Goal: Task Accomplishment & Management: Use online tool/utility

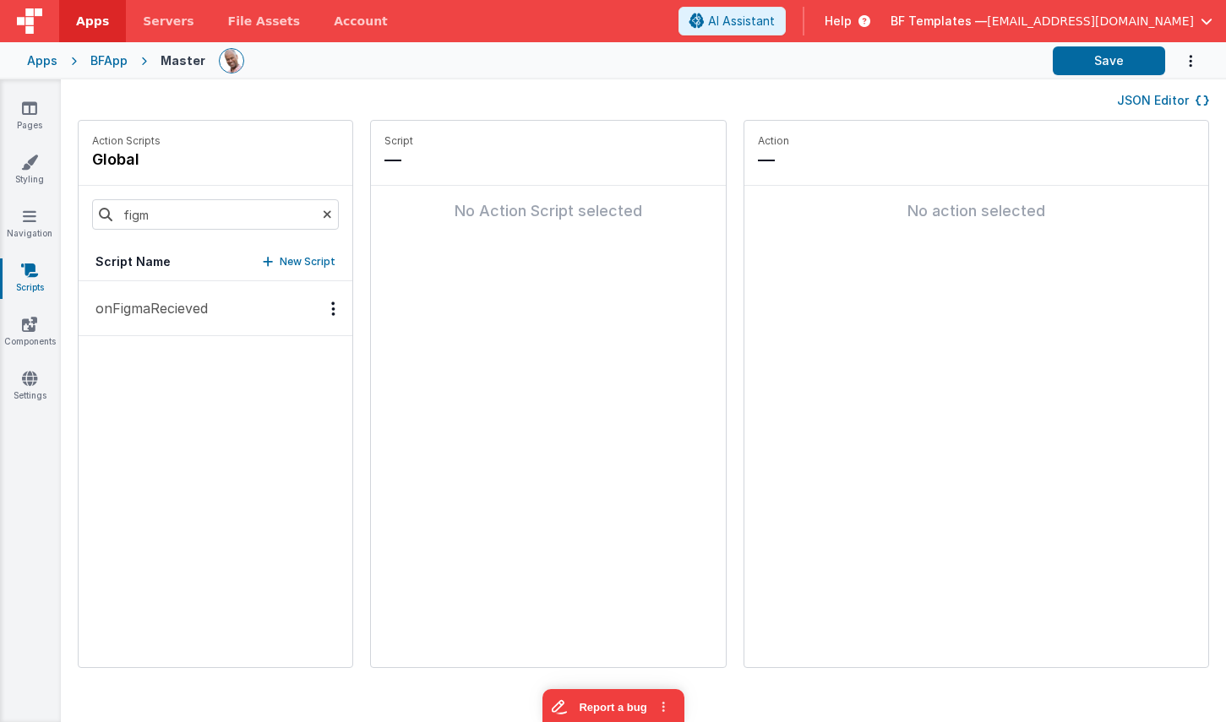
drag, startPoint x: 196, startPoint y: 312, endPoint x: 297, endPoint y: 280, distance: 105.3
click at [197, 312] on p "onFigmaRecieved" at bounding box center [146, 308] width 122 height 20
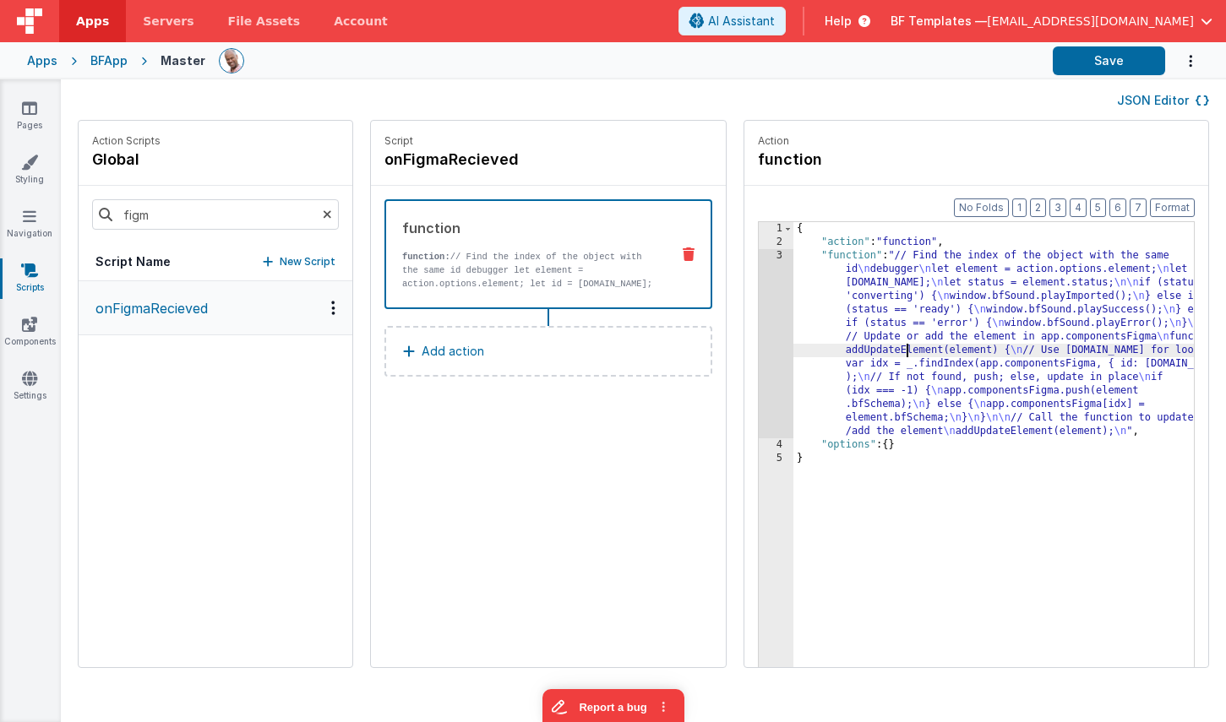
drag, startPoint x: 857, startPoint y: 348, endPoint x: 824, endPoint y: 342, distance: 33.5
click at [856, 348] on div "{ "action" : "function" , "function" : "// Find the index of the object with th…" at bounding box center [1018, 484] width 450 height 525
click at [759, 307] on div "3" at bounding box center [776, 343] width 35 height 189
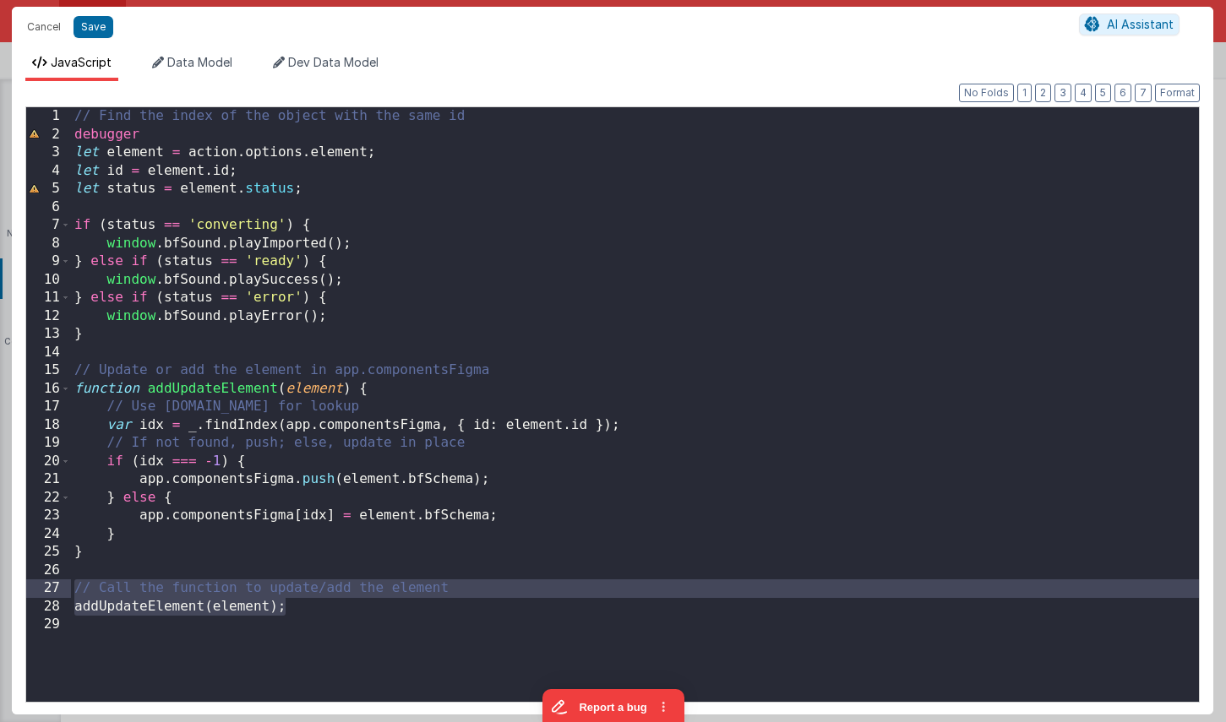
drag, startPoint x: 314, startPoint y: 607, endPoint x: 65, endPoint y: 583, distance: 250.4
click at [65, 583] on div "1 2 3 4 5 6 7 8 9 10 11 12 13 14 15 16 17 18 19 20 21 22 23 24 25 26 27 28 29 /…" at bounding box center [612, 404] width 1174 height 596
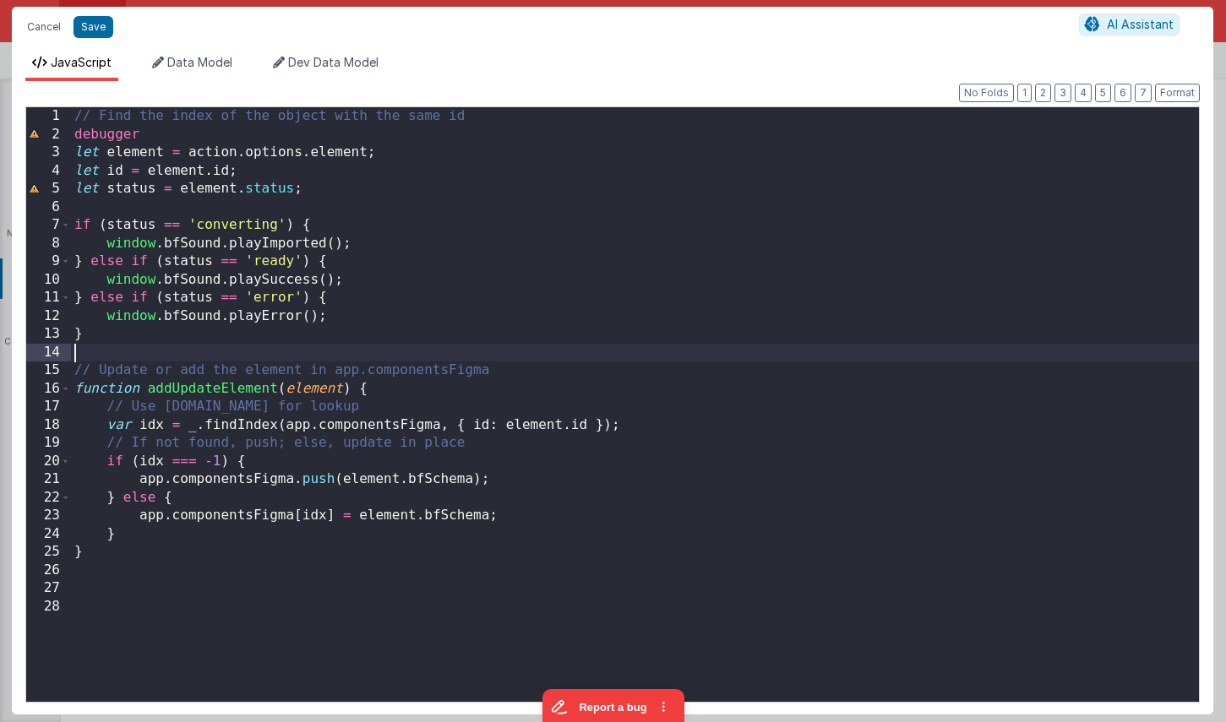
click at [190, 357] on div "// Find the index of the object with the same id debugger let element = action …" at bounding box center [635, 427] width 1128 height 641
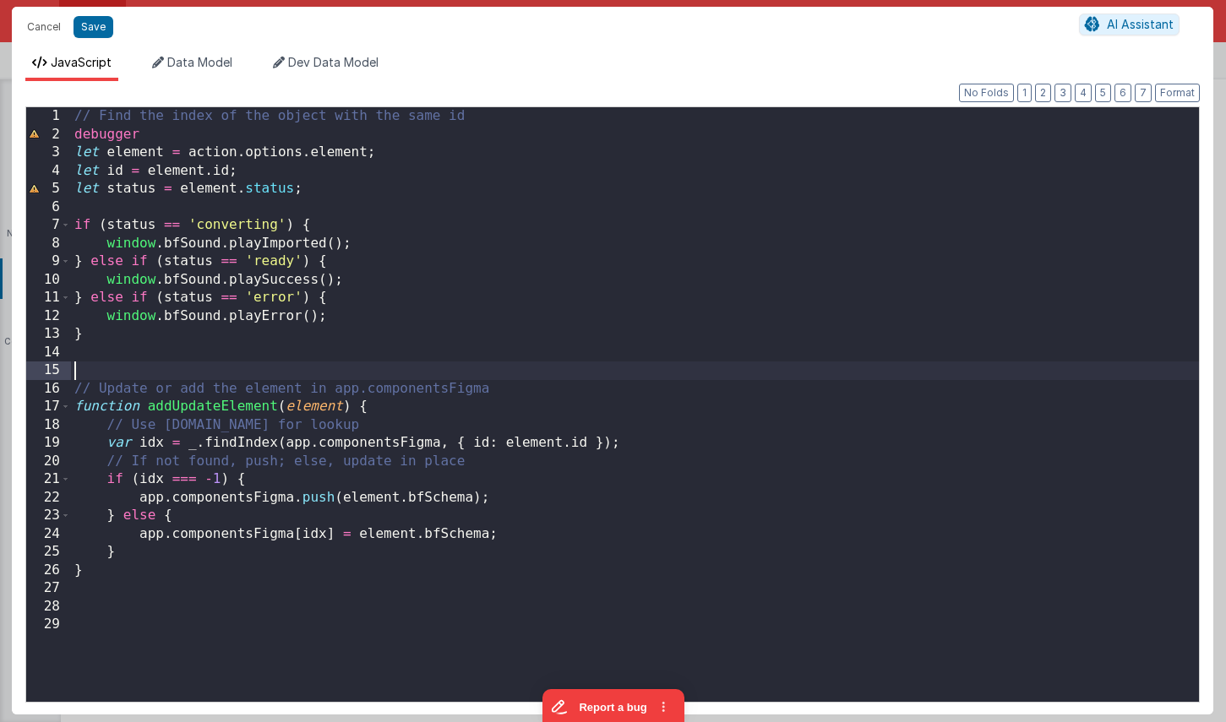
paste textarea
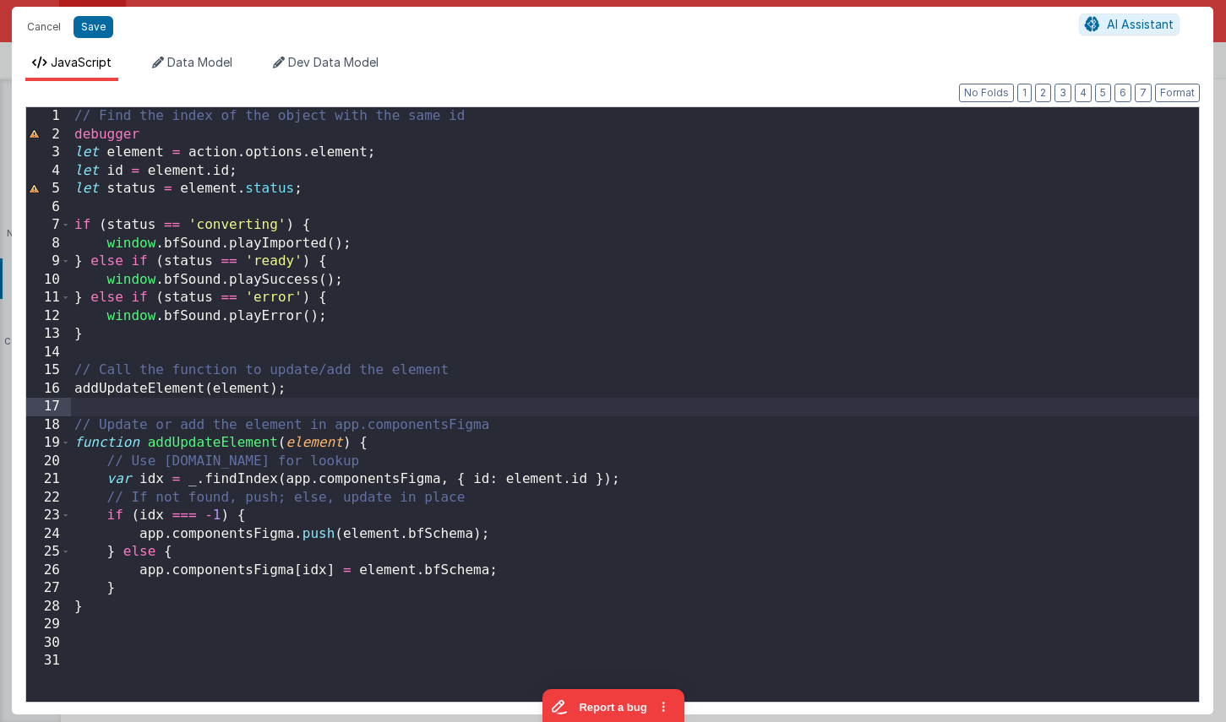
click at [588, 482] on div "// Find the index of the object with the same id debugger let element = action …" at bounding box center [635, 427] width 1128 height 641
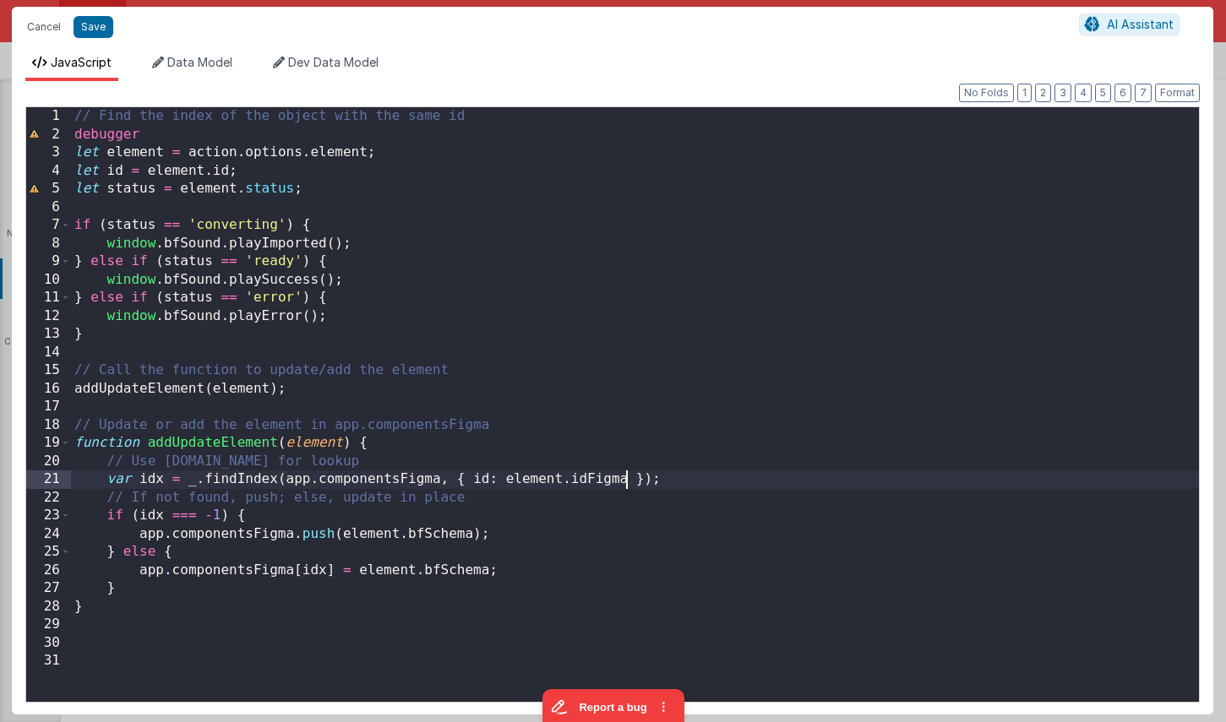
click at [438, 535] on div "// Find the index of the object with the same id debugger let element = action …" at bounding box center [635, 427] width 1128 height 641
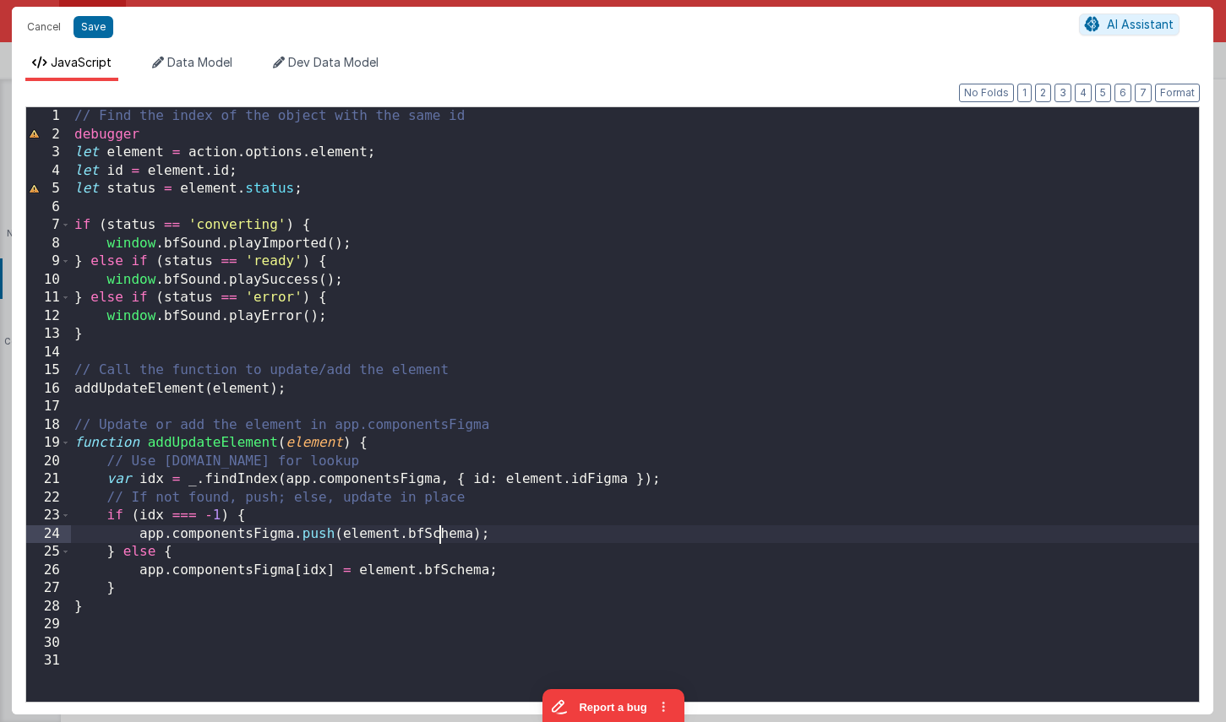
click at [438, 535] on div "// Find the index of the object with the same id debugger let element = action …" at bounding box center [635, 427] width 1128 height 641
click at [467, 575] on div "// Find the index of the object with the same id debugger let element = action …" at bounding box center [635, 427] width 1128 height 641
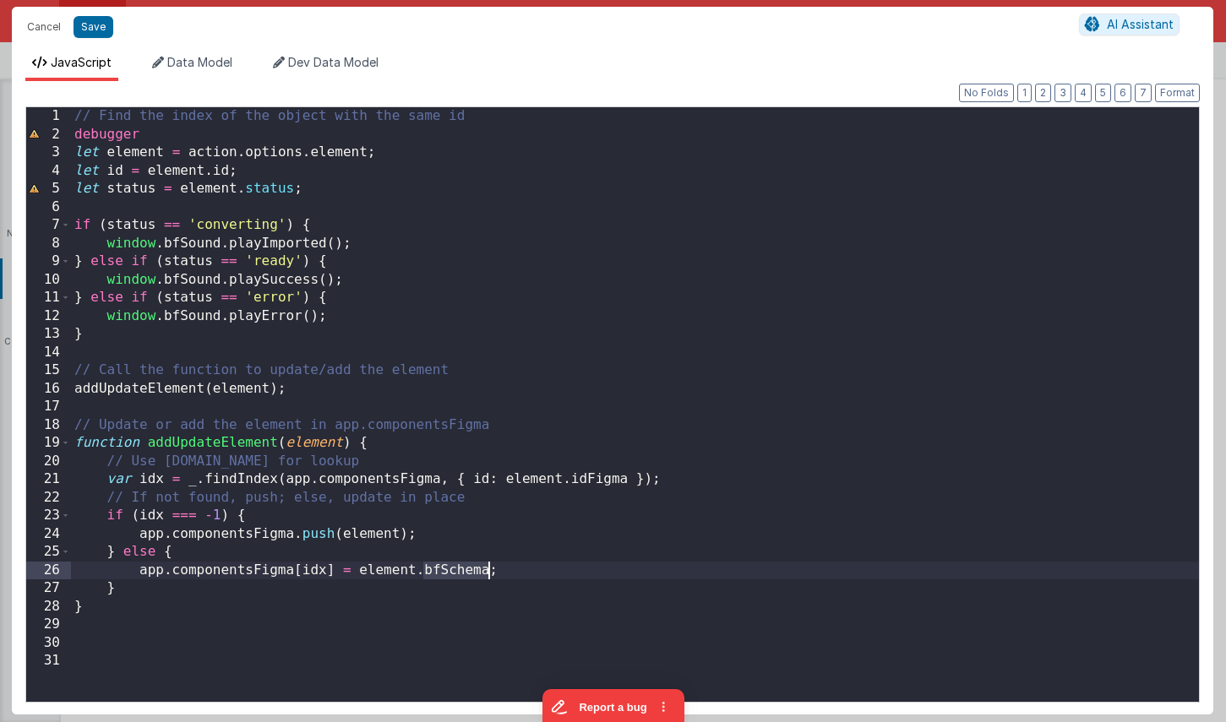
click at [467, 575] on div "// Find the index of the object with the same id debugger let element = action …" at bounding box center [635, 427] width 1128 height 641
click at [237, 535] on div "// Find the index of the object with the same id debugger let element = action …" at bounding box center [635, 427] width 1128 height 641
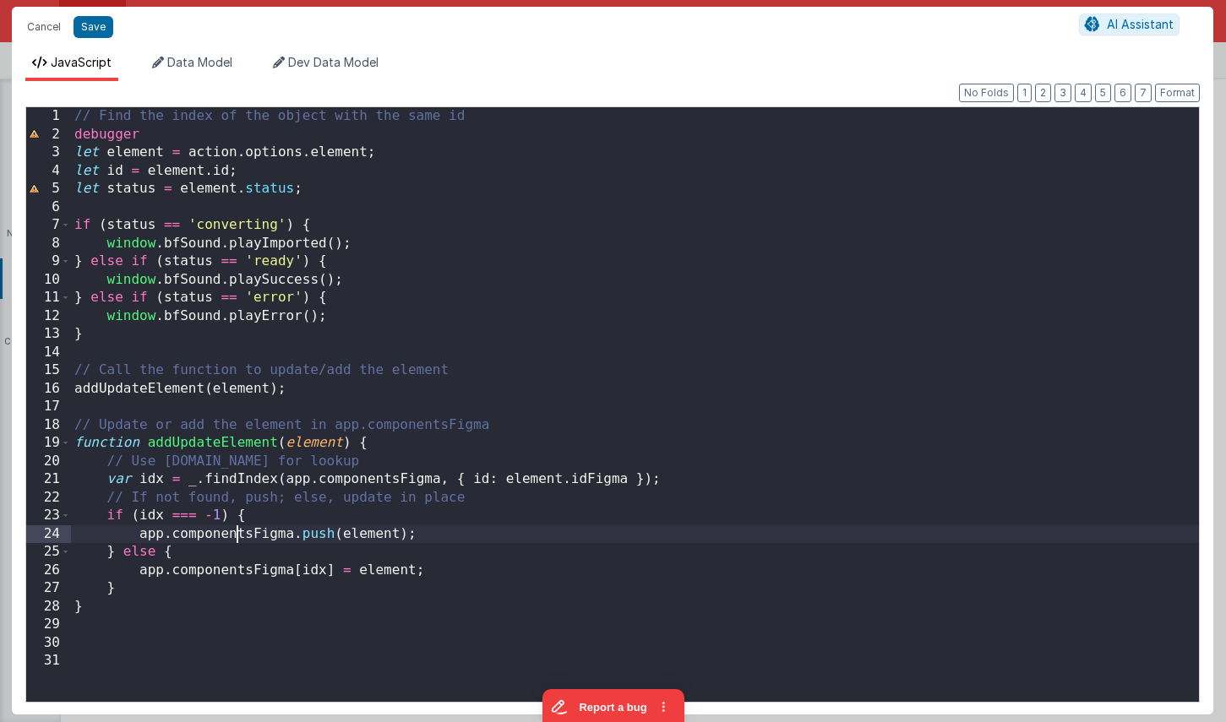
click at [237, 535] on div "// Find the index of the object with the same id debugger let element = action …" at bounding box center [635, 427] width 1128 height 641
drag, startPoint x: 490, startPoint y: 482, endPoint x: 569, endPoint y: 502, distance: 81.8
click at [494, 483] on div "// Find the index of the object with the same id debugger let element = action …" at bounding box center [635, 427] width 1128 height 641
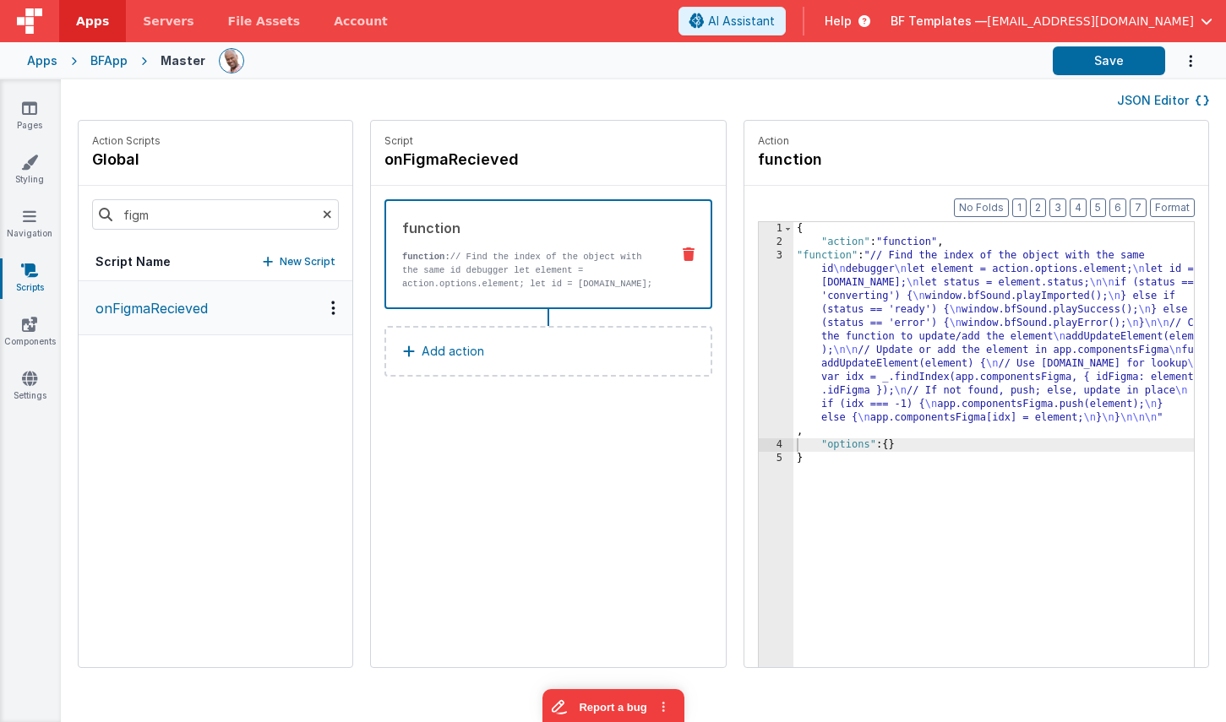
click at [890, 311] on div "{ "action" : "function" , "function" : "// Find the index of the object with th…" at bounding box center [1018, 484] width 450 height 525
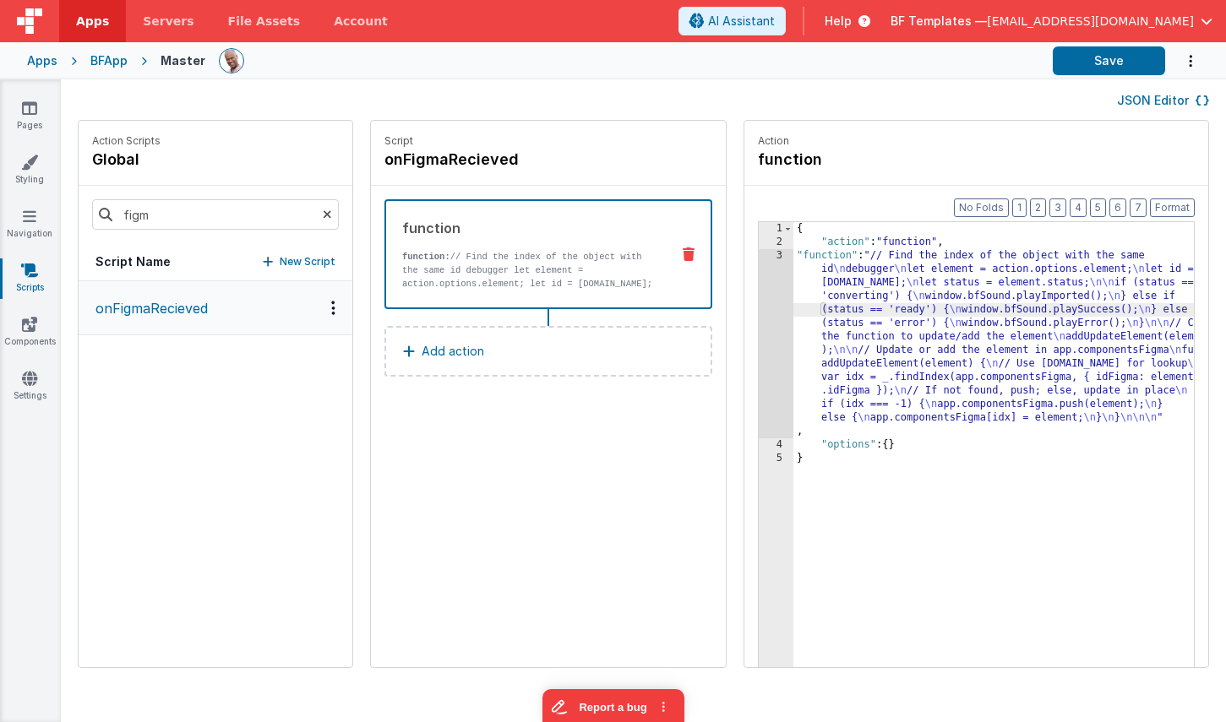
click at [793, 266] on div "{ "action" : "function" , "function" : "// Find the index of the object with th…" at bounding box center [1018, 484] width 450 height 525
click at [759, 270] on div "3" at bounding box center [776, 343] width 35 height 189
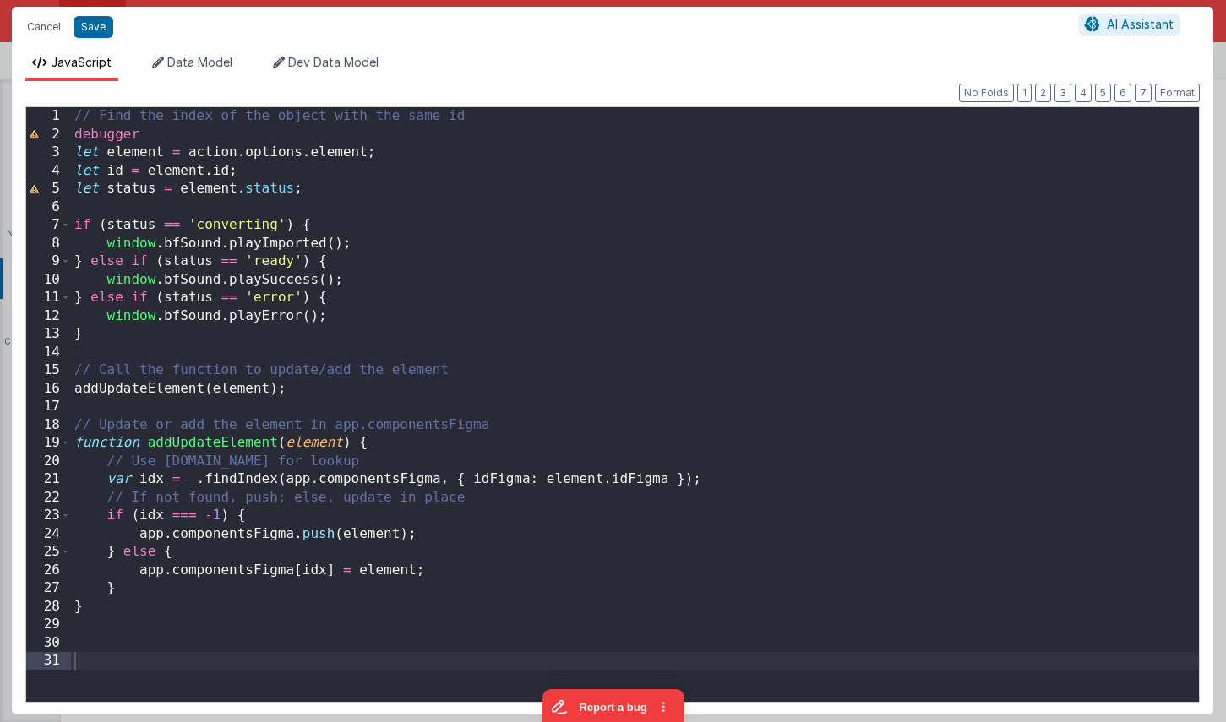
click at [339, 154] on div "// Find the index of the object with the same id debugger let element = action …" at bounding box center [635, 422] width 1128 height 631
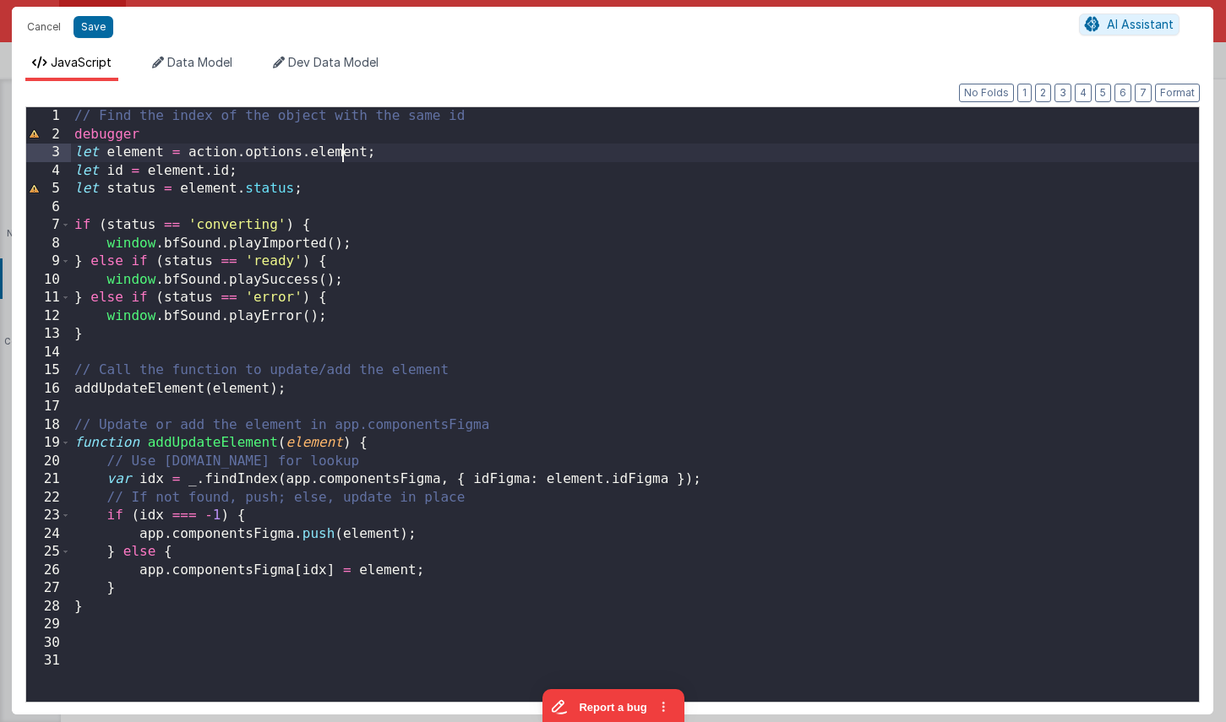
click at [340, 154] on div "// Find the index of the object with the same id debugger let element = action …" at bounding box center [635, 422] width 1128 height 631
click at [346, 149] on div "// Find the index of the object with the same id debugger let element = action …" at bounding box center [635, 422] width 1128 height 631
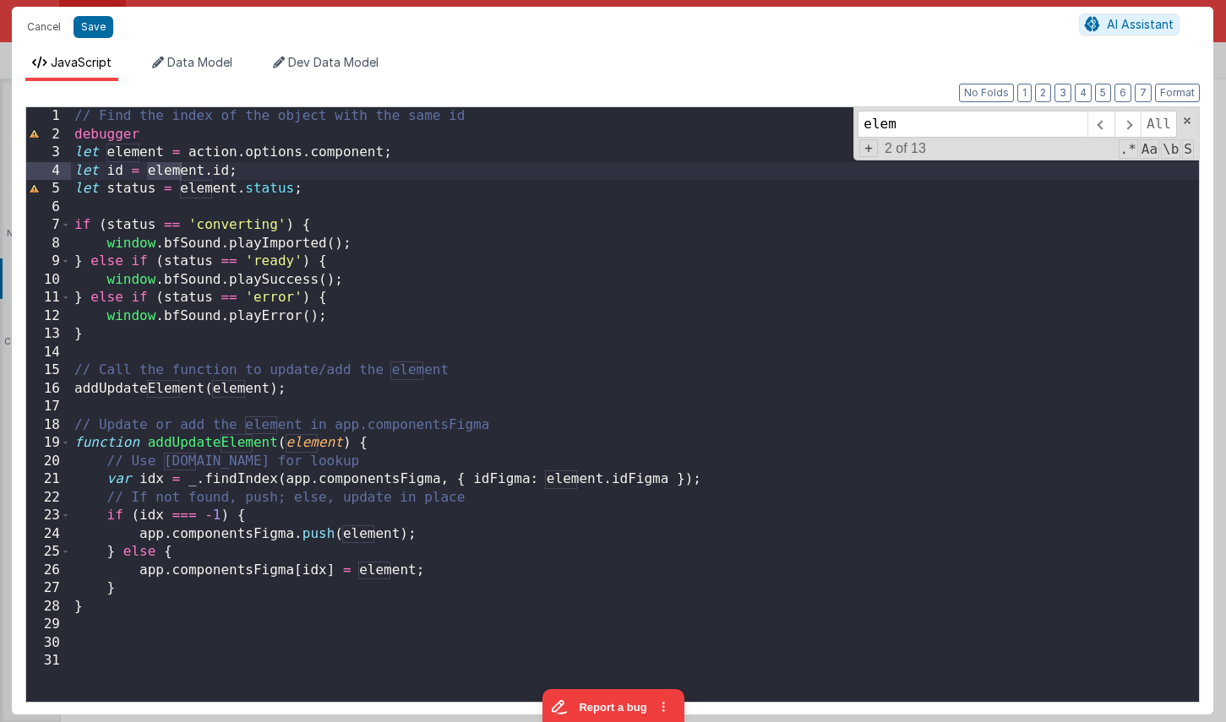
type input "elem"
click at [364, 155] on div "// Find the index of the object with the same id debugger let element = action …" at bounding box center [635, 422] width 1128 height 631
drag, startPoint x: 364, startPoint y: 155, endPoint x: 291, endPoint y: 160, distance: 72.8
click at [364, 155] on div "// Find the index of the object with the same id debugger let element = action …" at bounding box center [635, 422] width 1128 height 631
click at [128, 150] on div "// Find the index of the object with the same id debugger let element = action …" at bounding box center [635, 422] width 1128 height 631
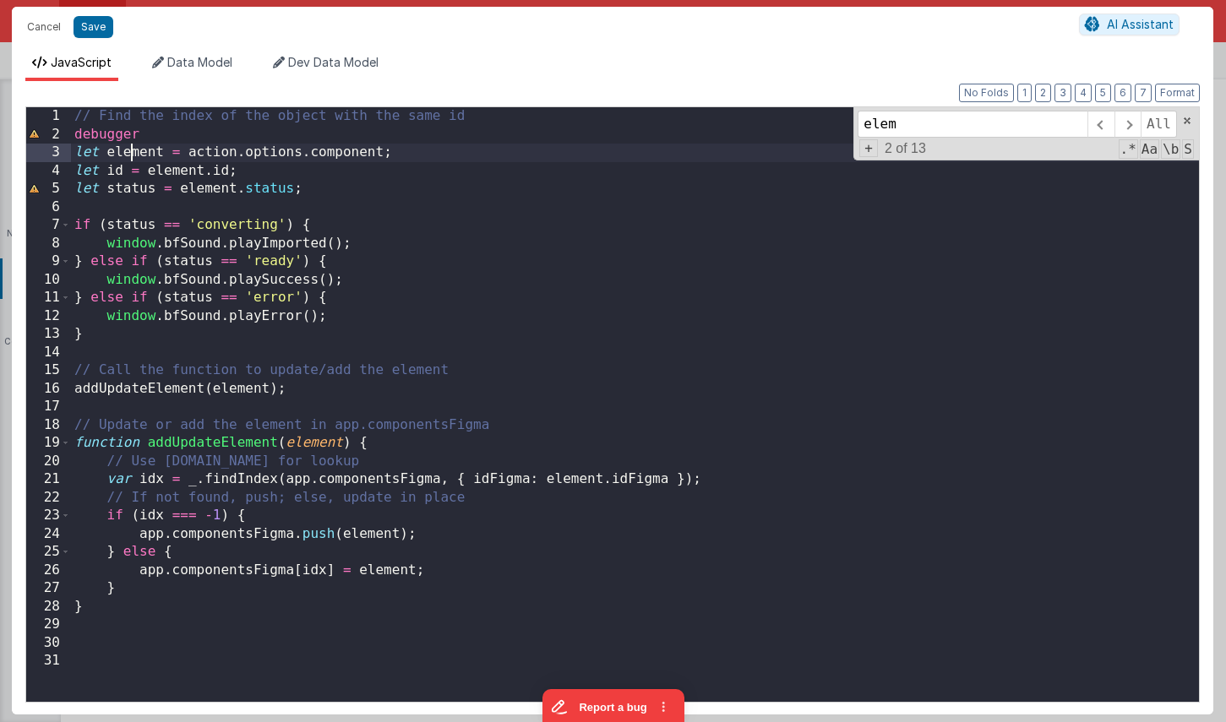
click at [128, 150] on div "// Find the index of the object with the same id debugger let element = action …" at bounding box center [635, 422] width 1128 height 631
click at [163, 171] on div "// Find the index of the object with the same id debugger let component = actio…" at bounding box center [635, 422] width 1128 height 631
click at [202, 187] on div "// Find the index of the object with the same id debugger let component = actio…" at bounding box center [635, 422] width 1128 height 631
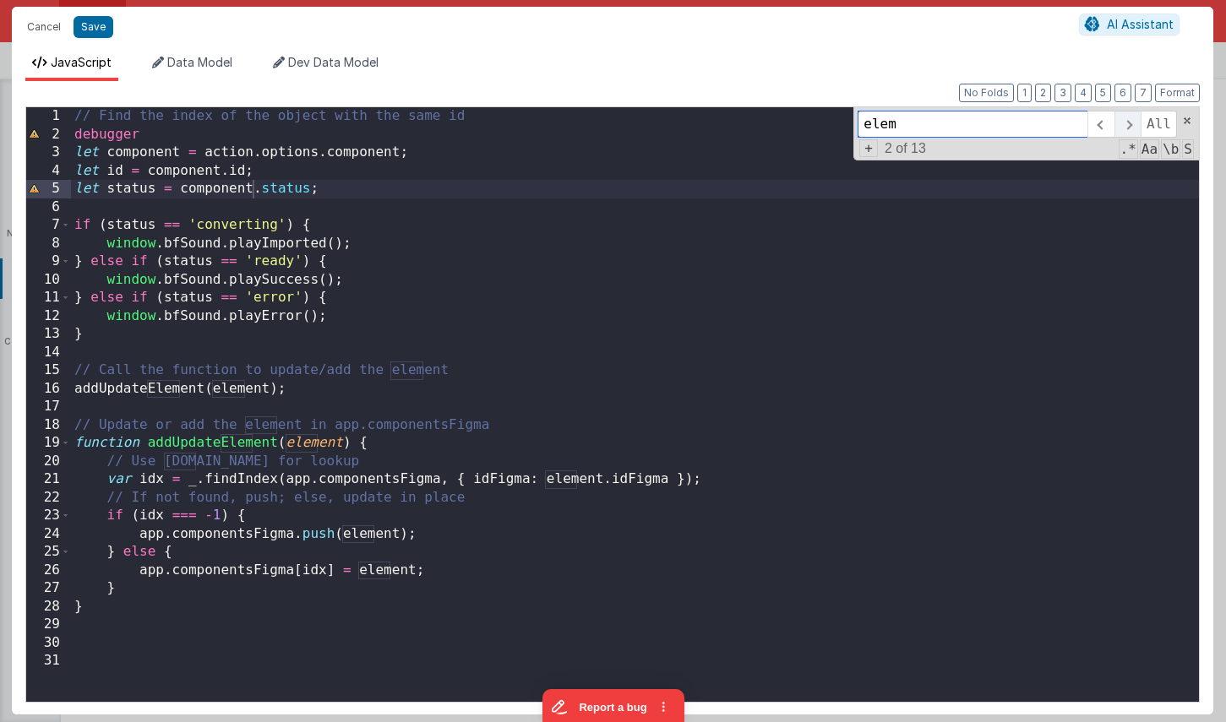
click at [1125, 126] on span at bounding box center [1127, 124] width 26 height 27
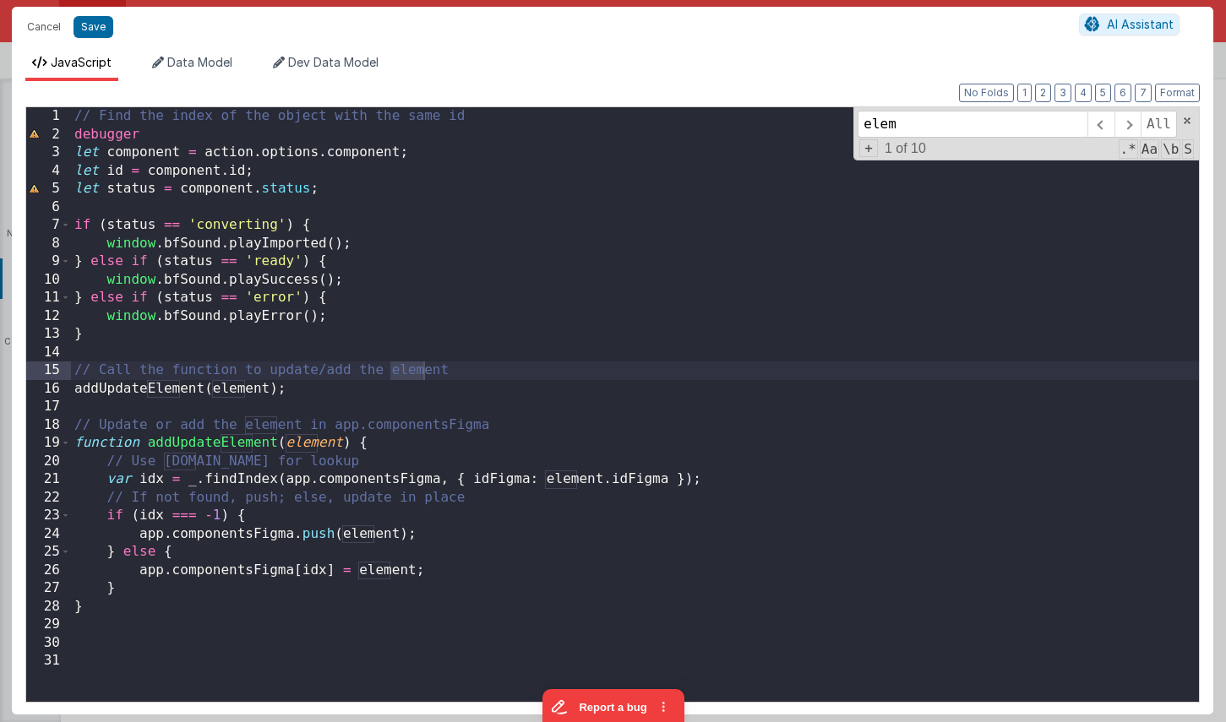
click at [418, 367] on div "// Find the index of the object with the same id debugger let component = actio…" at bounding box center [635, 422] width 1128 height 631
click at [245, 390] on div "// Find the index of the object with the same id debugger let component = actio…" at bounding box center [635, 422] width 1128 height 631
click at [1132, 122] on span at bounding box center [1127, 124] width 26 height 27
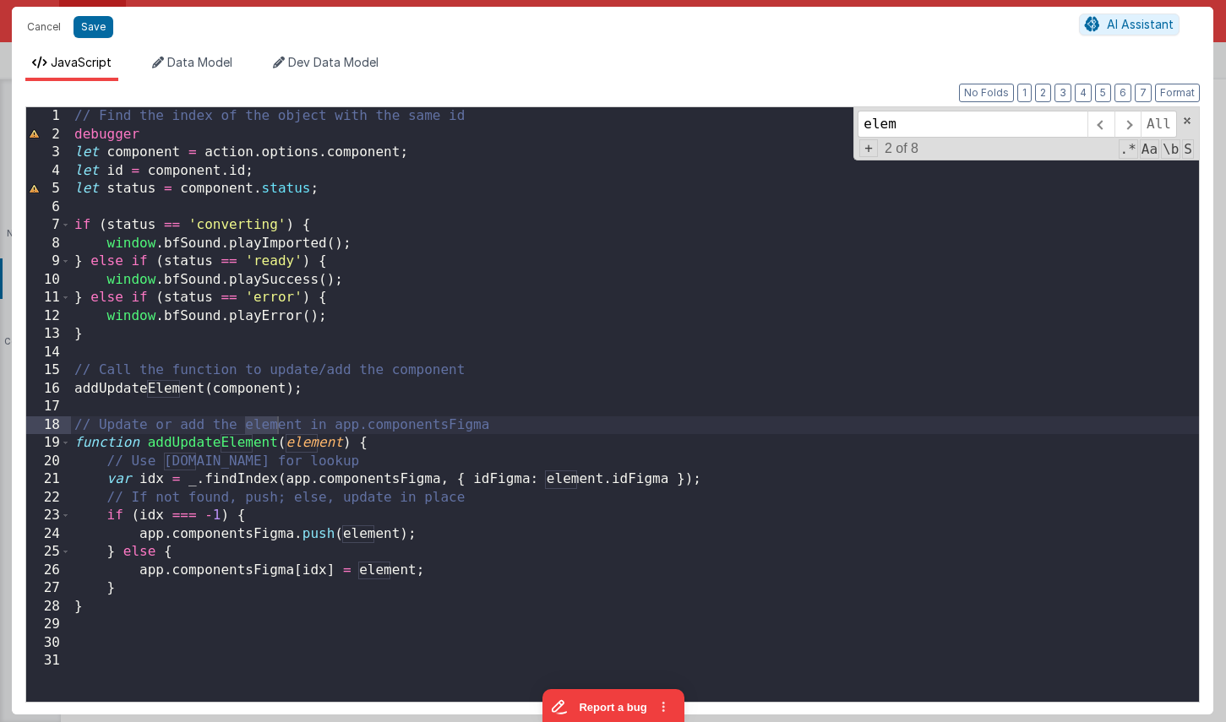
click at [311, 447] on div "// Find the index of the object with the same id debugger let component = actio…" at bounding box center [635, 422] width 1128 height 631
click at [569, 476] on div "// Find the index of the object with the same id debugger let component = actio…" at bounding box center [635, 422] width 1128 height 631
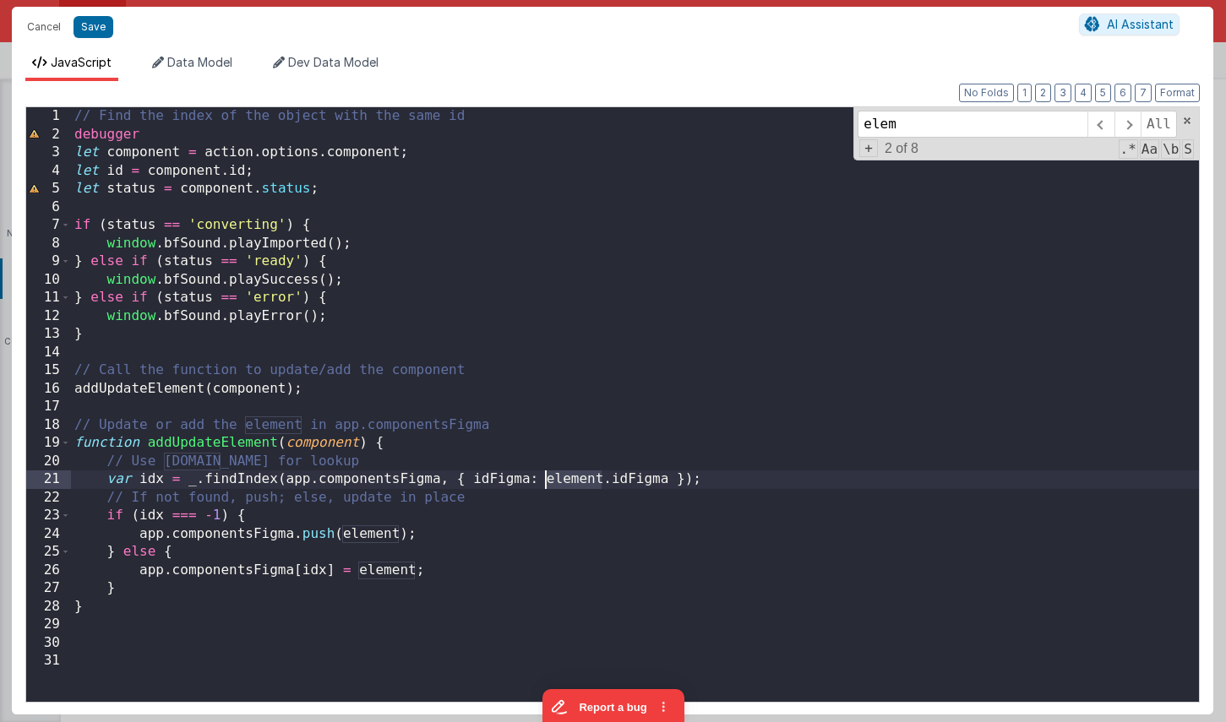
drag, startPoint x: 569, startPoint y: 476, endPoint x: 510, endPoint y: 496, distance: 61.4
click at [569, 476] on div "// Find the index of the object with the same id debugger let component = actio…" at bounding box center [635, 422] width 1128 height 631
click at [377, 535] on div "// Find the index of the object with the same id debugger let component = actio…" at bounding box center [635, 422] width 1128 height 631
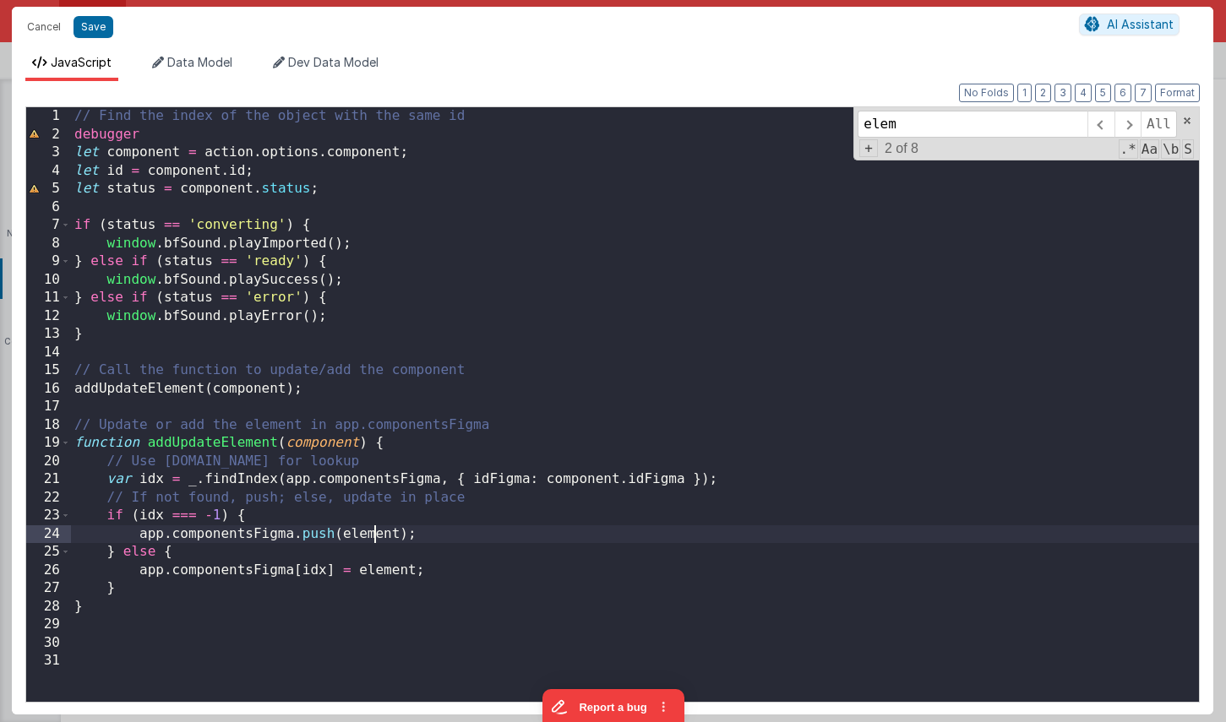
drag, startPoint x: 377, startPoint y: 535, endPoint x: 369, endPoint y: 548, distance: 15.5
click at [377, 535] on div "// Find the index of the object with the same id debugger let component = actio…" at bounding box center [635, 422] width 1128 height 631
click at [380, 573] on div "// Find the index of the object with the same id debugger let component = actio…" at bounding box center [635, 422] width 1128 height 631
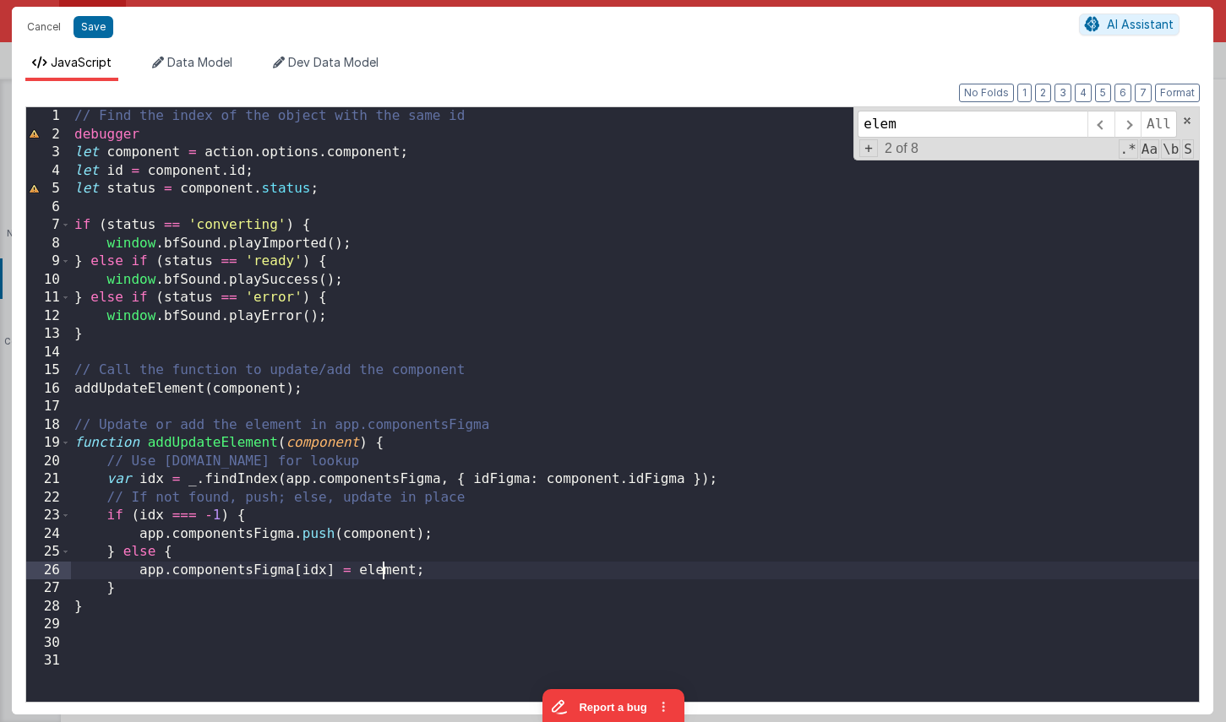
click at [380, 573] on div "// Find the index of the object with the same id debugger let component = actio…" at bounding box center [635, 422] width 1128 height 631
click at [1128, 122] on span at bounding box center [1127, 124] width 26 height 27
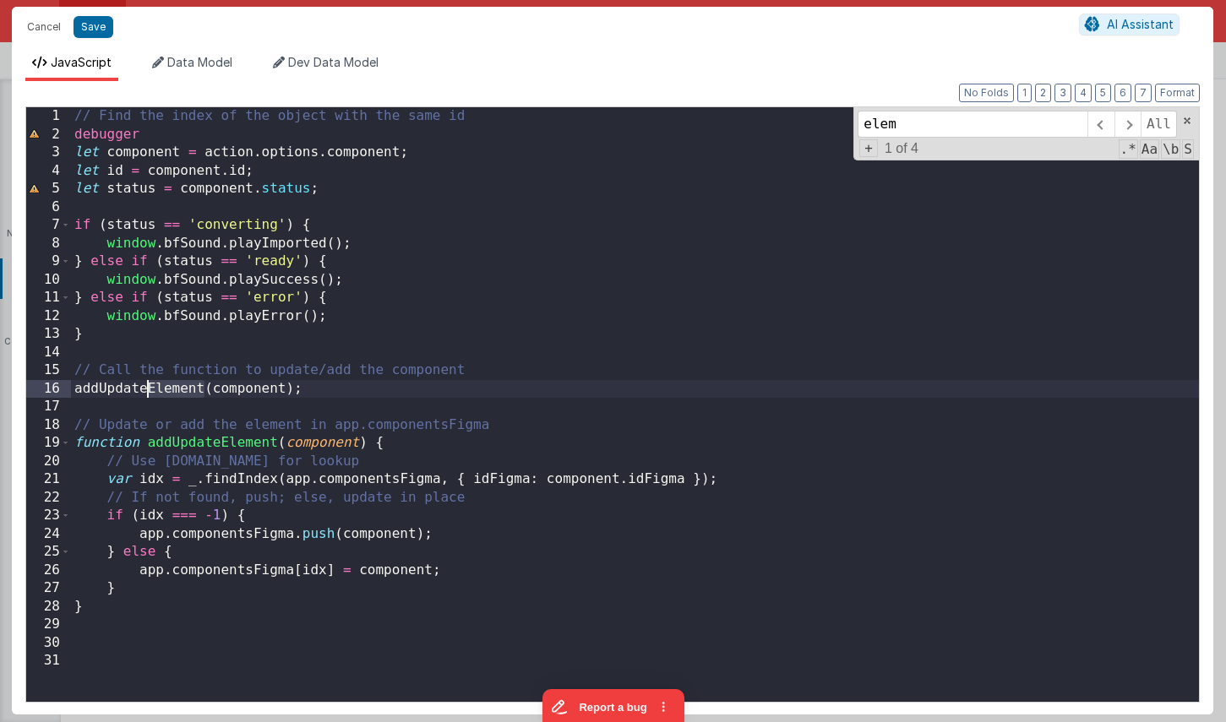
drag, startPoint x: 204, startPoint y: 389, endPoint x: 148, endPoint y: 390, distance: 55.8
click at [148, 390] on div "// Find the index of the object with the same id debugger let component = actio…" at bounding box center [635, 422] width 1128 height 631
click at [136, 391] on div "// Find the index of the object with the same id debugger let component = actio…" at bounding box center [635, 422] width 1128 height 631
click at [202, 440] on div "// Find the index of the object with the same id debugger let component = actio…" at bounding box center [635, 422] width 1128 height 631
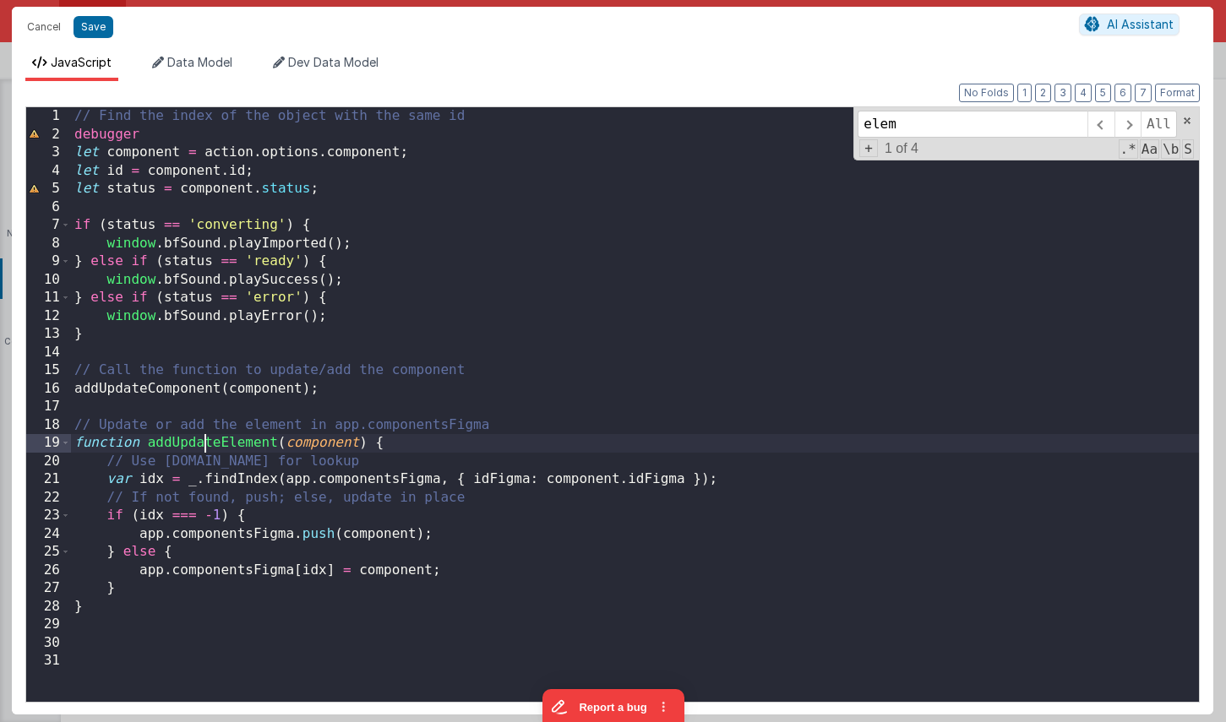
click at [202, 440] on div "// Find the index of the object with the same id debugger let component = actio…" at bounding box center [635, 422] width 1128 height 631
click at [1102, 126] on span at bounding box center [1100, 124] width 26 height 27
click at [337, 441] on div "// Find the index of the object with the same id debugger let component = actio…" at bounding box center [635, 422] width 1128 height 631
click at [336, 442] on div "// Find the index of the object with the same id debugger let component = actio…" at bounding box center [635, 422] width 1128 height 631
click at [333, 441] on div "// Find the index of the object with the same id debugger let component = actio…" at bounding box center [635, 422] width 1128 height 631
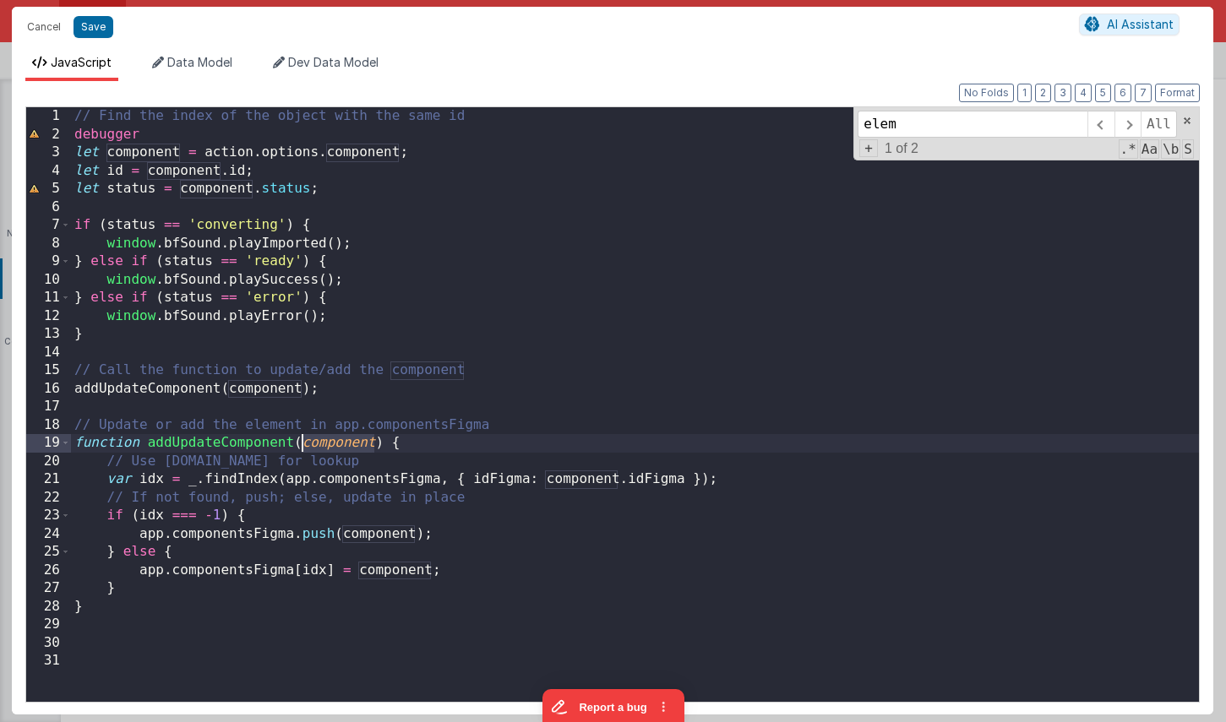
click at [332, 441] on div "// Find the index of the object with the same id debugger let component = actio…" at bounding box center [635, 422] width 1128 height 631
click at [280, 419] on div "// Find the index of the object with the same id debugger let component = actio…" at bounding box center [635, 422] width 1128 height 631
click at [280, 420] on div "// Find the index of the object with the same id debugger let component = actio…" at bounding box center [635, 422] width 1128 height 631
click at [1122, 126] on span at bounding box center [1127, 124] width 26 height 27
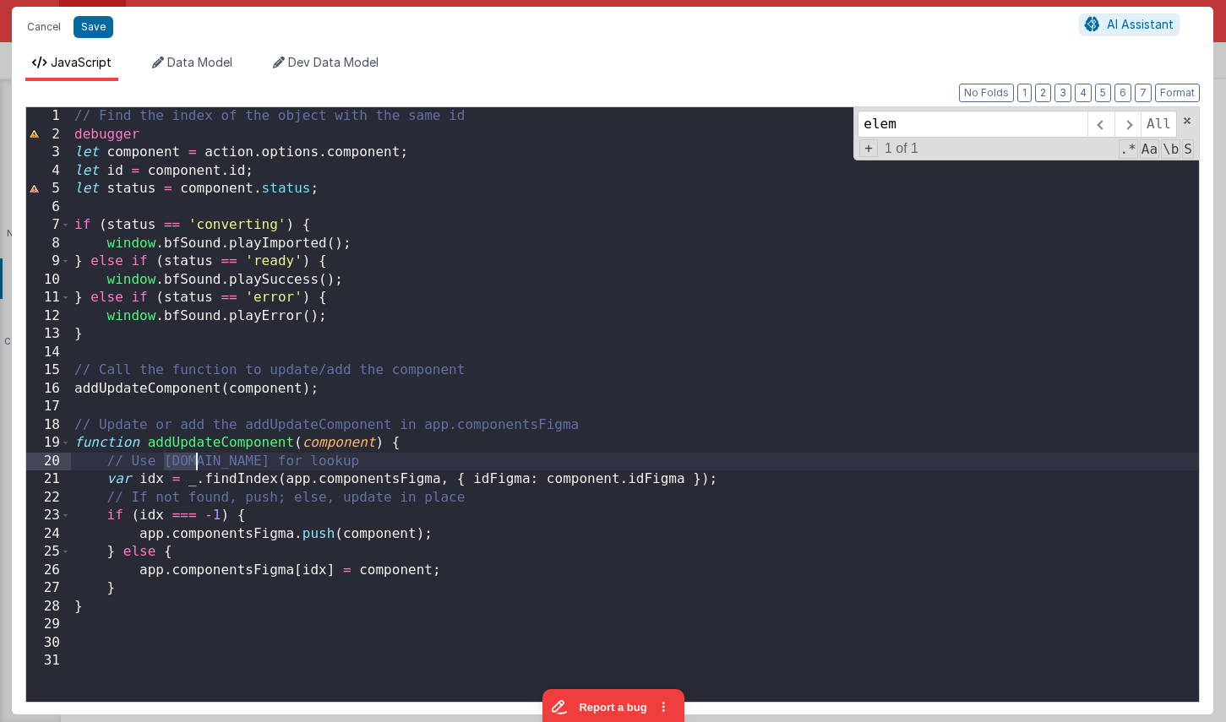
click at [197, 461] on div "// Find the index of the object with the same id debugger let component = actio…" at bounding box center [635, 422] width 1128 height 631
click at [197, 462] on div "// Find the index of the object with the same id debugger let component = actio…" at bounding box center [635, 422] width 1128 height 631
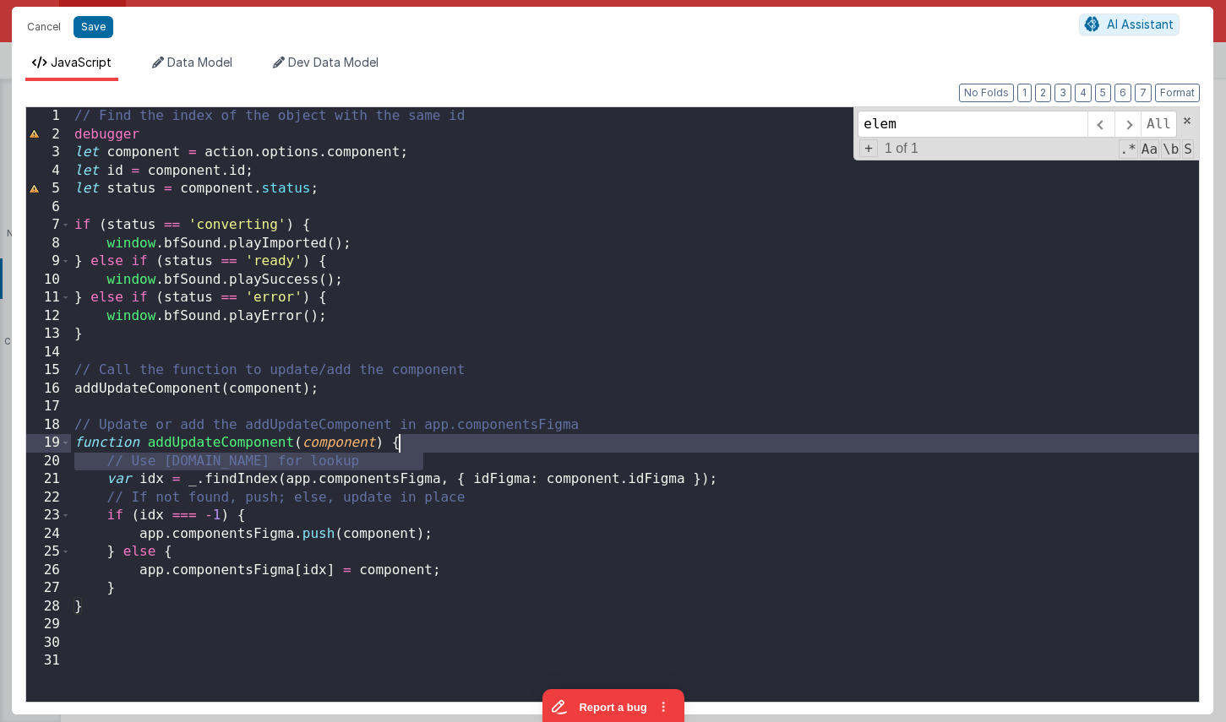
click at [482, 451] on div "// Find the index of the object with the same id debugger let component = actio…" at bounding box center [635, 422] width 1128 height 631
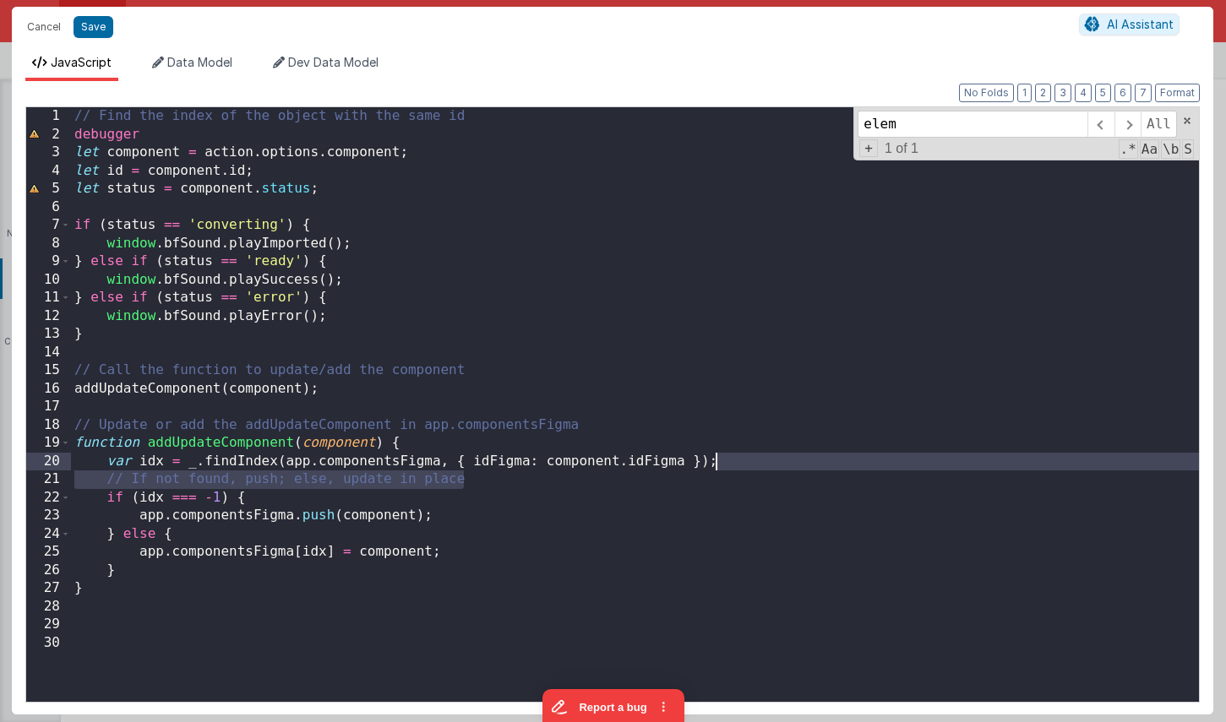
click at [753, 467] on div "// Find the index of the object with the same id debugger let component = actio…" at bounding box center [635, 422] width 1128 height 631
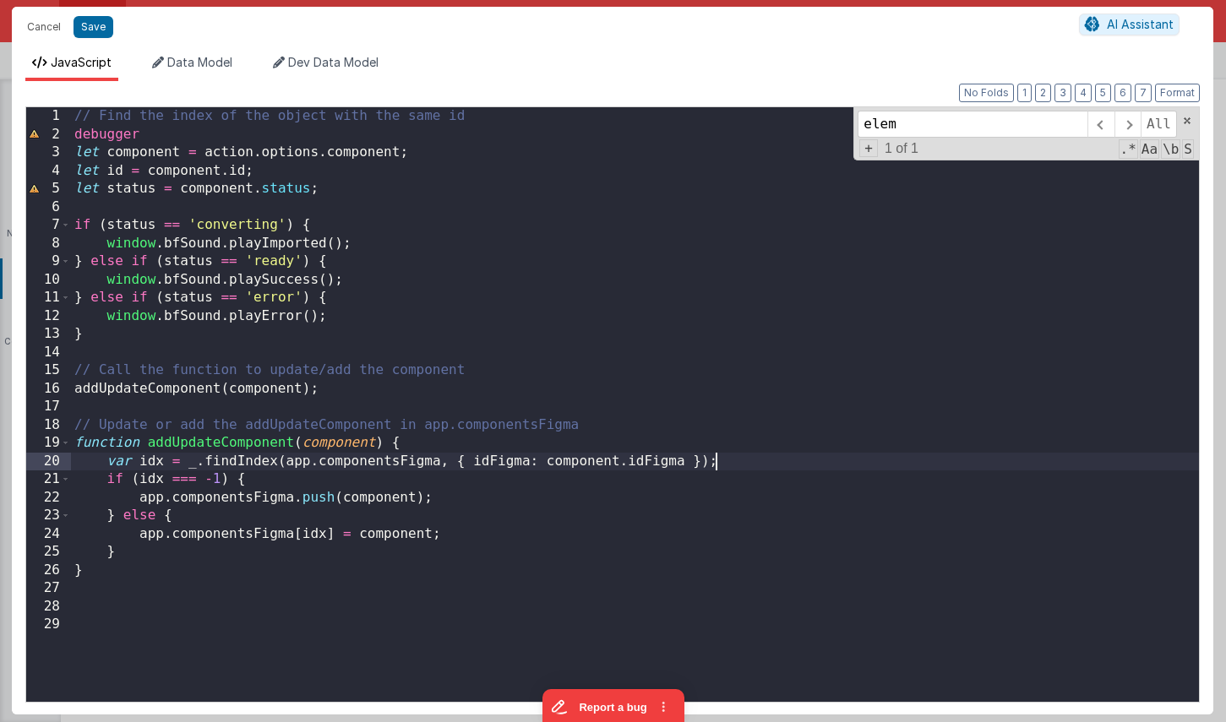
click at [506, 170] on div "// Find the index of the object with the same id debugger let component = actio…" at bounding box center [635, 422] width 1128 height 631
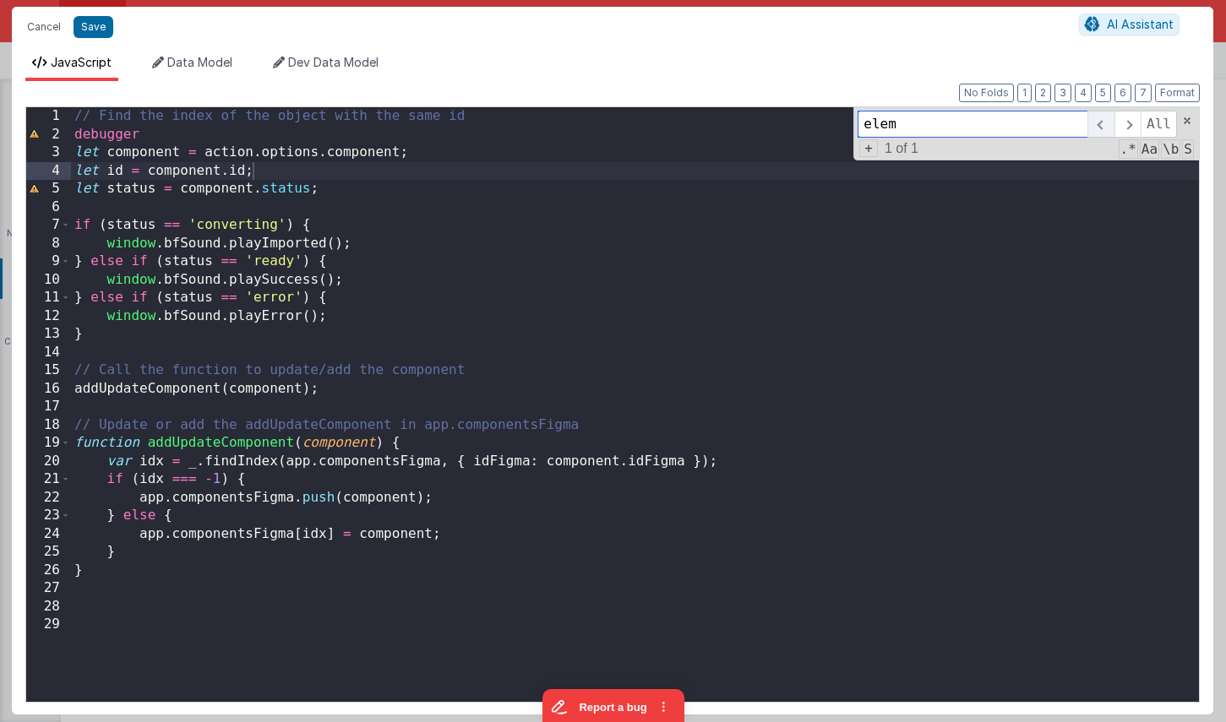
click at [1093, 130] on span at bounding box center [1100, 124] width 26 height 27
click at [346, 257] on div "// Find the index of the object with the same id debugger let component = actio…" at bounding box center [635, 422] width 1128 height 631
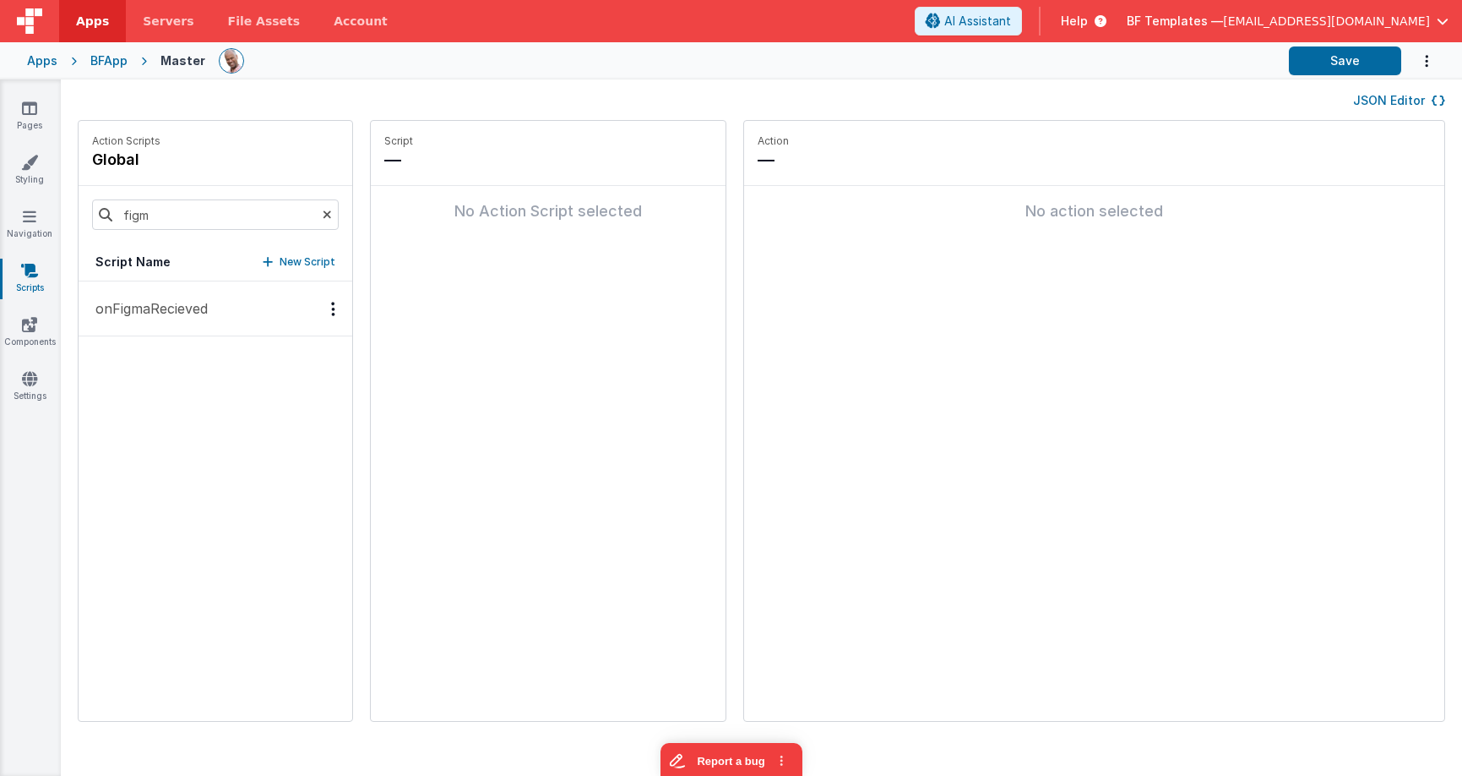
click at [38, 58] on div "Apps" at bounding box center [42, 60] width 30 height 17
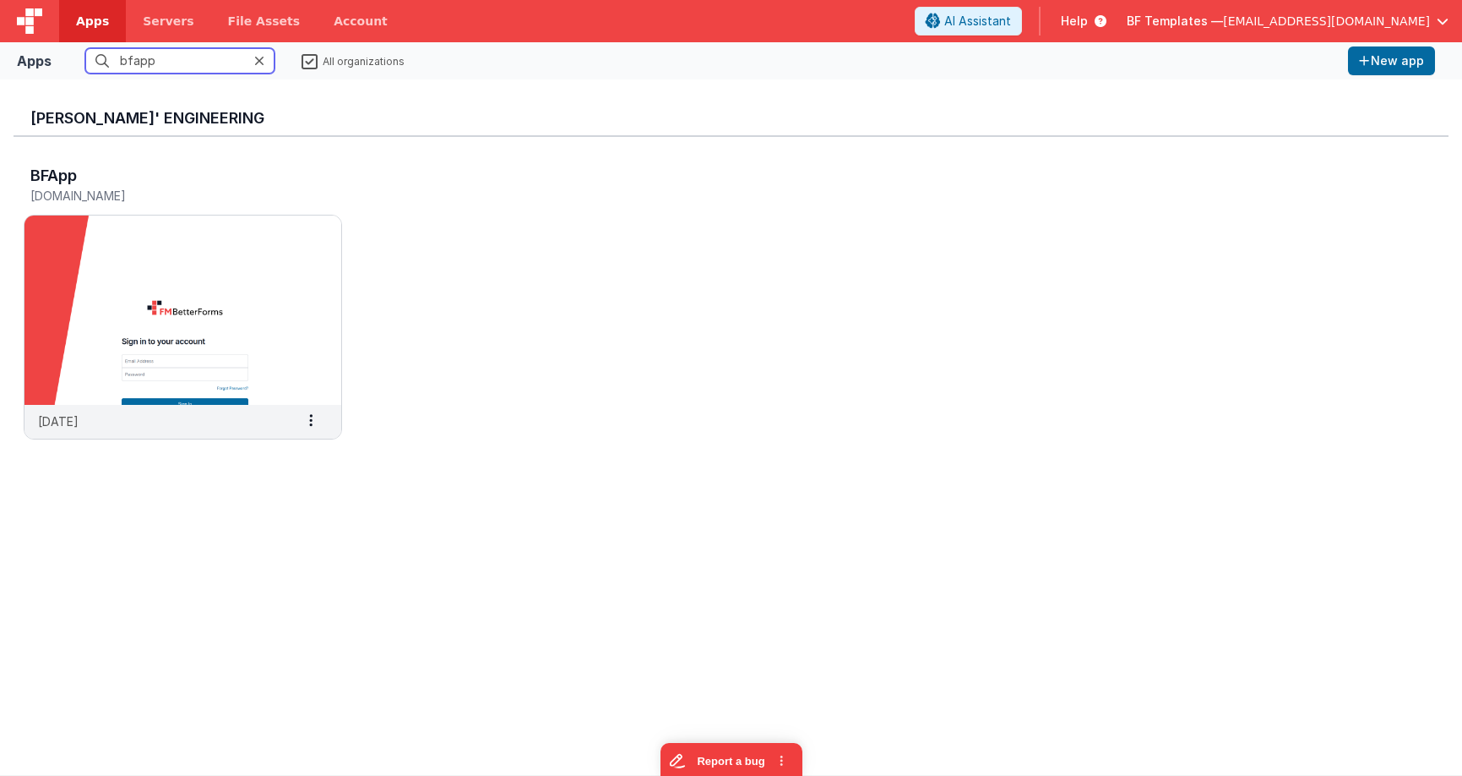
drag, startPoint x: 147, startPoint y: 59, endPoint x: 79, endPoint y: 47, distance: 69.4
click at [79, 48] on fieldset "bfapp All organizations" at bounding box center [699, 60] width 1283 height 25
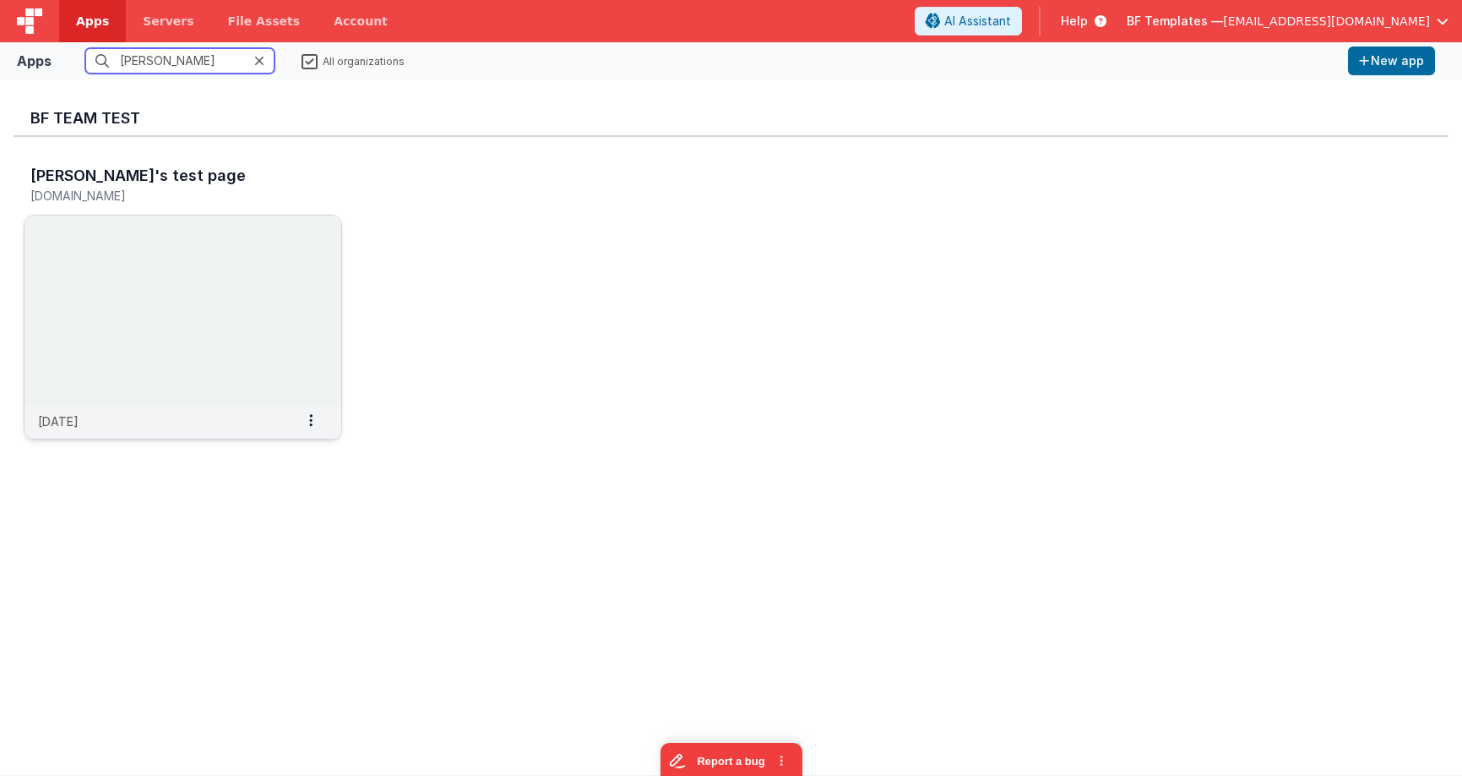
type input "[PERSON_NAME]"
click at [177, 338] on img at bounding box center [182, 309] width 317 height 189
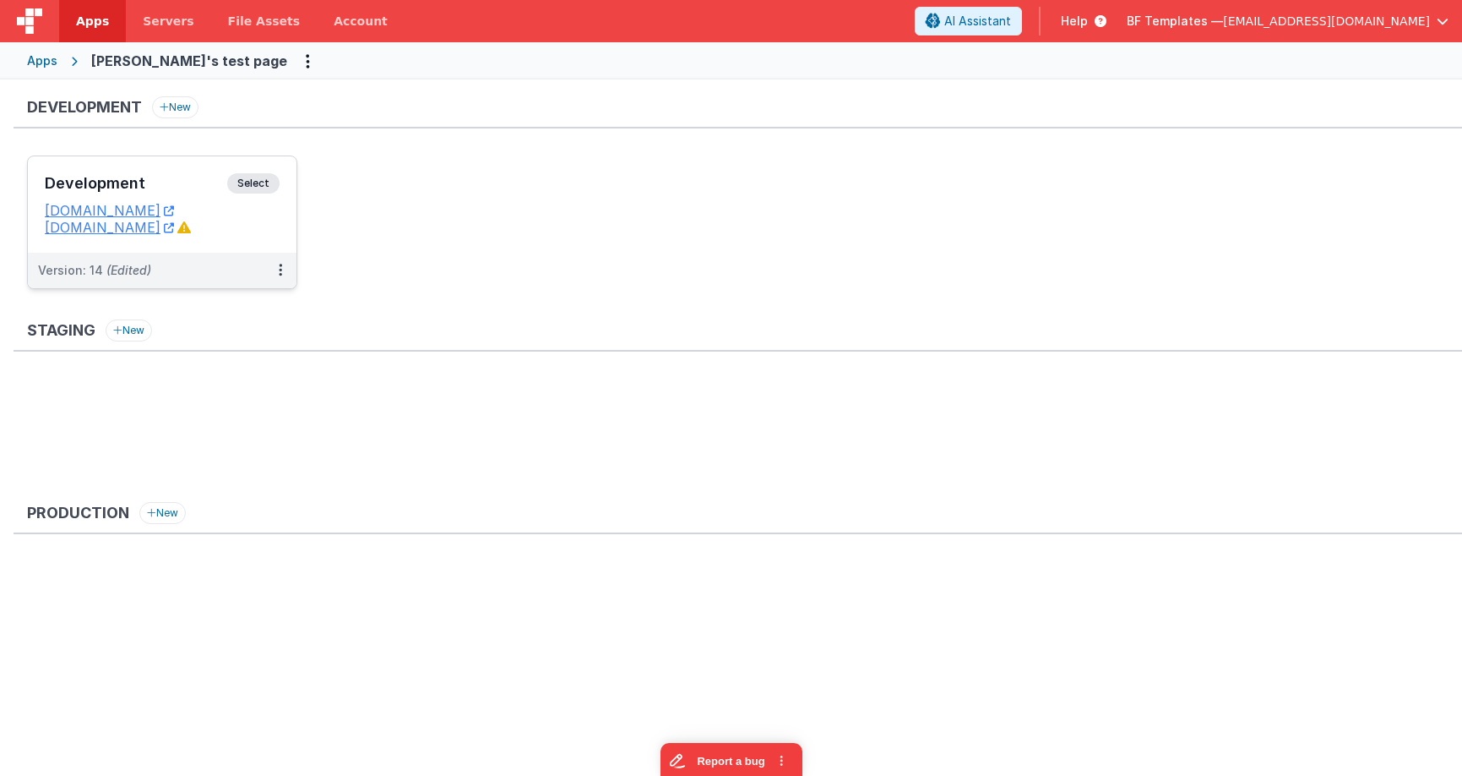
click at [266, 184] on span "Select" at bounding box center [253, 183] width 52 height 20
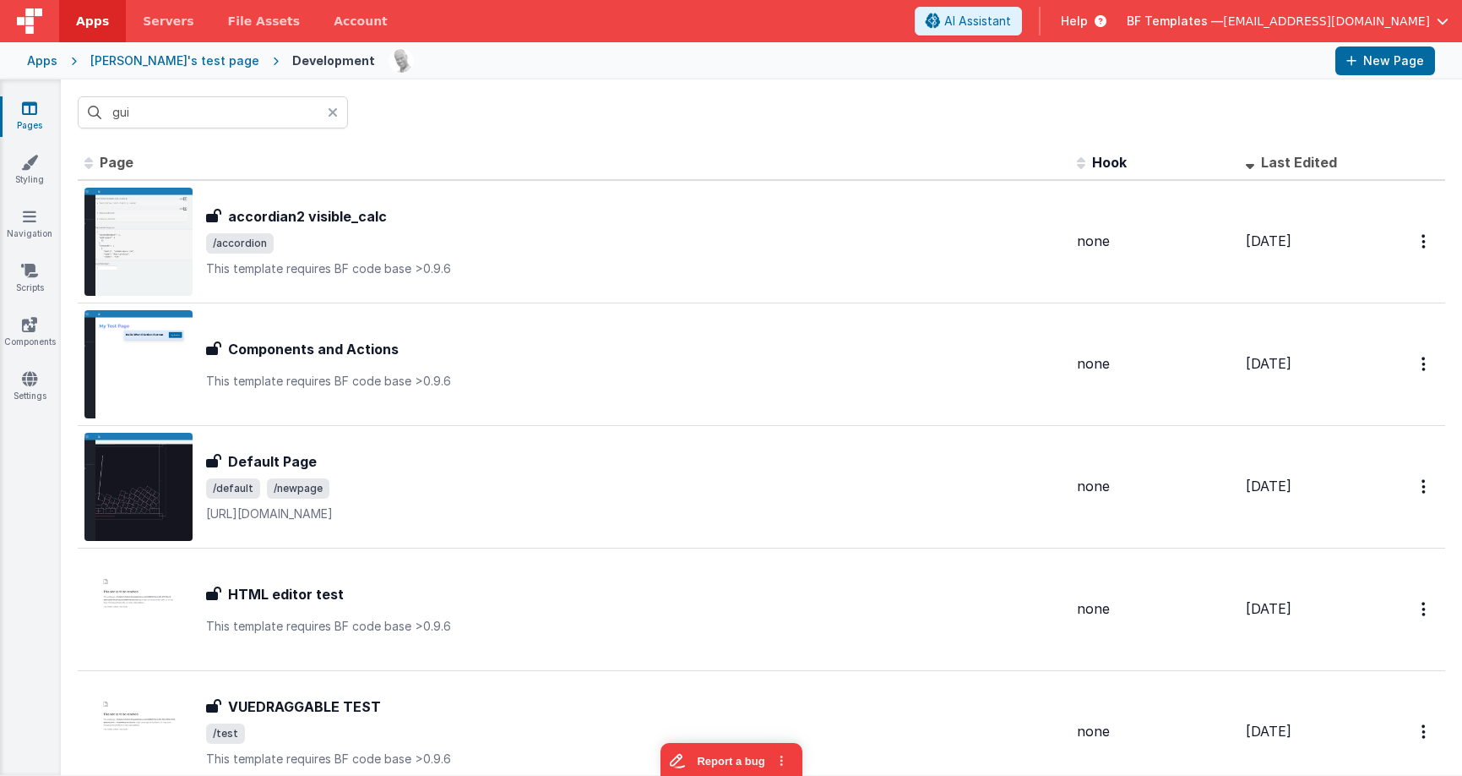
click at [336, 110] on icon at bounding box center [333, 113] width 10 height 14
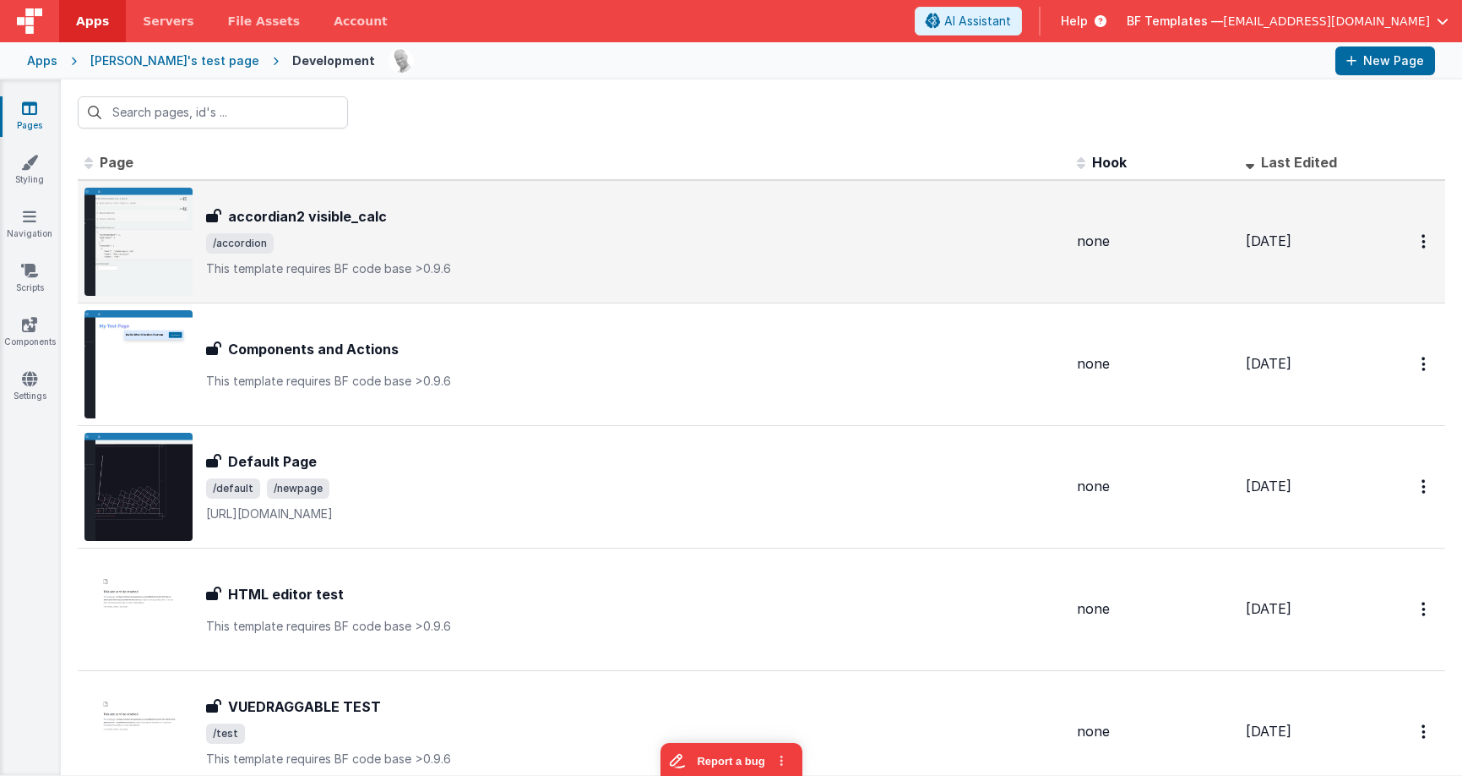
scroll to position [19, 0]
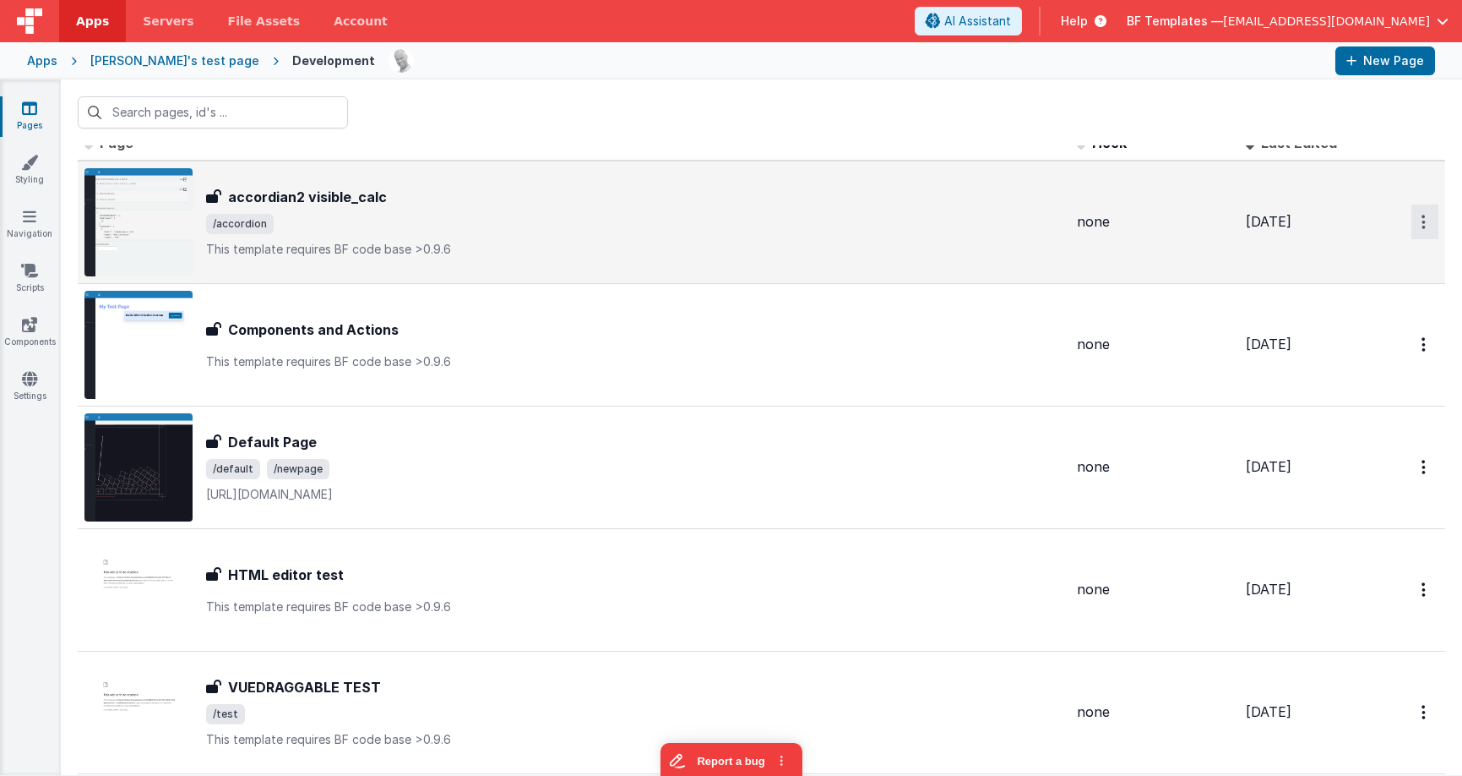
click at [1422, 217] on icon "Options" at bounding box center [1424, 222] width 4 height 14
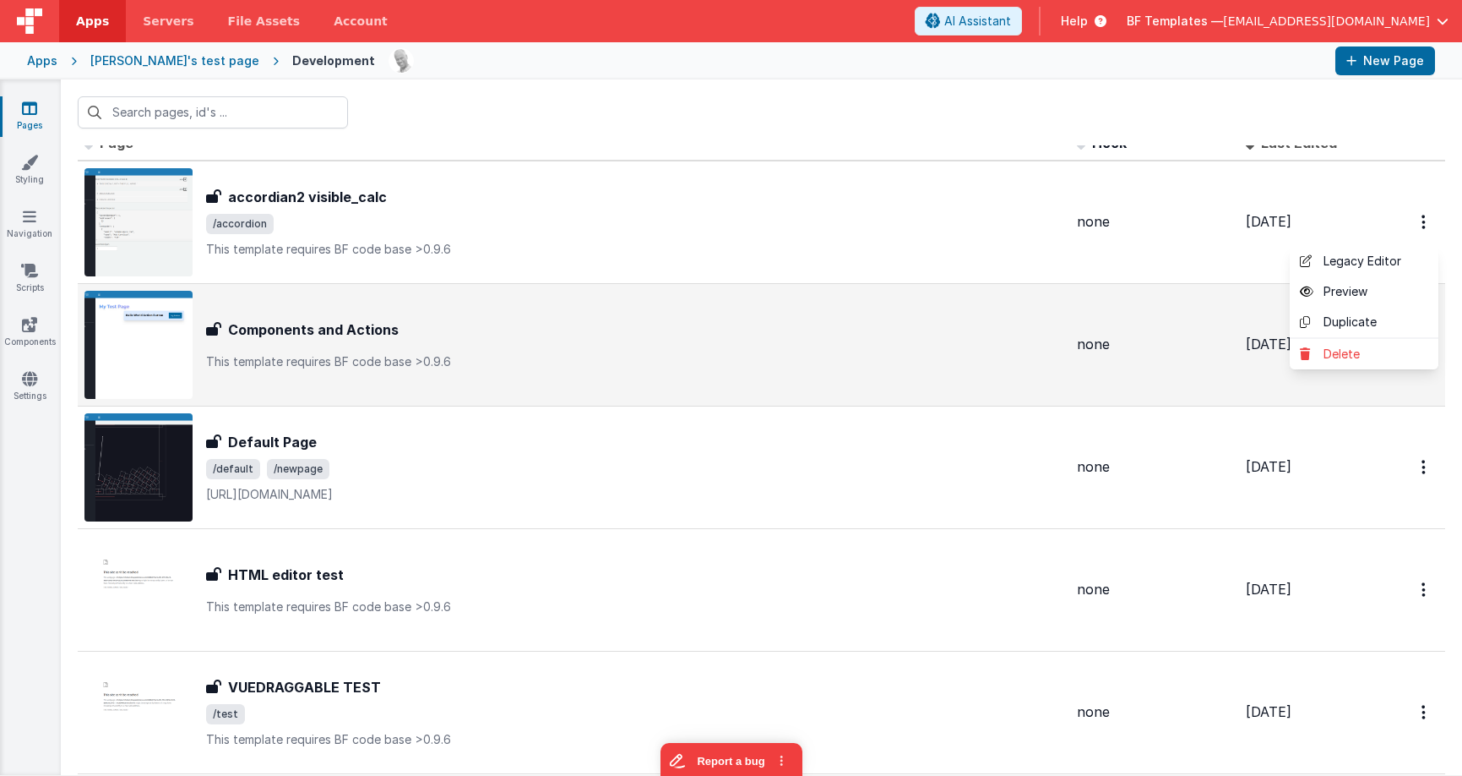
click at [556, 297] on button at bounding box center [731, 388] width 1462 height 776
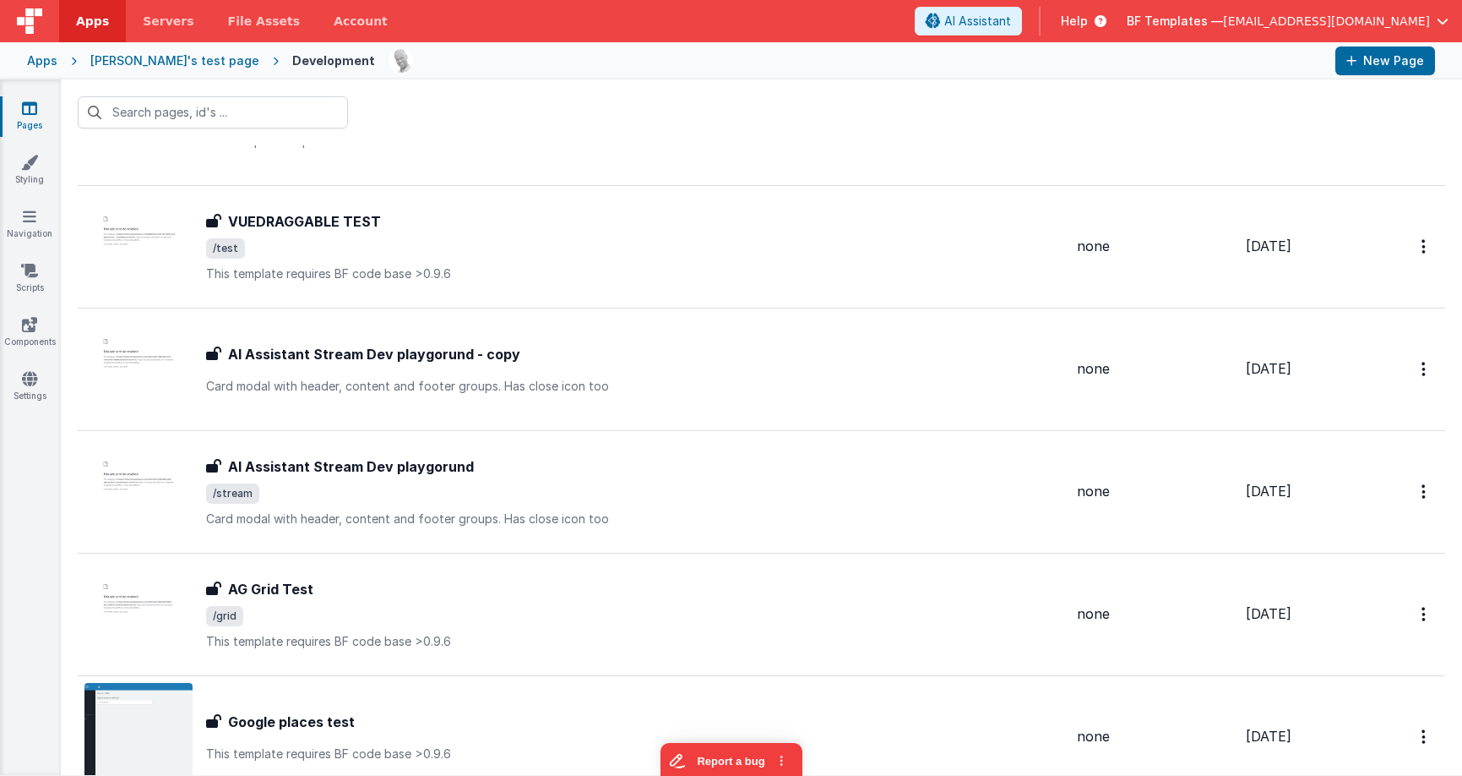
scroll to position [0, 0]
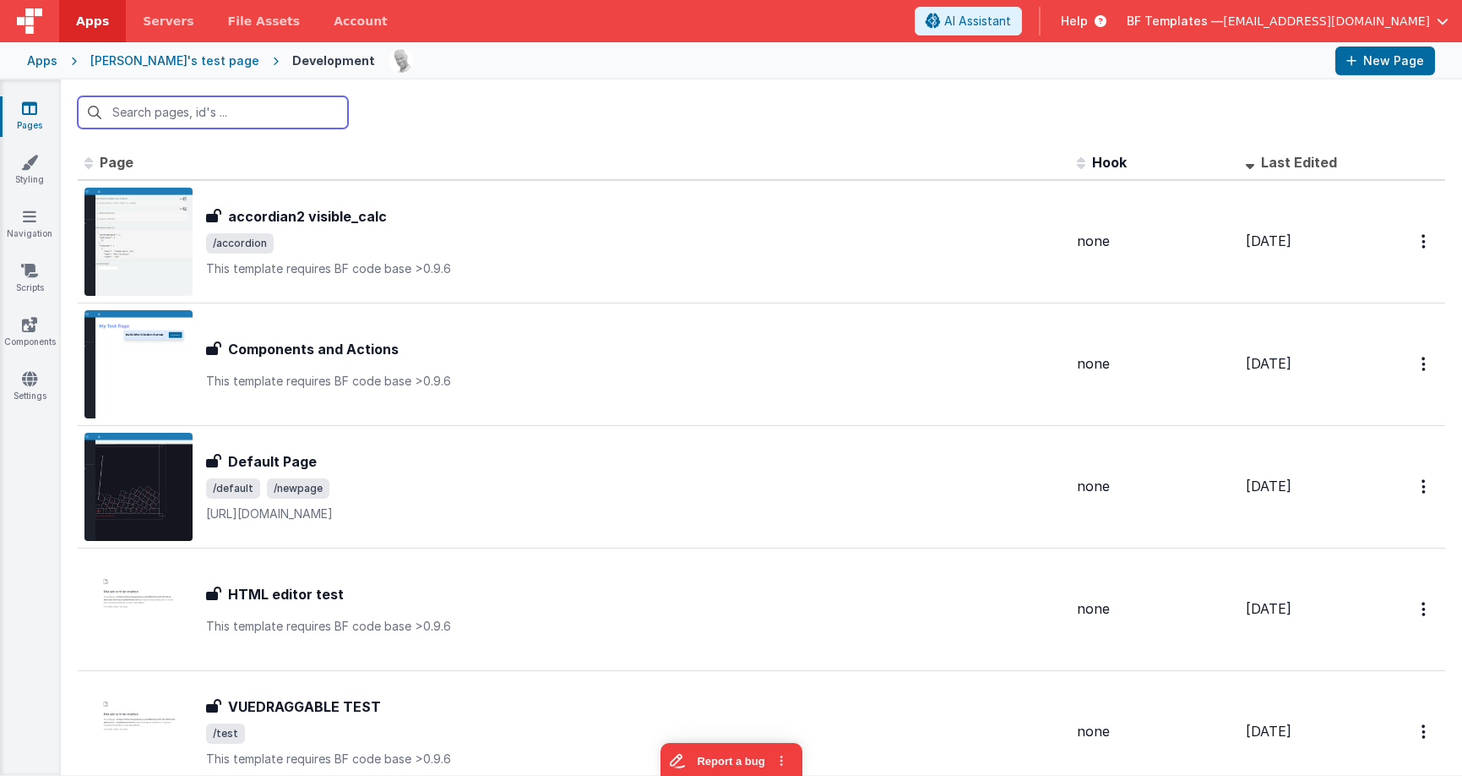
click at [289, 107] on input "text" at bounding box center [213, 112] width 270 height 32
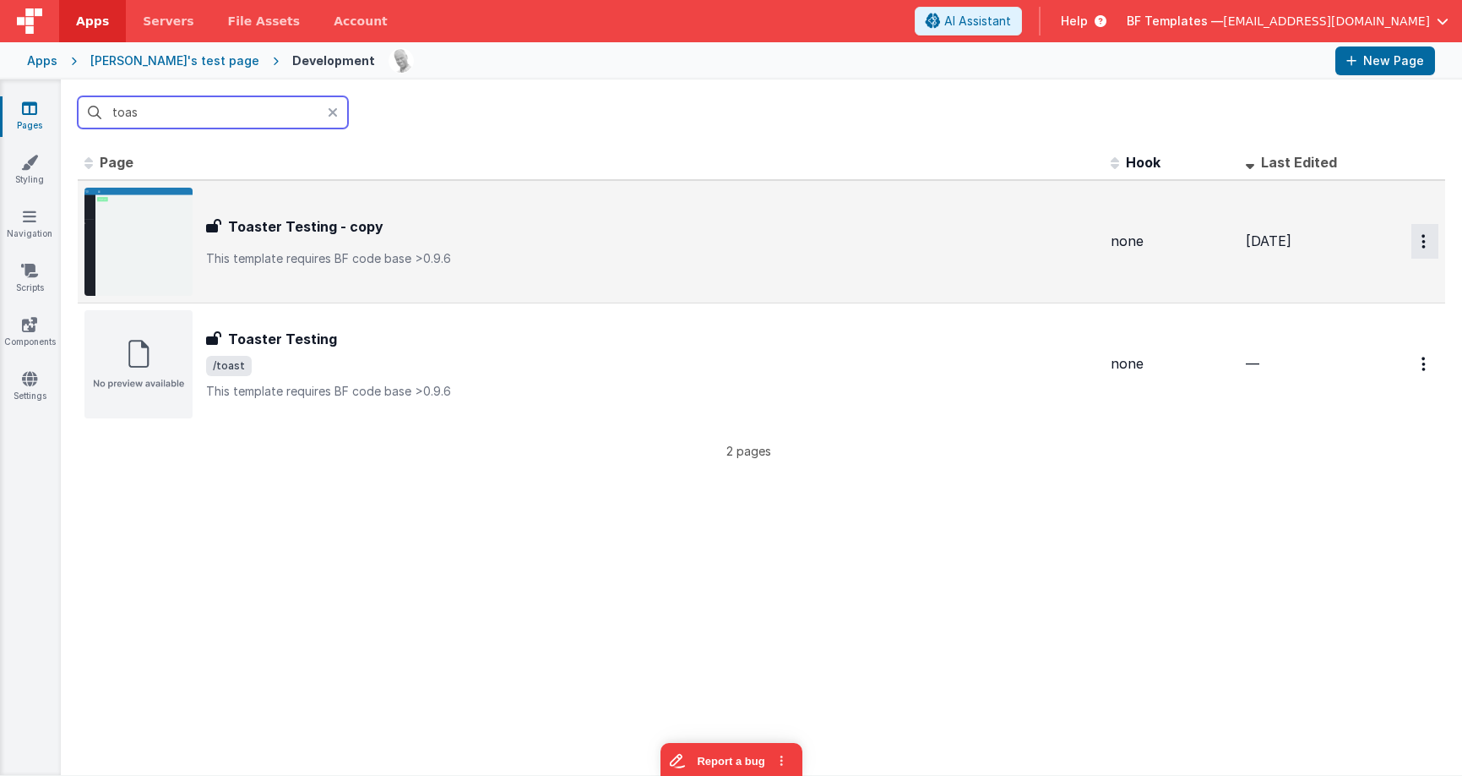
type input "toas"
click at [1427, 242] on button "Options" at bounding box center [1425, 241] width 27 height 35
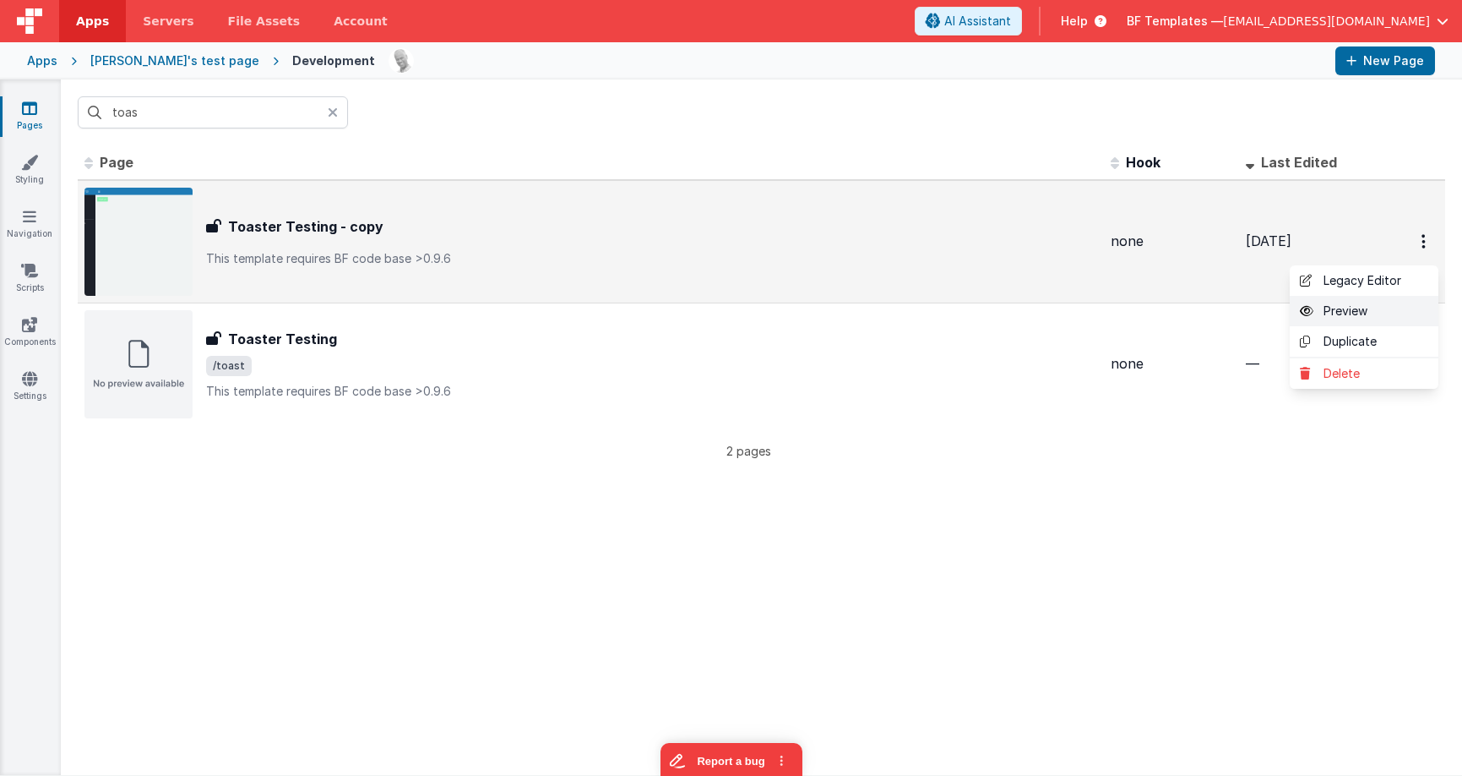
click at [1367, 307] on link "Preview" at bounding box center [1364, 311] width 149 height 30
click at [374, 248] on div "Toaster Testing - copy Toaster Testing - copy This template requires BF code ba…" at bounding box center [651, 241] width 891 height 51
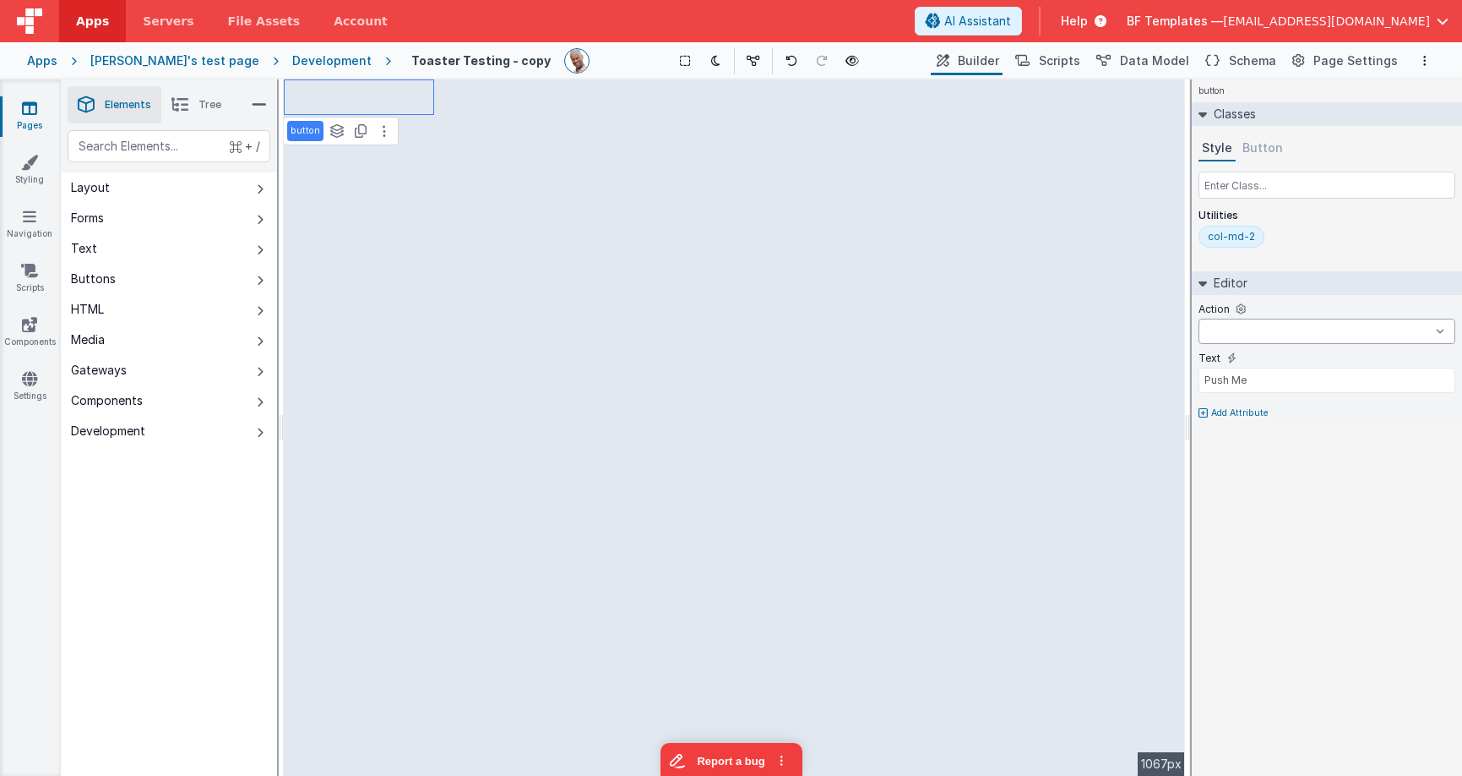
click at [1263, 335] on select "onFormLoad onAppLoad onLogin" at bounding box center [1327, 330] width 257 height 25
select select
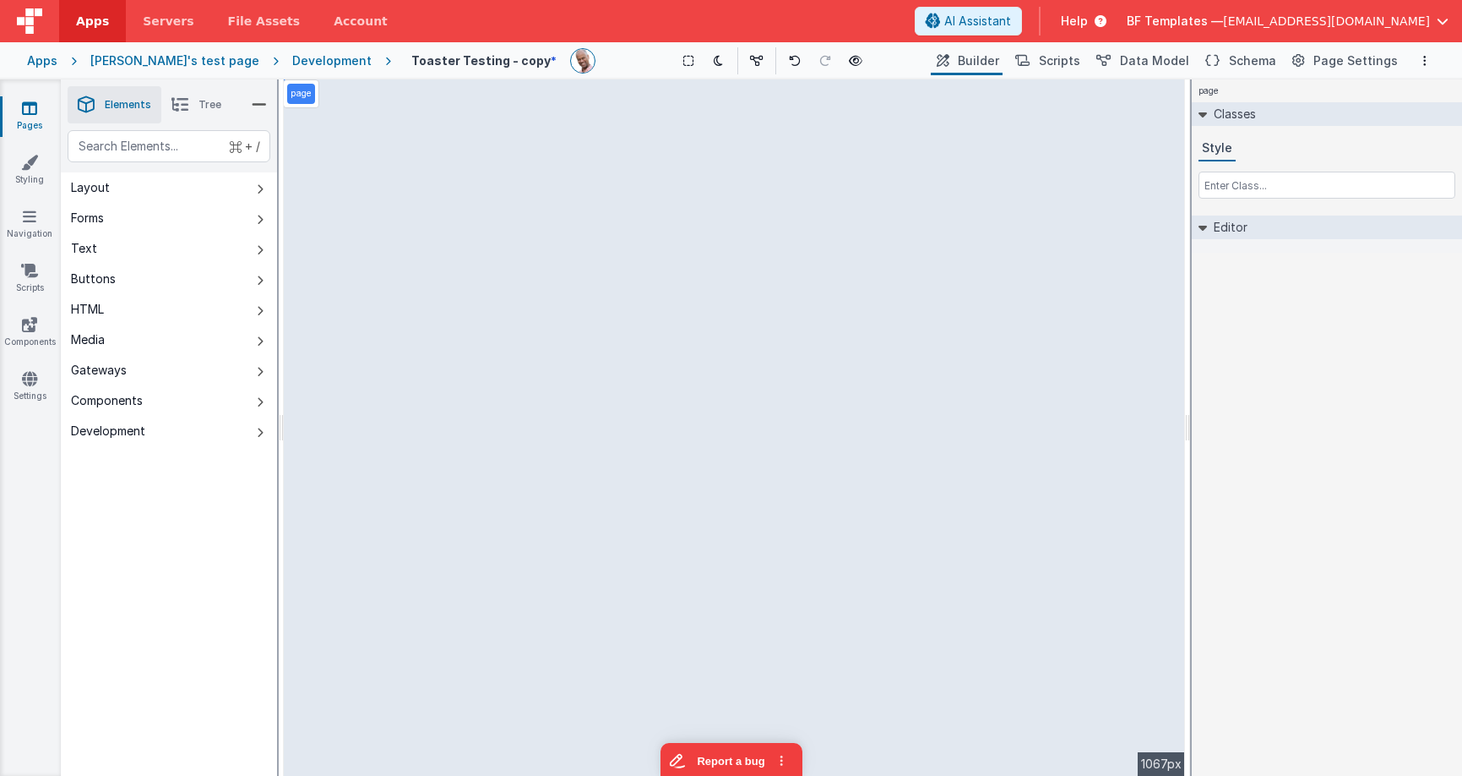
click at [198, 107] on li "Tree" at bounding box center [196, 104] width 70 height 37
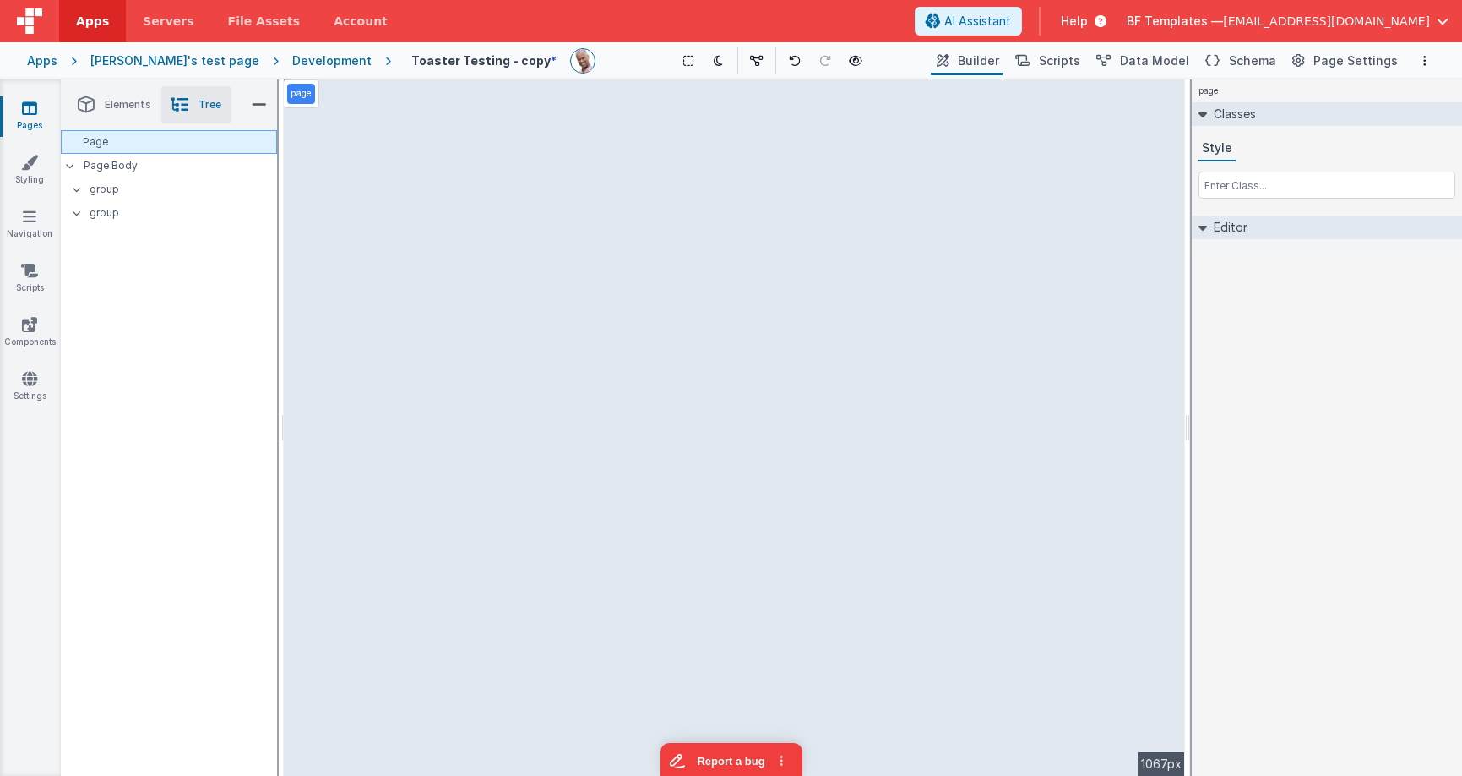
drag, startPoint x: 159, startPoint y: 139, endPoint x: 216, endPoint y: 140, distance: 57.5
click at [159, 139] on div "Page" at bounding box center [169, 142] width 216 height 24
click at [1235, 187] on input "text" at bounding box center [1327, 184] width 257 height 27
type input "bg-white h-screen"
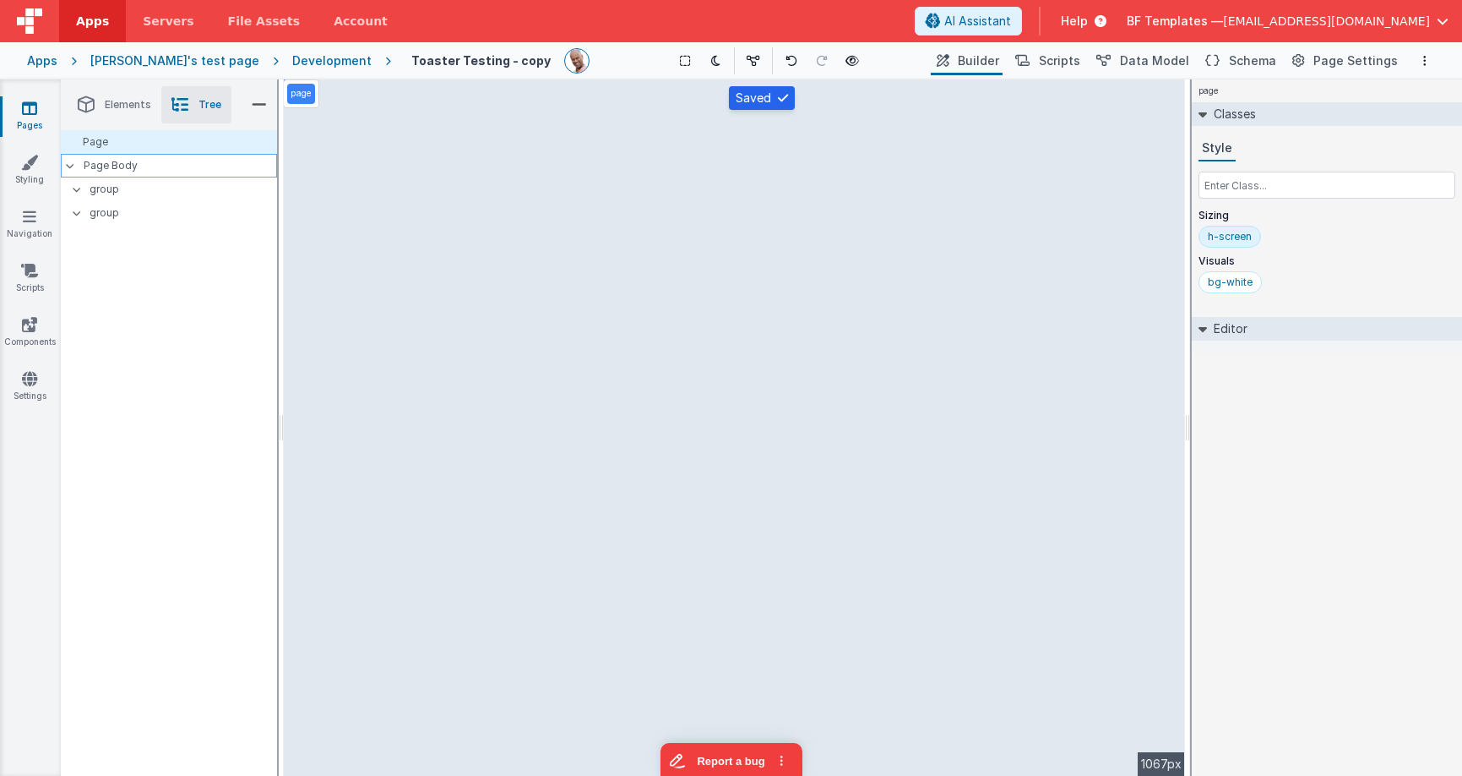
click at [237, 175] on div "Page Body" at bounding box center [169, 166] width 216 height 24
drag, startPoint x: 229, startPoint y: 149, endPoint x: 270, endPoint y: 150, distance: 41.4
click at [228, 149] on div "Page" at bounding box center [169, 142] width 216 height 24
click at [1275, 188] on input "text" at bounding box center [1327, 184] width 257 height 27
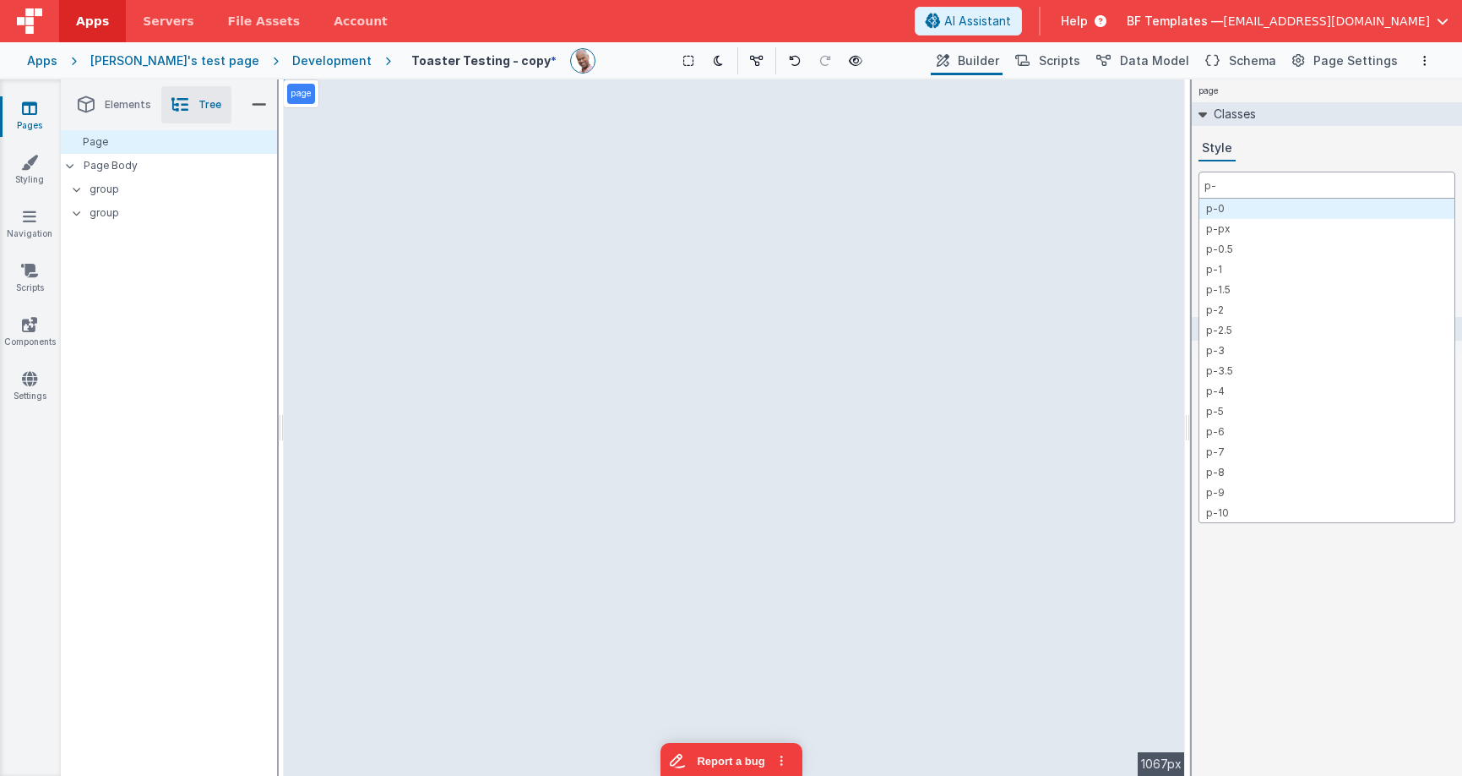
type input "p-2"
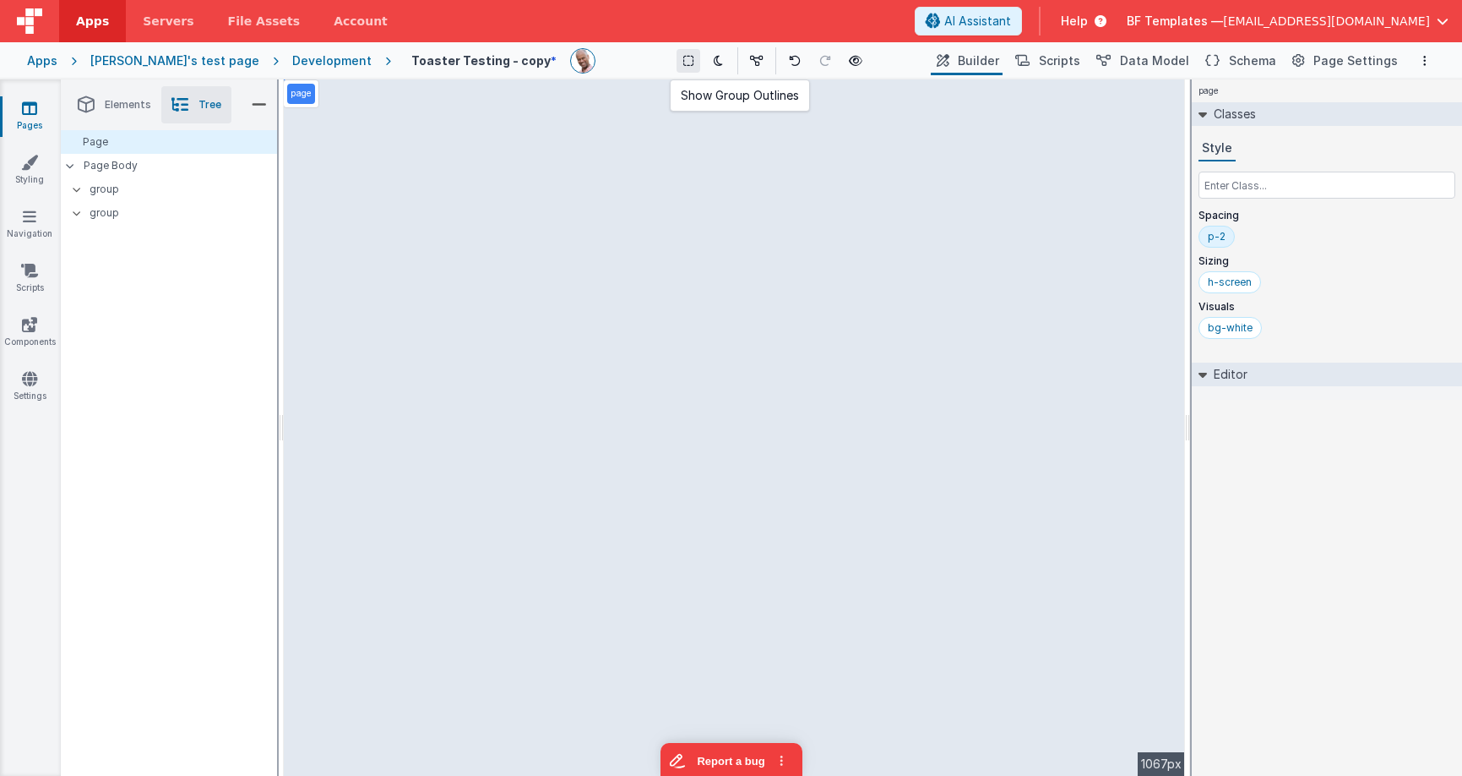
click at [683, 59] on icon at bounding box center [688, 61] width 10 height 12
drag, startPoint x: 120, startPoint y: 166, endPoint x: 114, endPoint y: 185, distance: 20.3
click at [119, 166] on p "Page Body" at bounding box center [181, 166] width 194 height 14
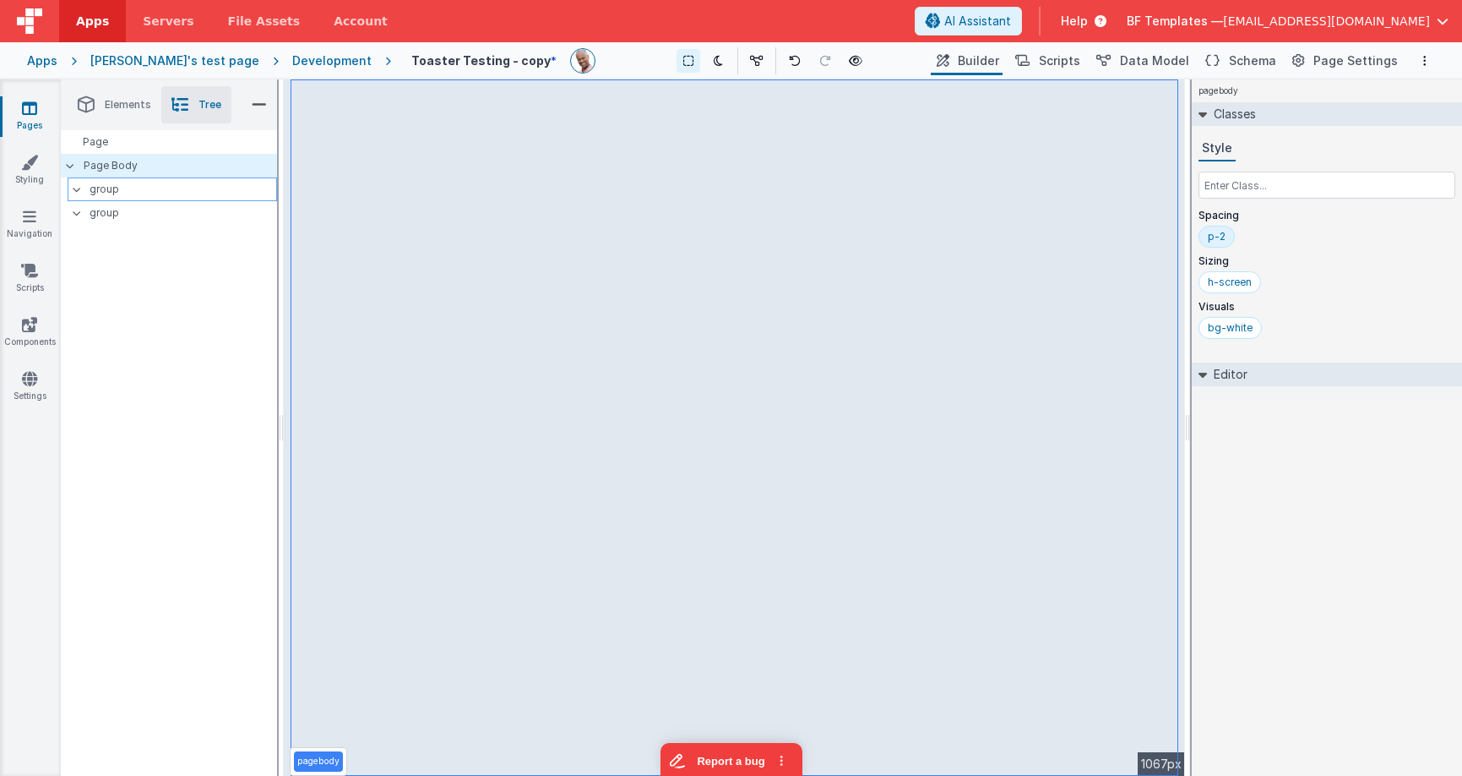
click at [116, 186] on p "group" at bounding box center [183, 189] width 187 height 19
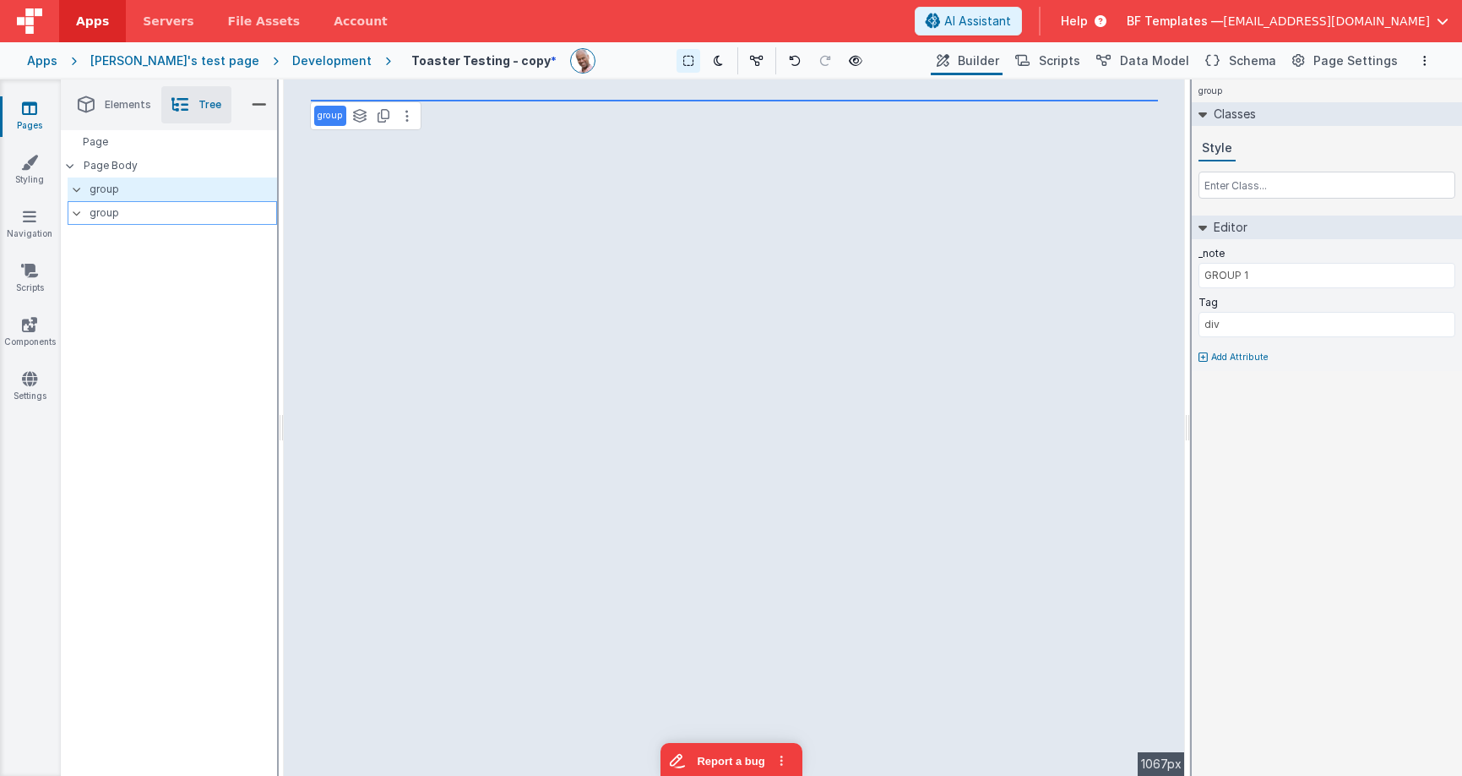
click at [109, 201] on div "group" at bounding box center [173, 213] width 210 height 24
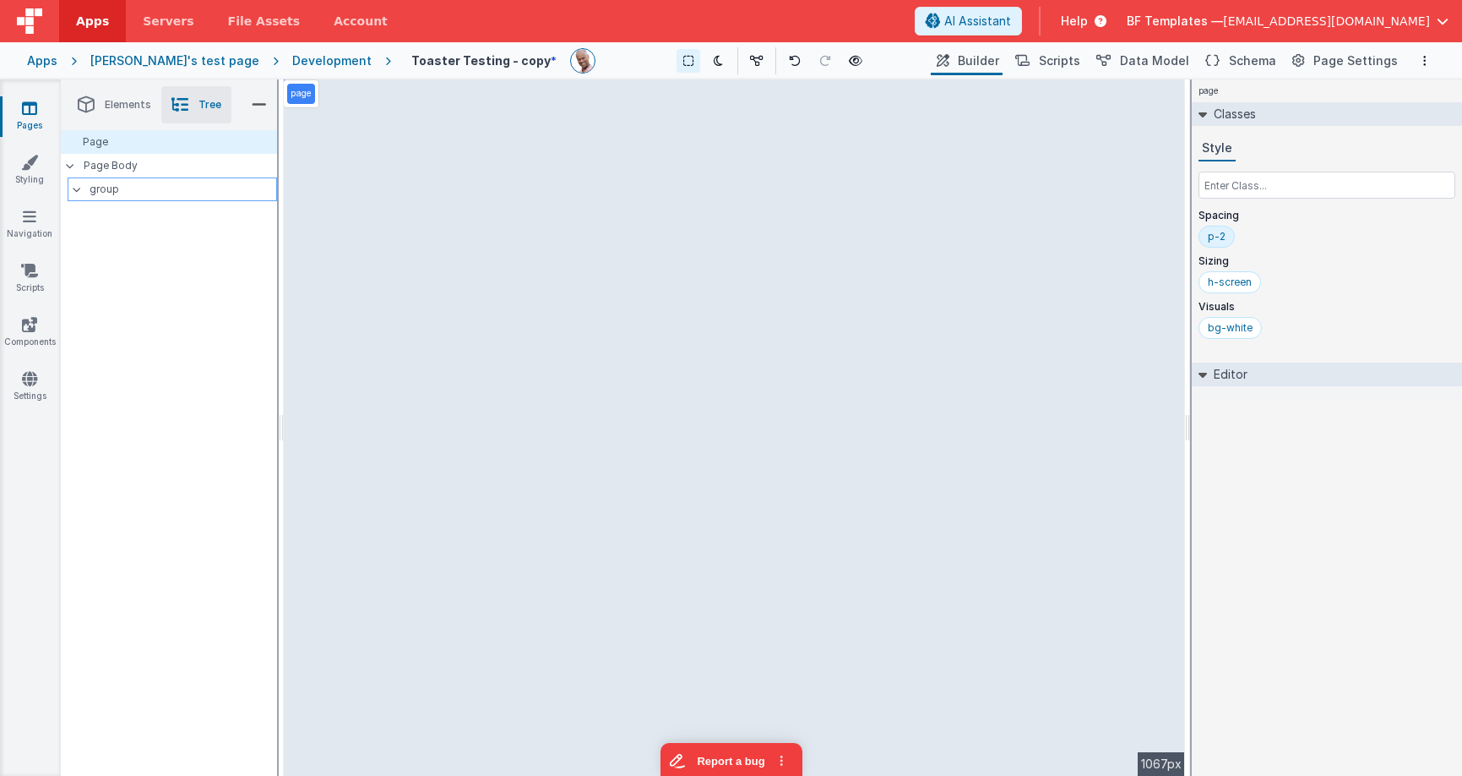
click at [113, 193] on p "group" at bounding box center [183, 189] width 187 height 19
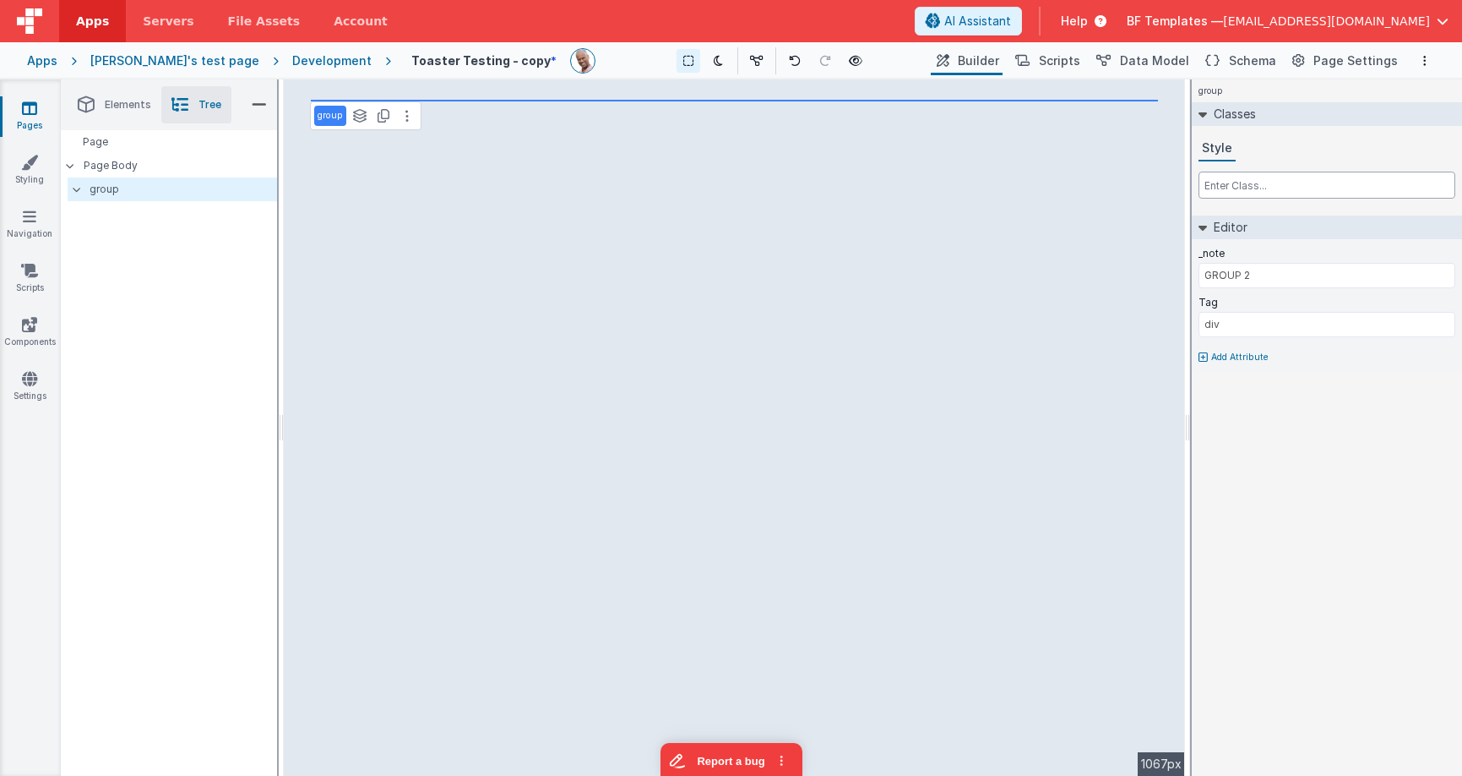
click at [1231, 186] on input "text" at bounding box center [1327, 184] width 257 height 27
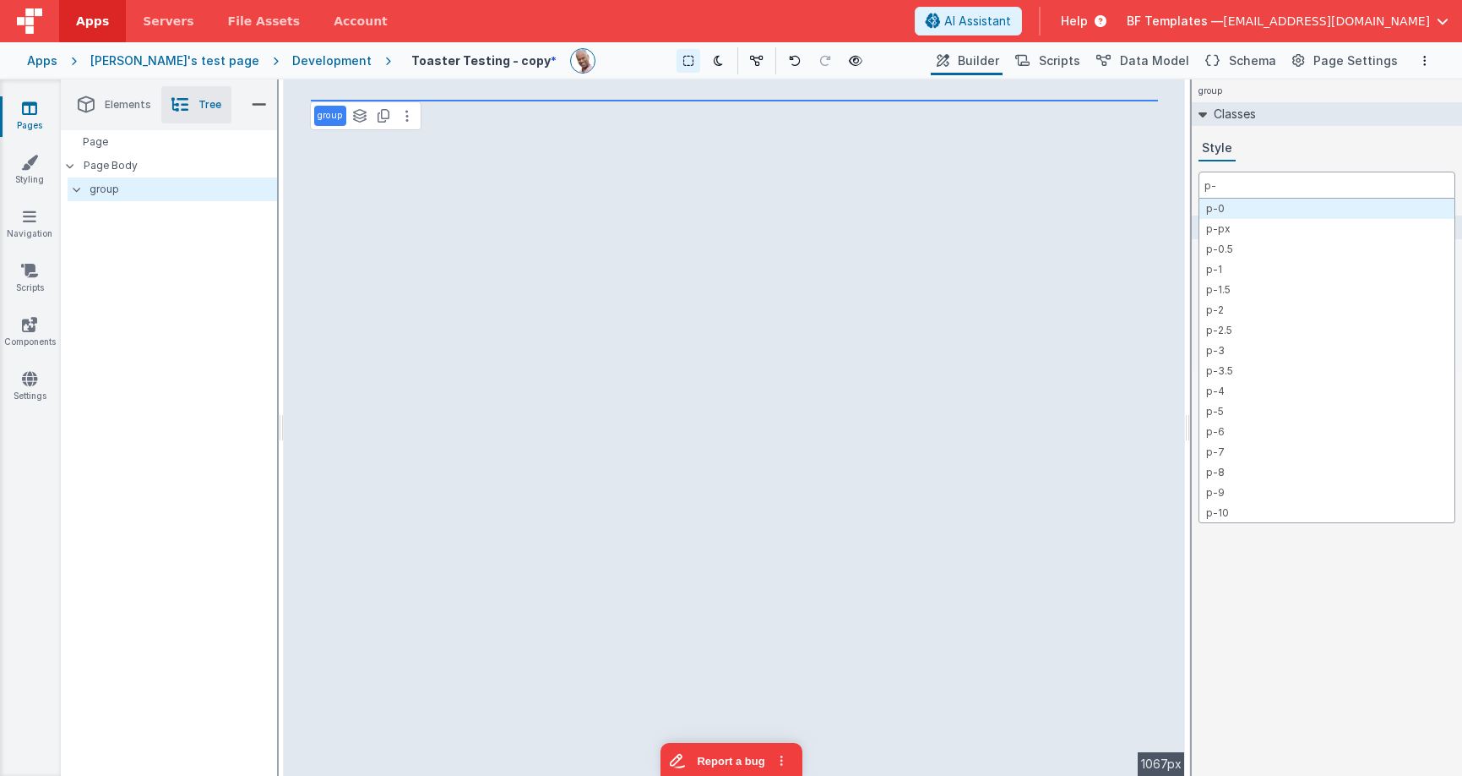
type input "p-4"
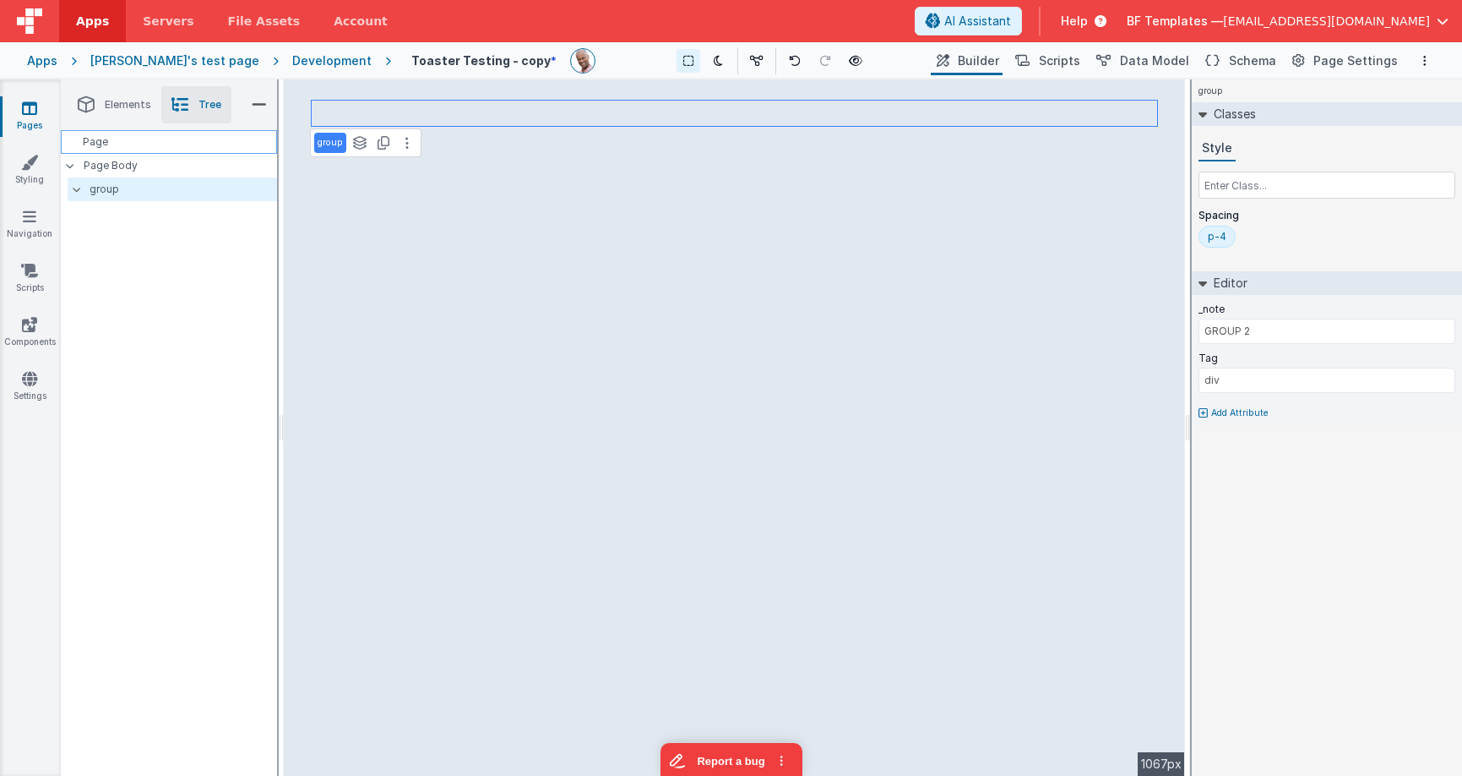
click at [207, 149] on div "Page" at bounding box center [169, 142] width 216 height 24
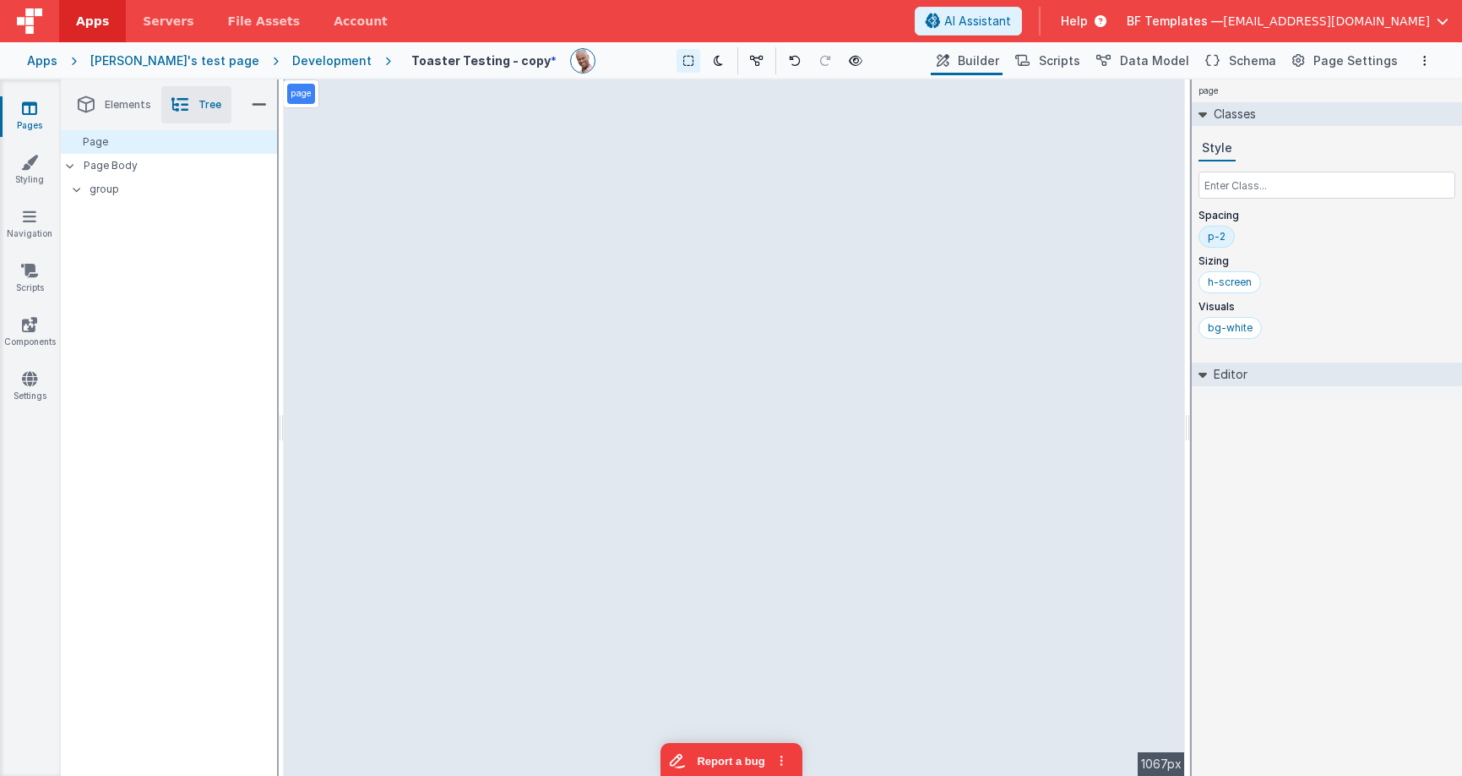
click at [1222, 246] on div "p-2" at bounding box center [1217, 237] width 36 height 22
click at [1219, 237] on div "p-2" at bounding box center [1217, 237] width 18 height 14
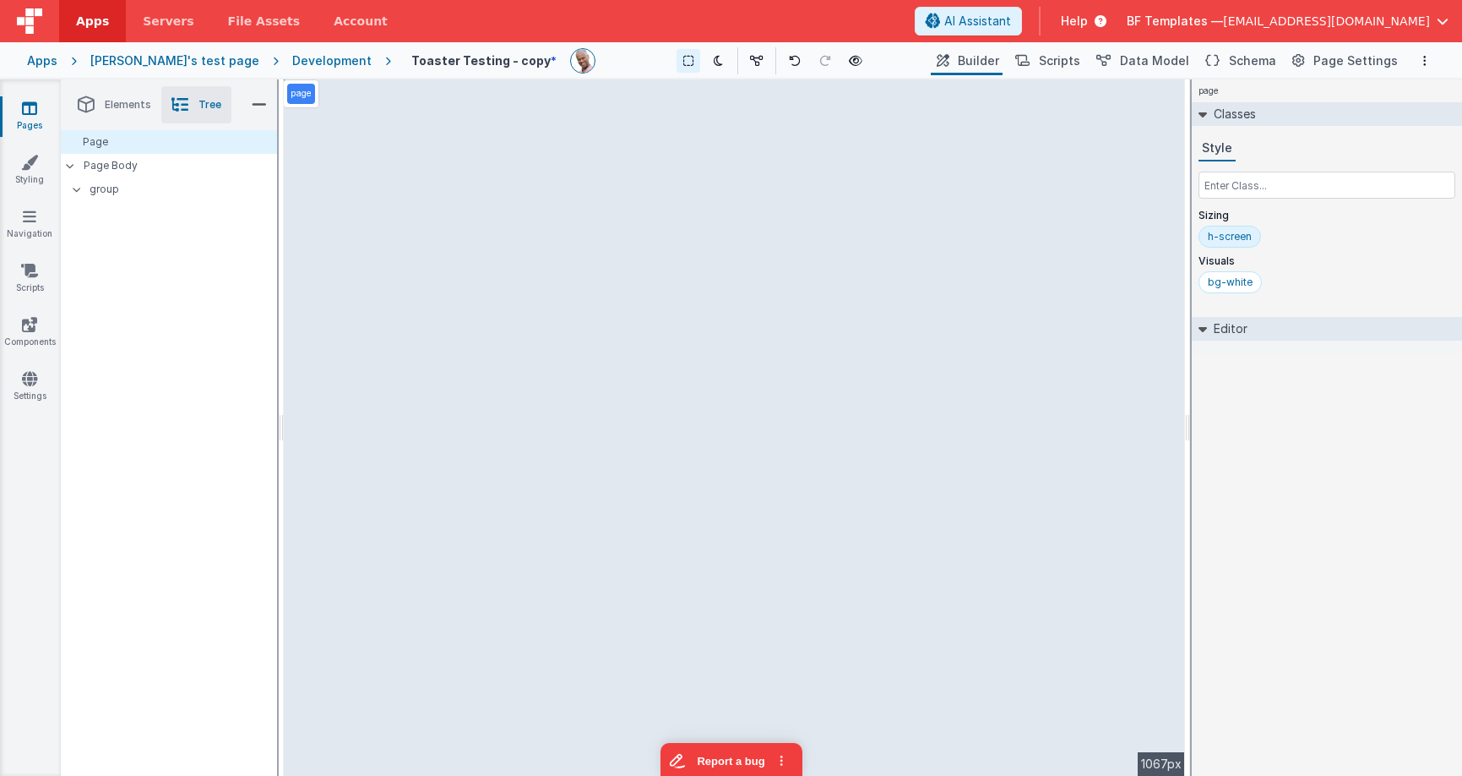
click at [148, 115] on li "Elements" at bounding box center [115, 104] width 94 height 37
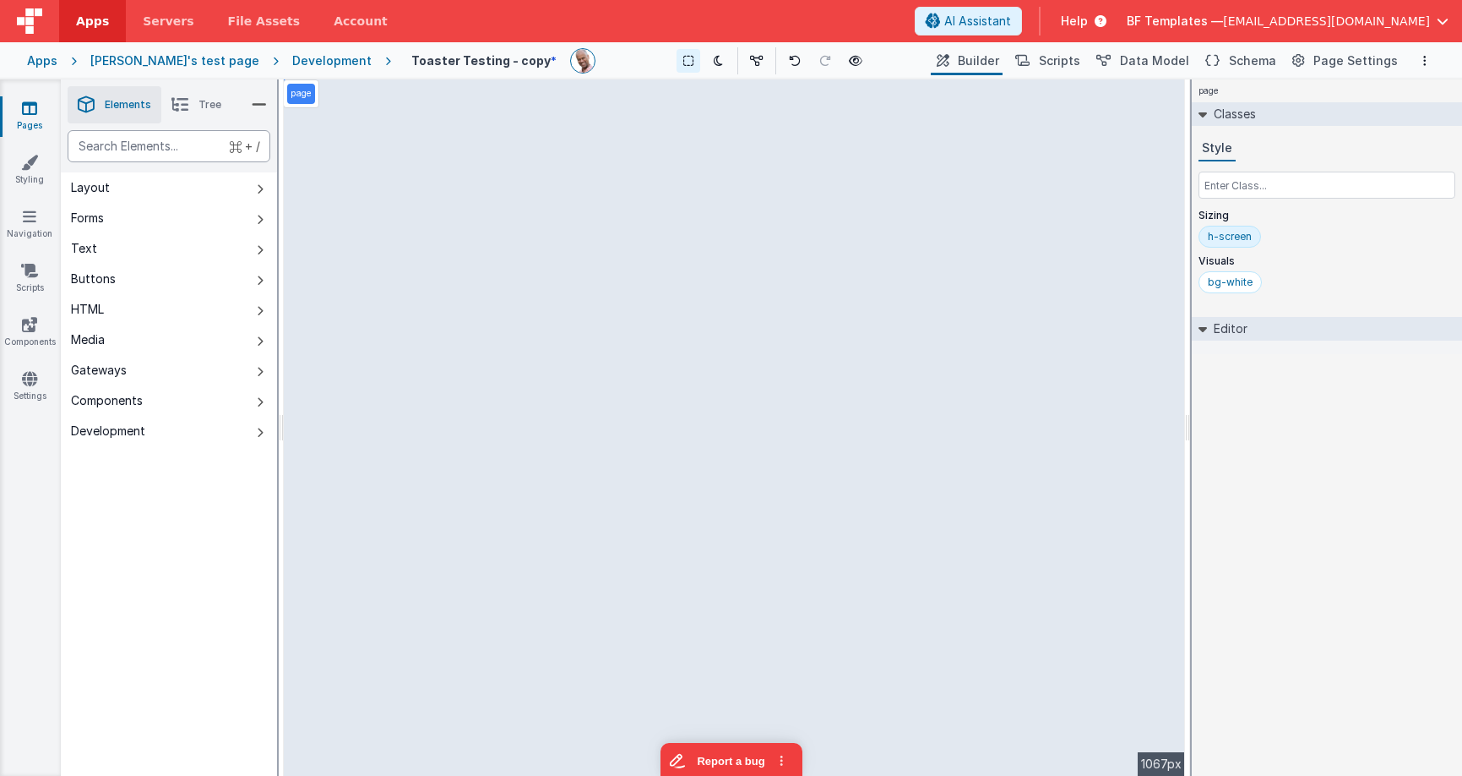
click at [146, 131] on div "text" at bounding box center [169, 146] width 203 height 32
type div "butt"
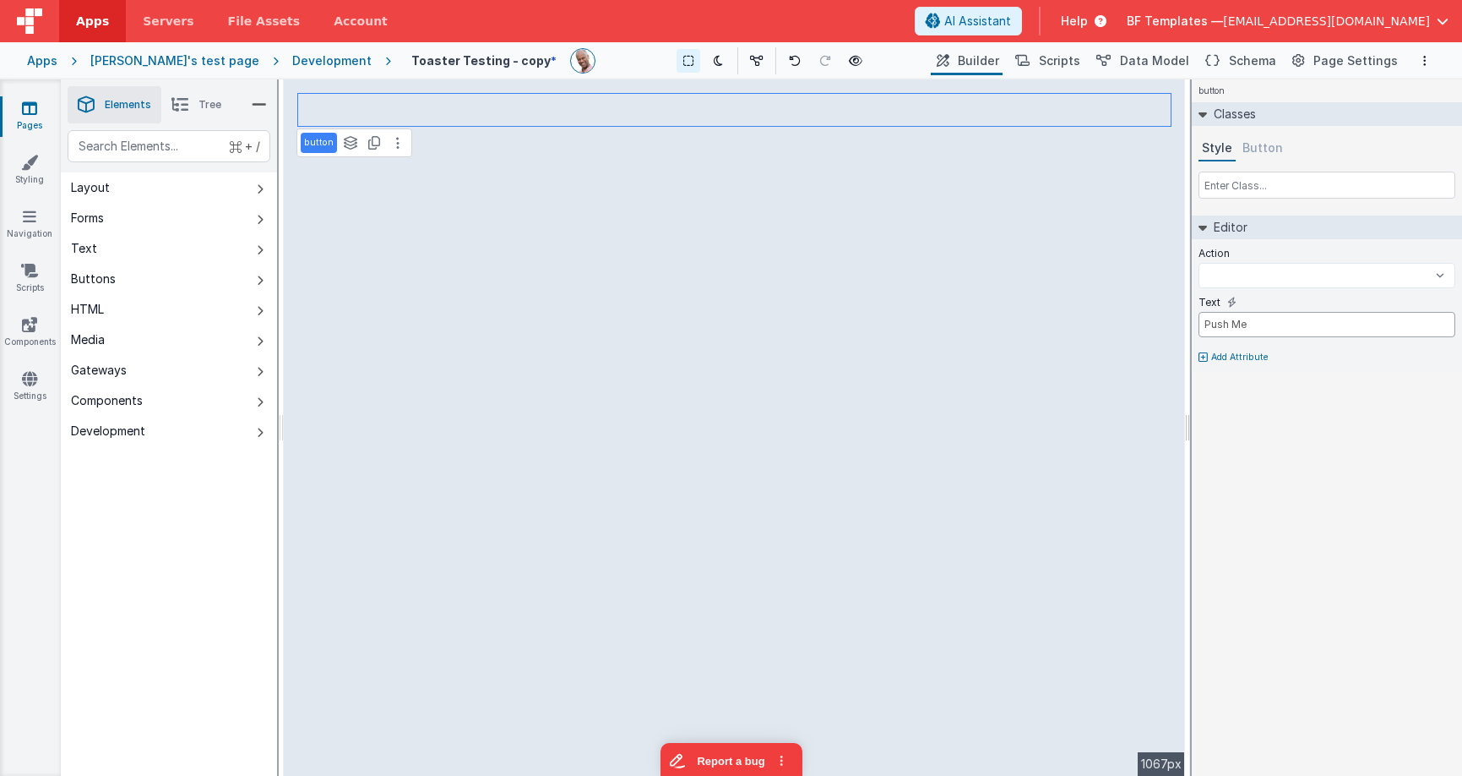
select select
type input "R"
select select
type input "Re"
select select
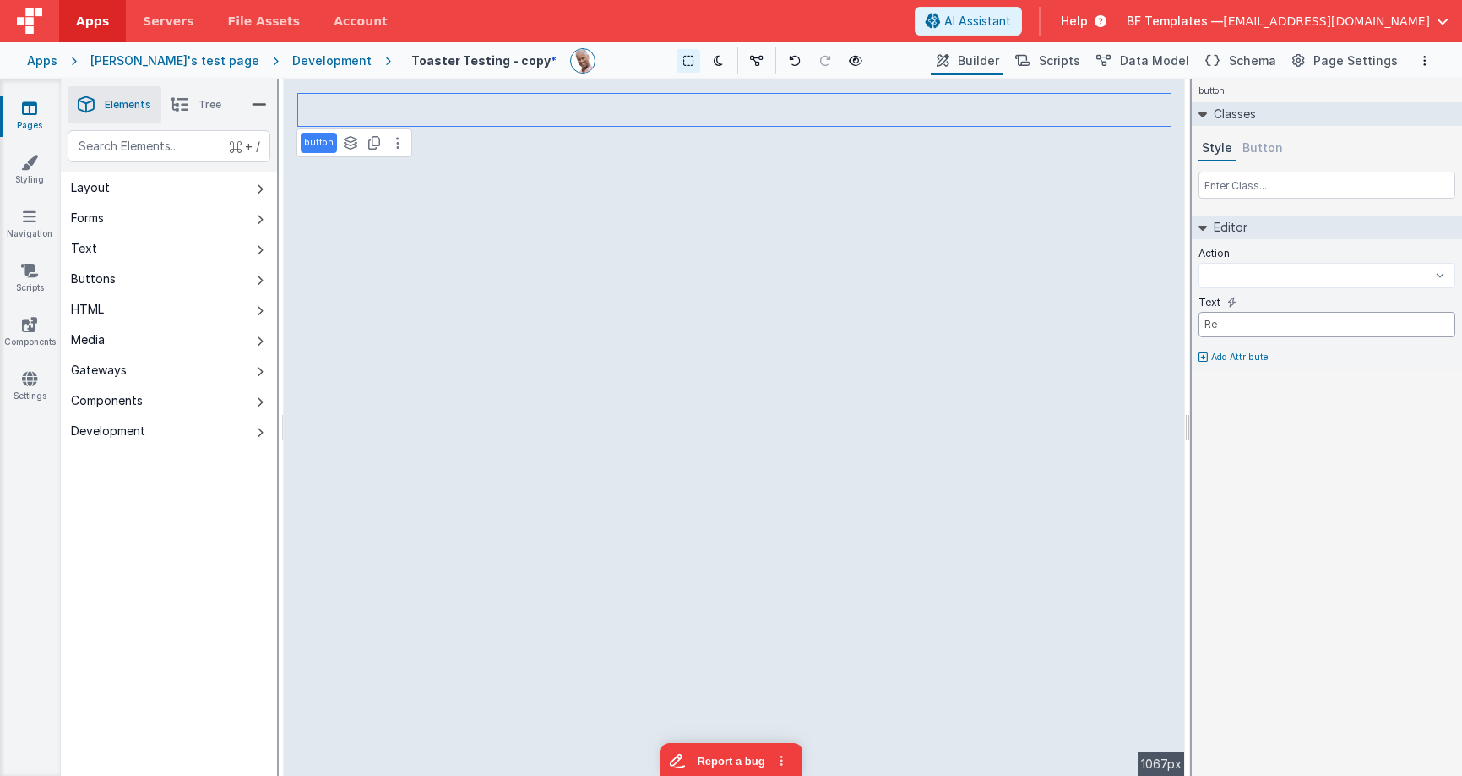
type input "Reg"
select select
type input "Regu"
select select
type input "Regul"
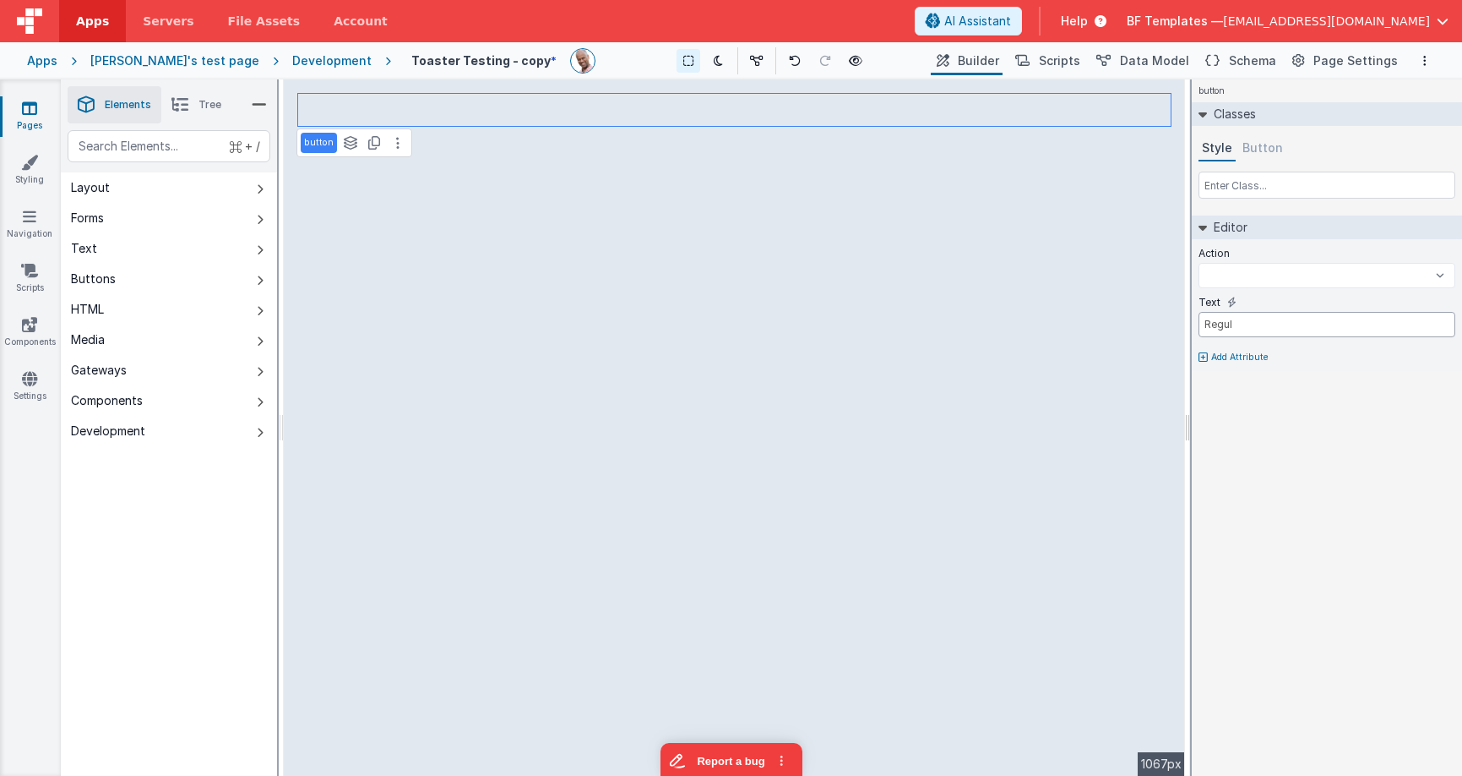
select select
type input "Regula"
select select
type input "Regular"
select select
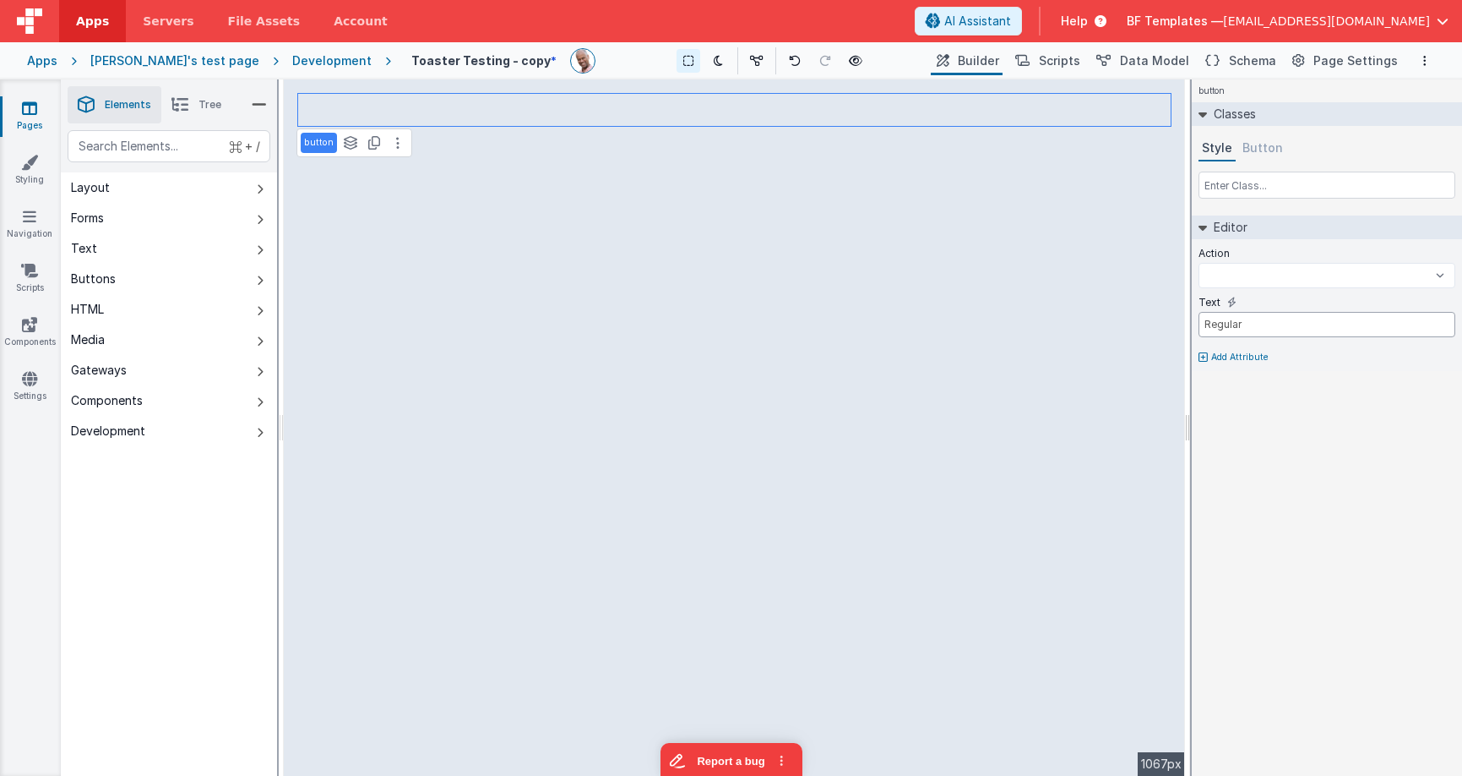
type input "Regulart"
select select
type input "Regulart"
select select
type input "Regulart s"
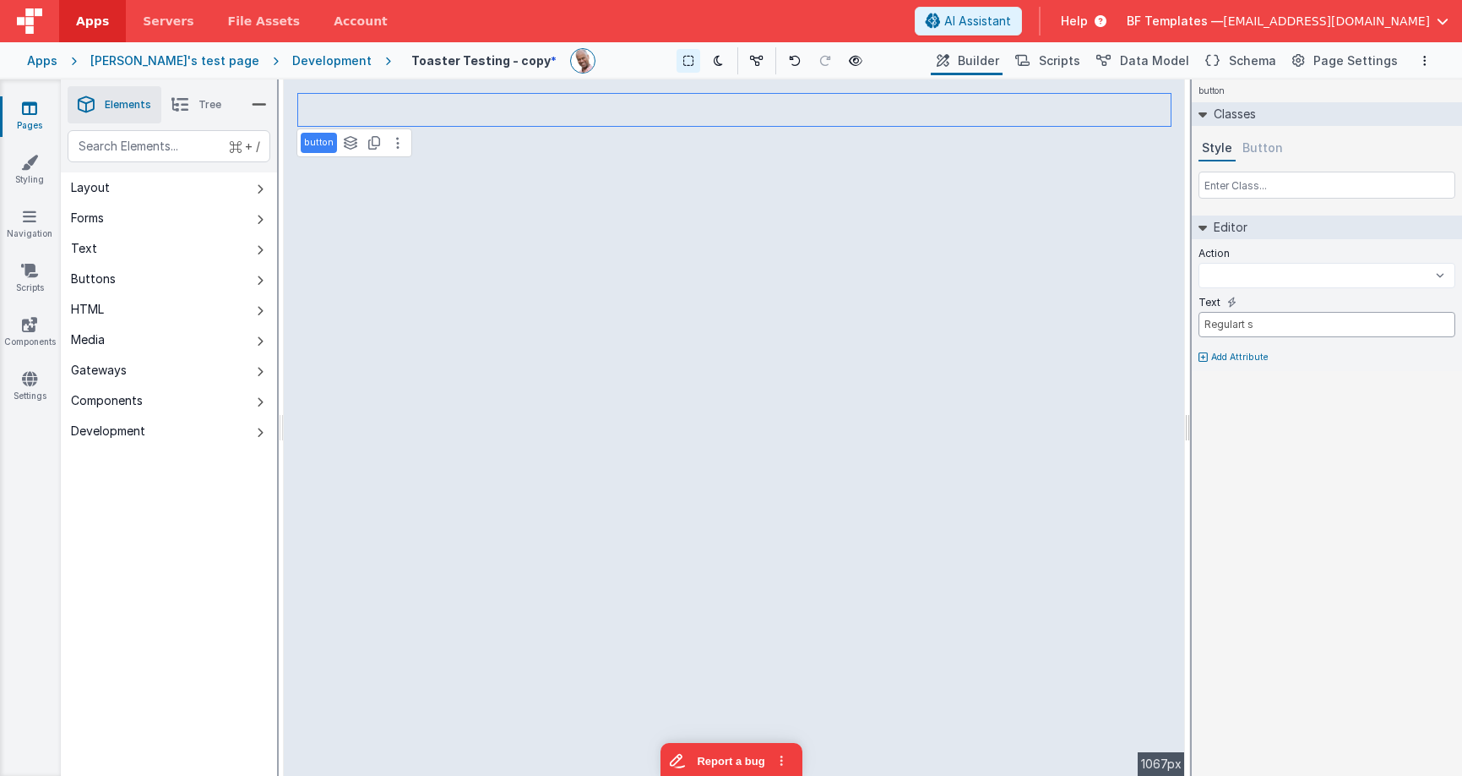
select select
type input "Regulart sh"
select select
type input "Regulart sho"
select select
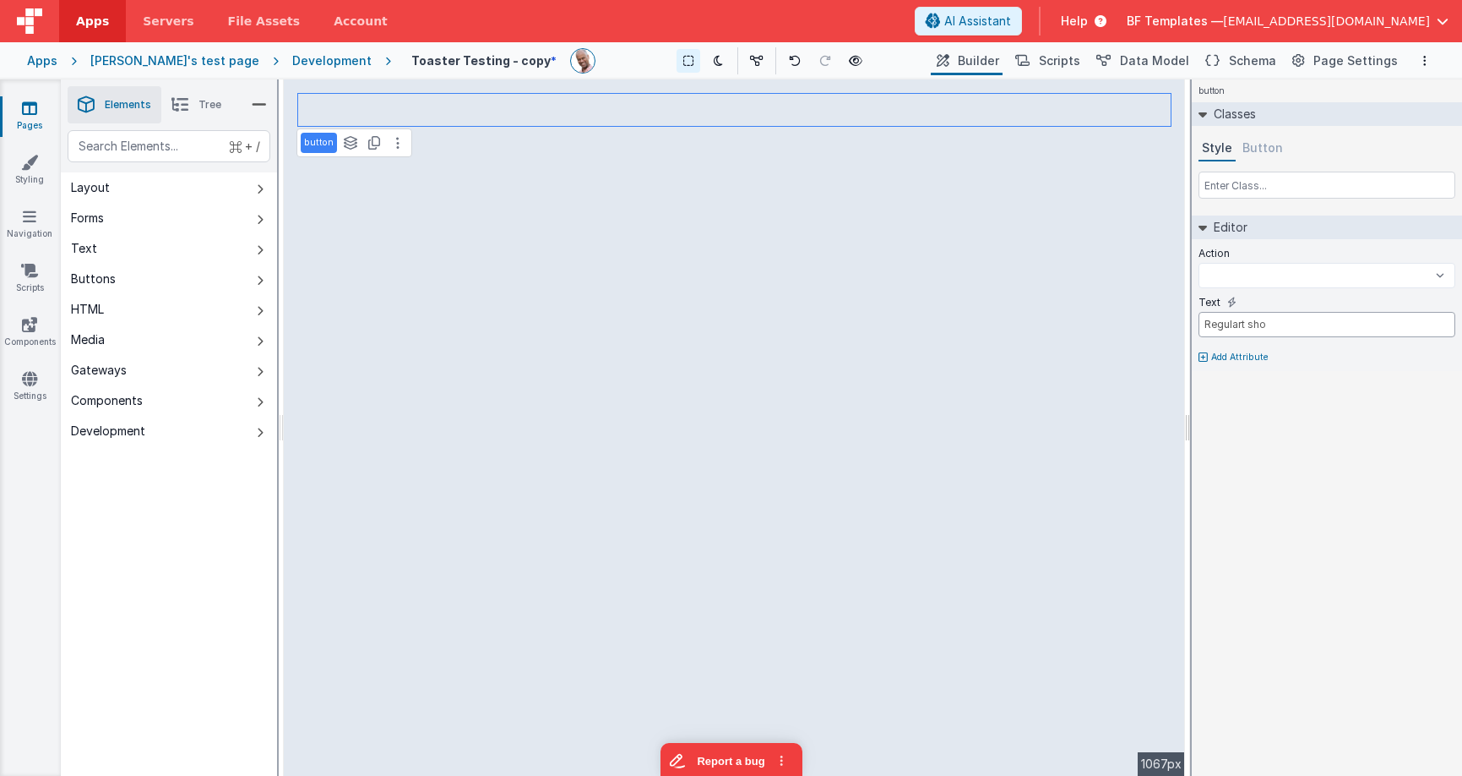
type input "Regulart show"
select select
type input "Regulart showA"
select select
type input "Regulart showAl"
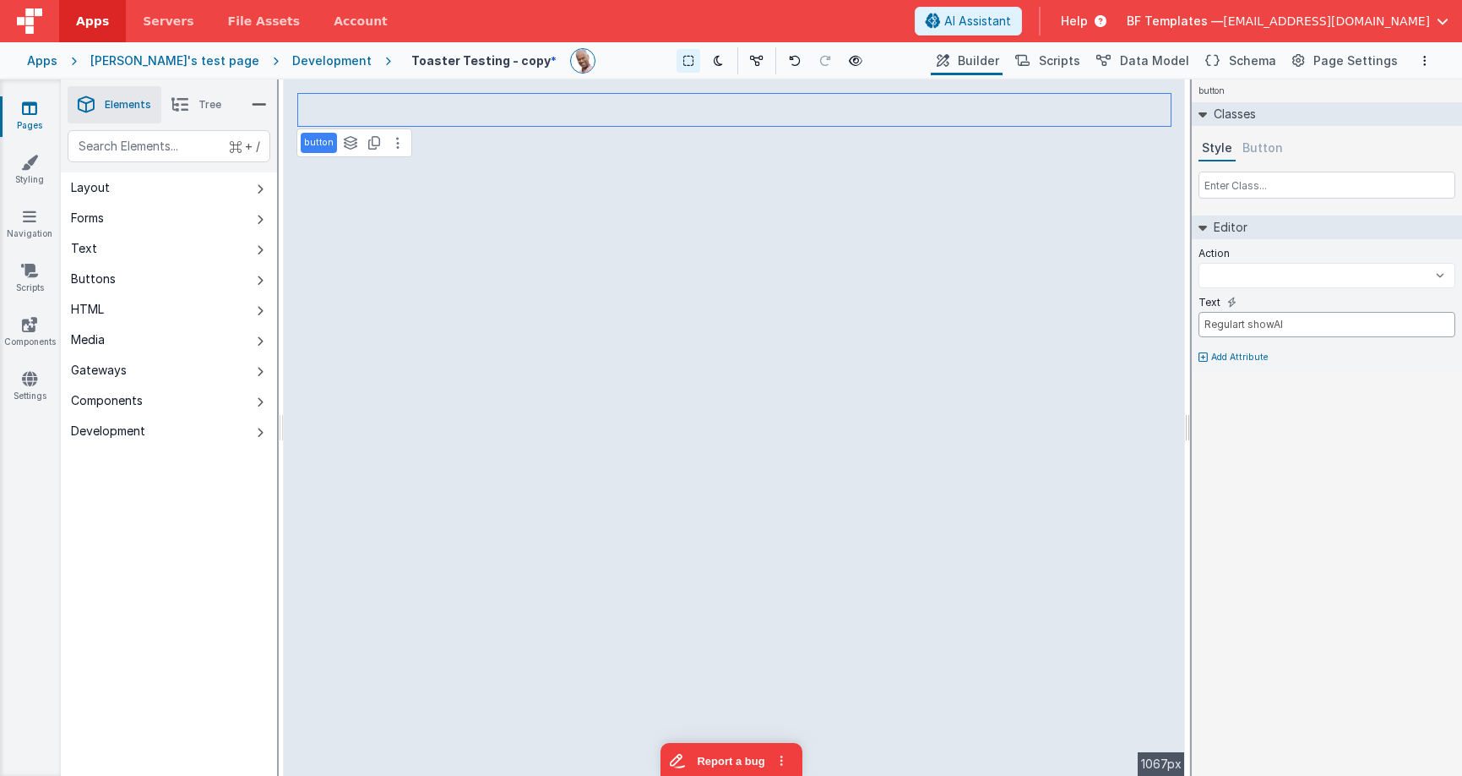
select select
type input "Regulart showAle"
select select
type input "Regulart showAler"
select select
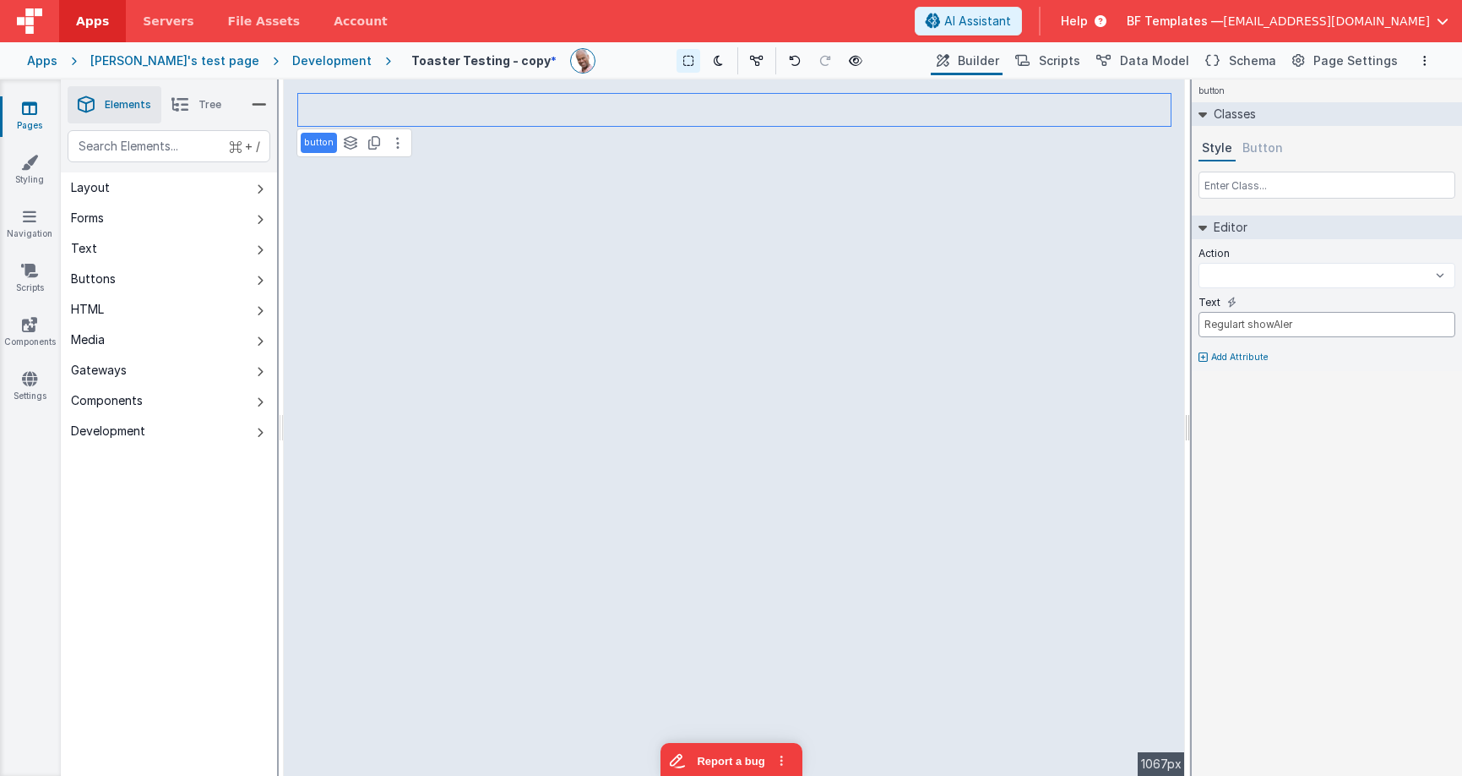
type input "Regulart showAlert"
select select
type input "Regulart showAlert"
click at [1241, 324] on input "Regulart showAlert" at bounding box center [1327, 324] width 257 height 25
select select
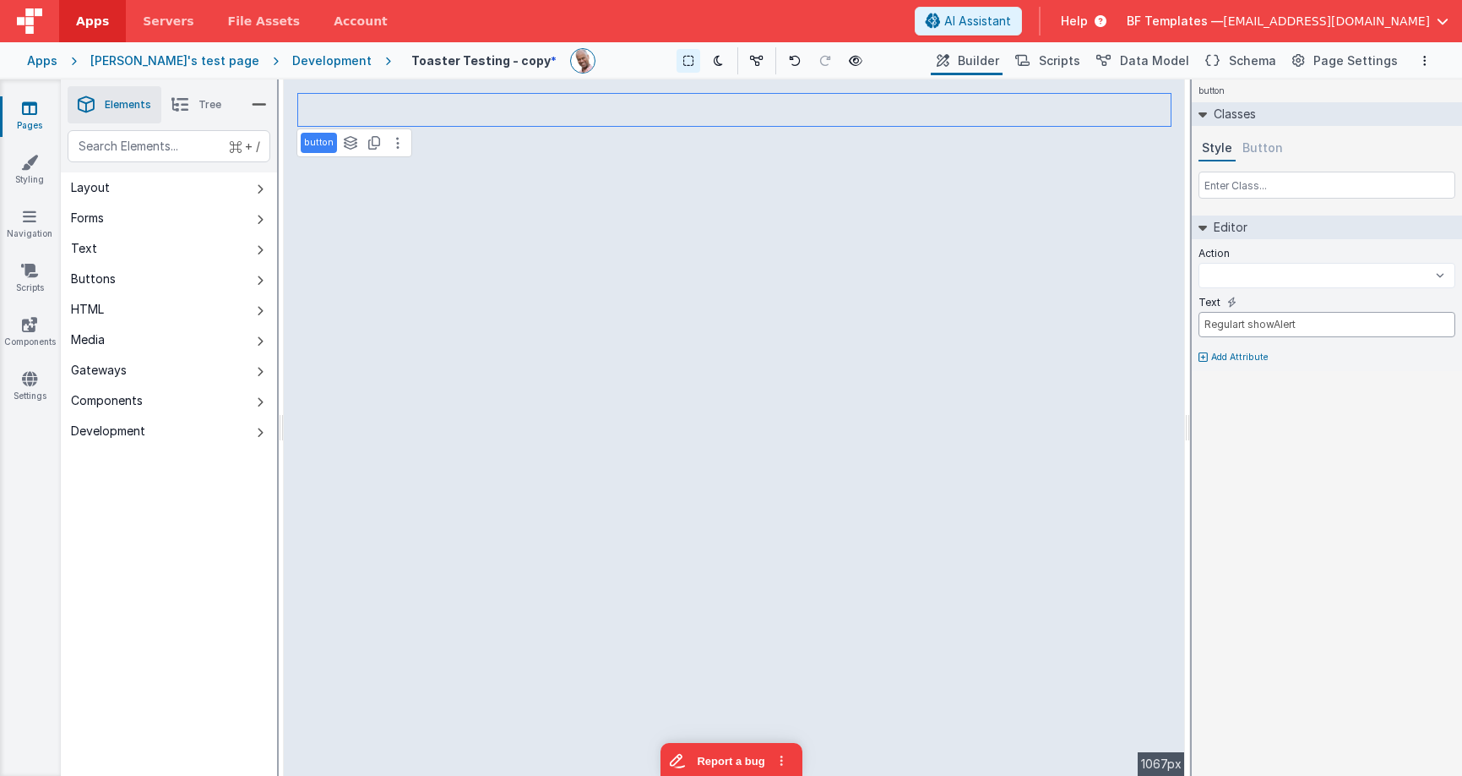
type input "Regular showAlert"
select select
type input "Regular showAlert"
click at [1364, 434] on div "button Classes Style Button Editor Action onFormLoad onAppLoad onLogin Text Reg…" at bounding box center [1327, 427] width 270 height 696
click at [738, 746] on button "Report a bug" at bounding box center [731, 757] width 142 height 35
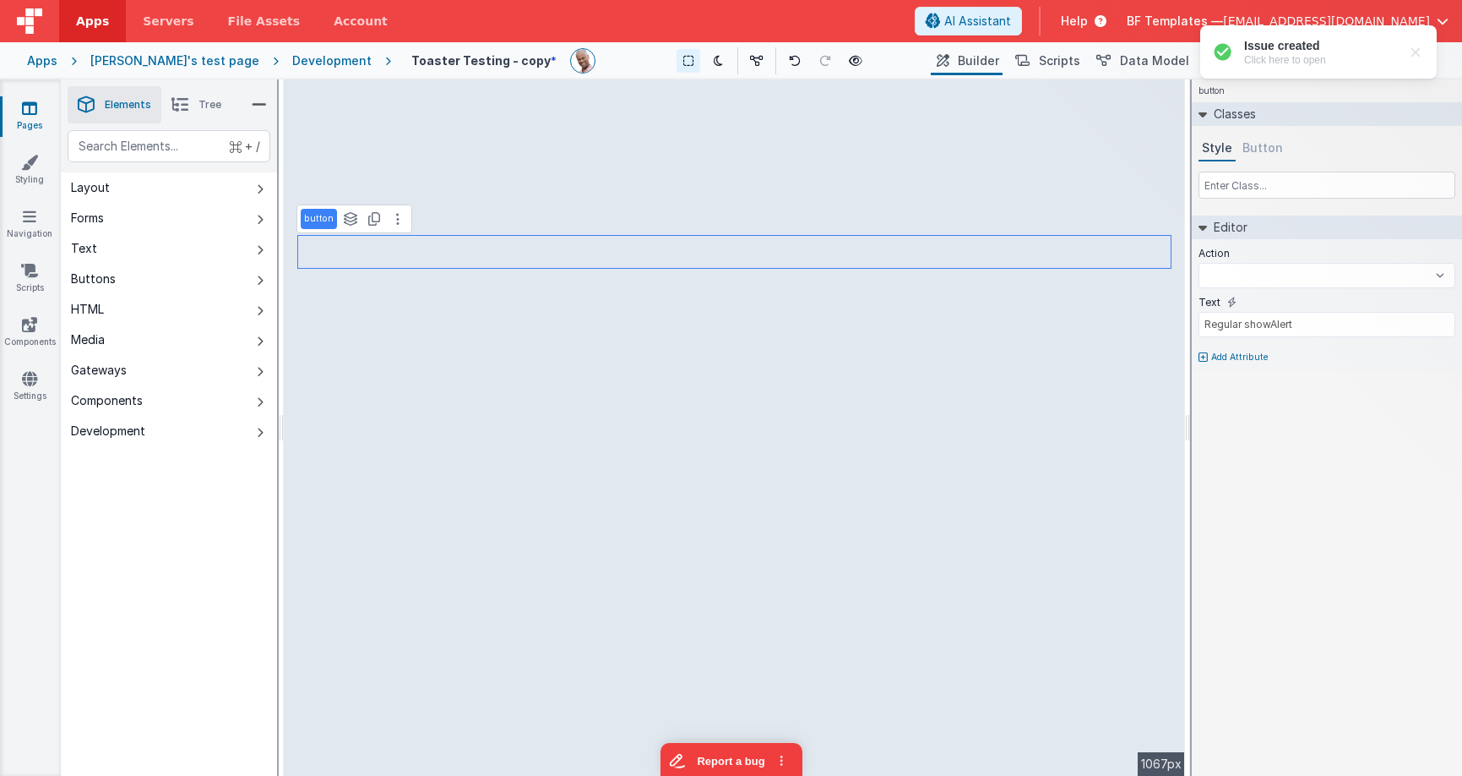
select select
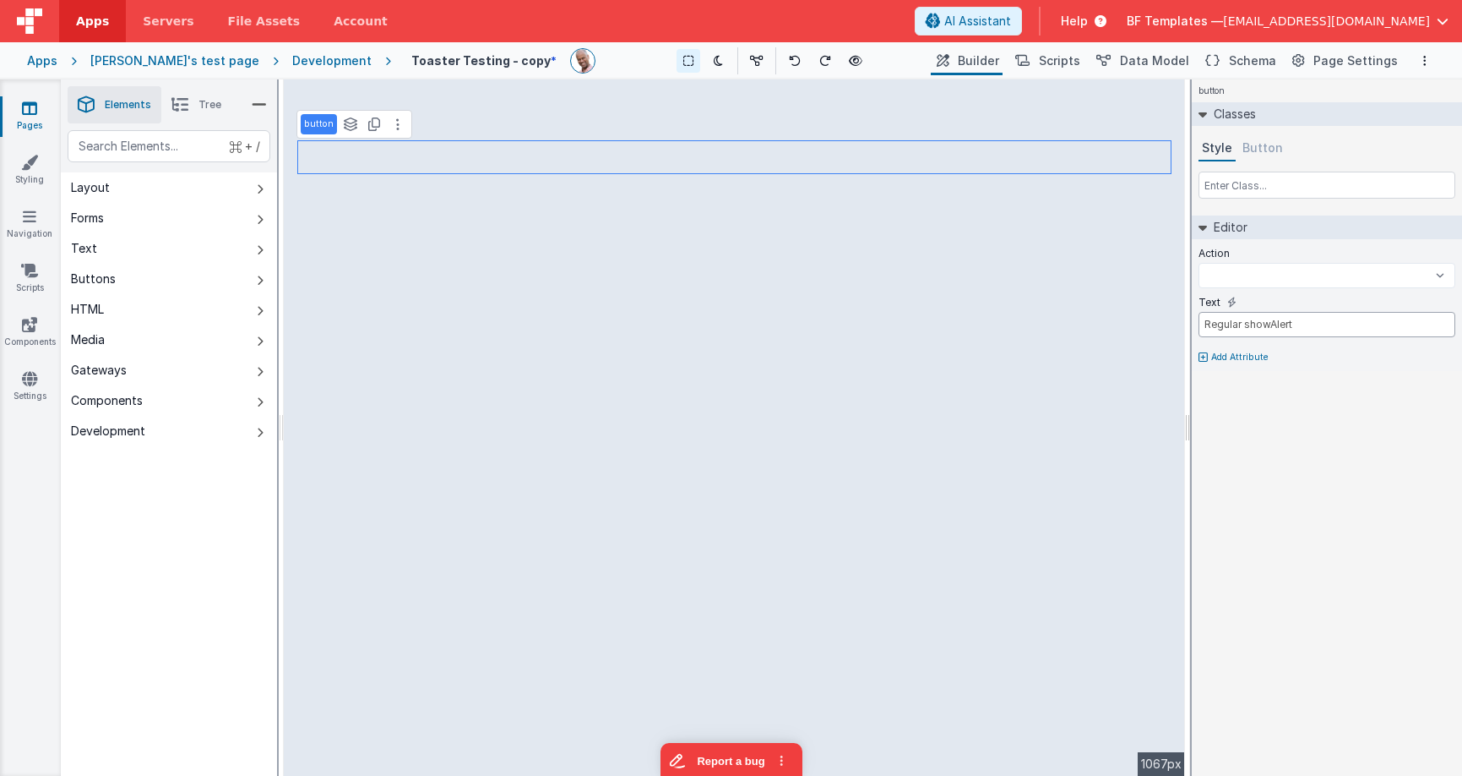
select select
type input "A"
select select
type input "Al"
select select
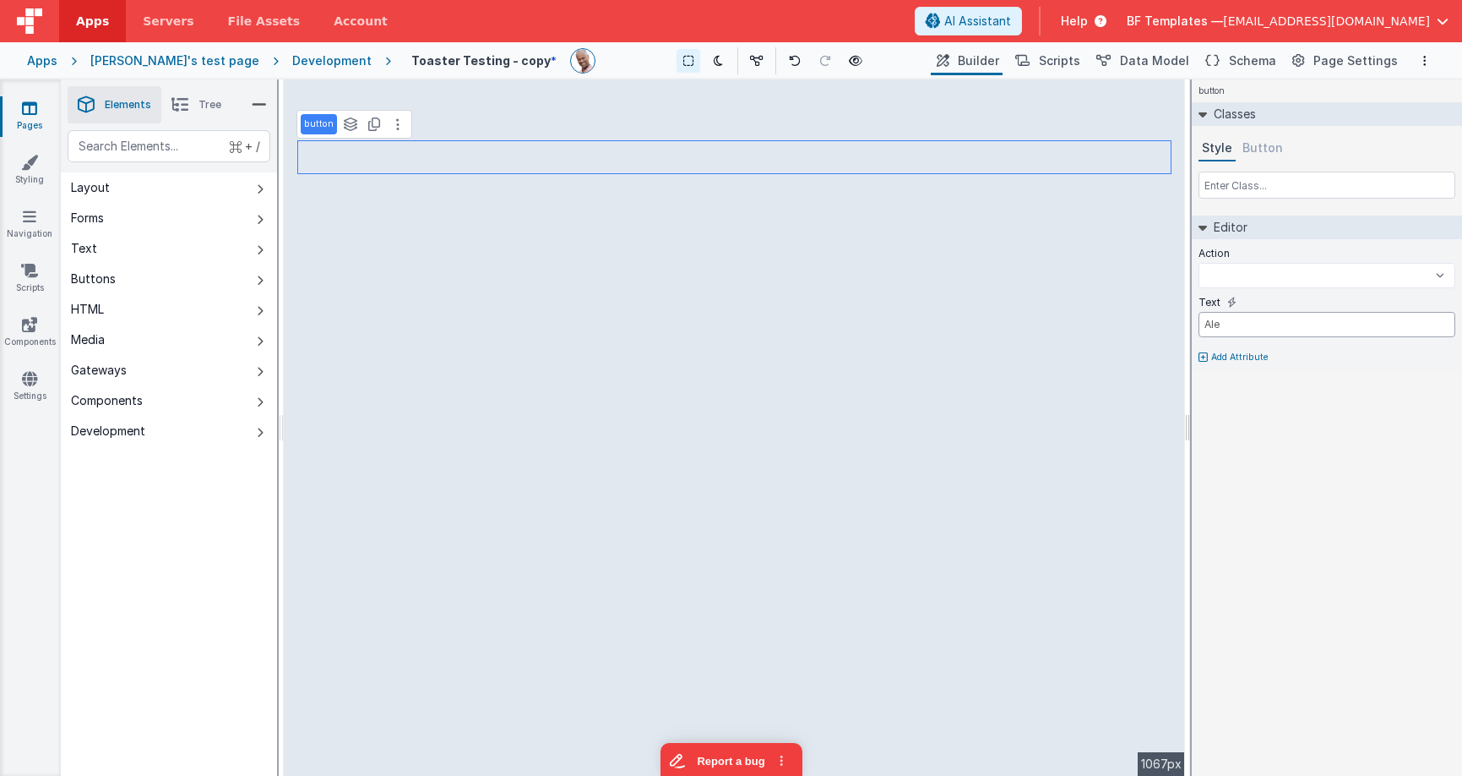
type input "Aler"
select select
type input "Alert"
select select
type input "Alert"
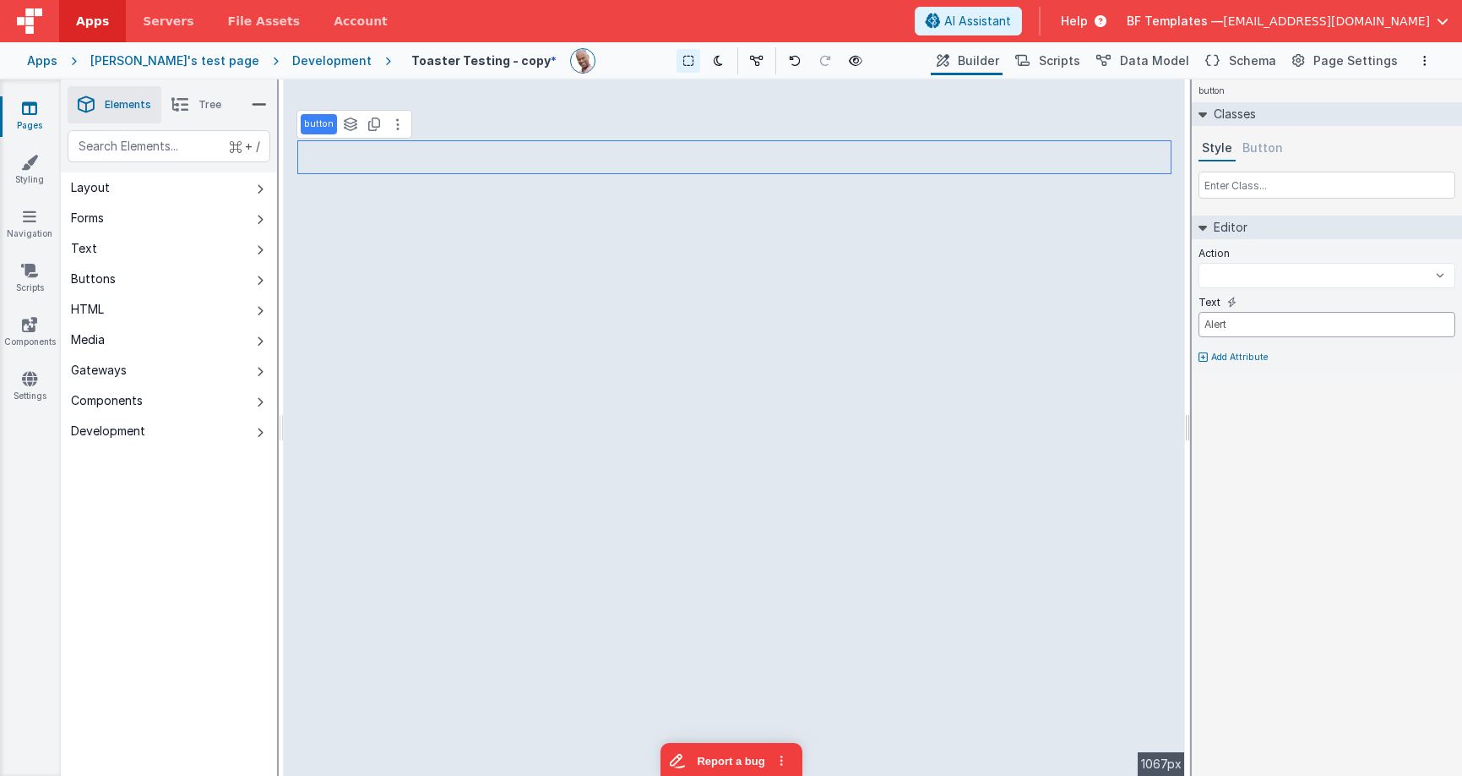
select select
type input "Alert wi"
select select
type input "Alert wit"
select select
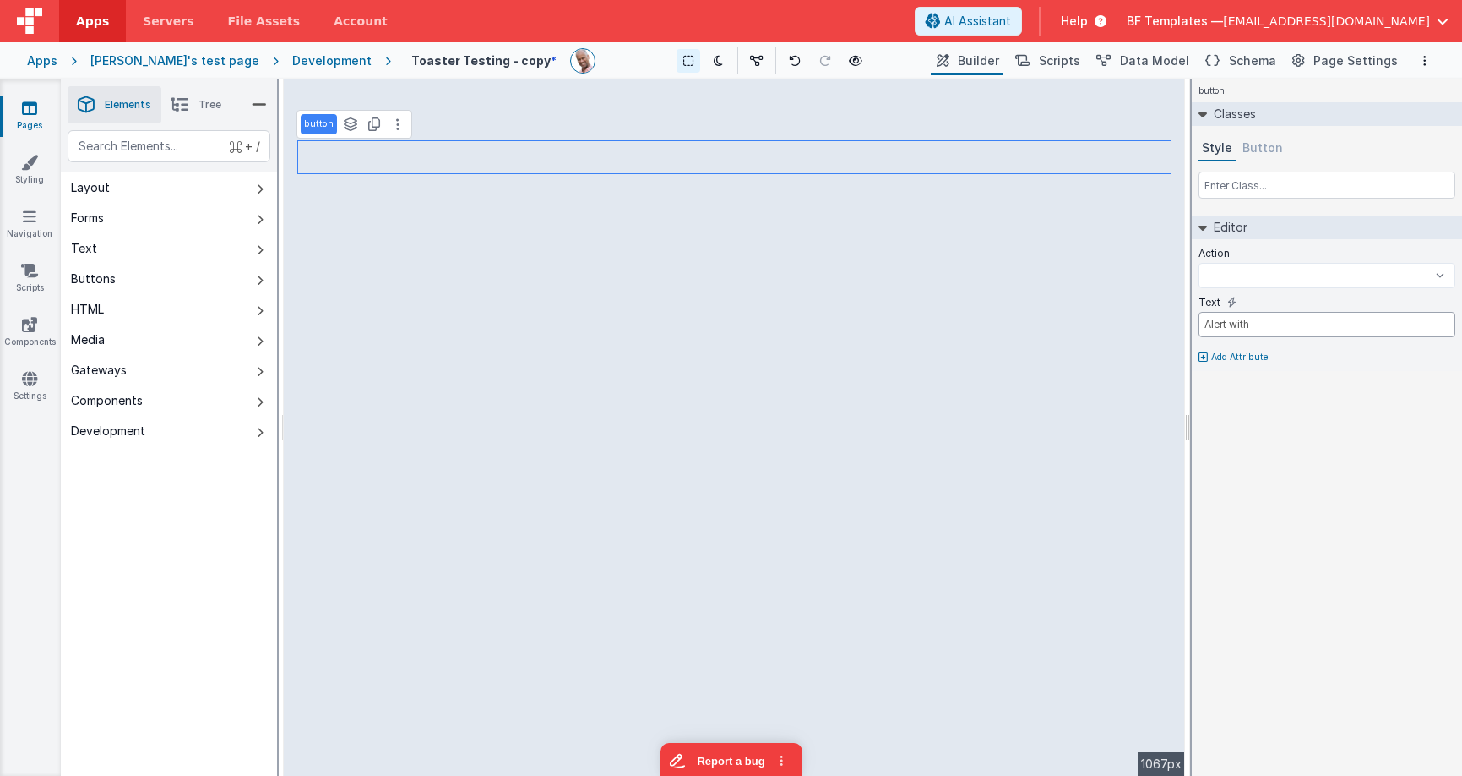
type input "Alert with"
select select
type input "Alert with H"
select select
type input "Alert with HT"
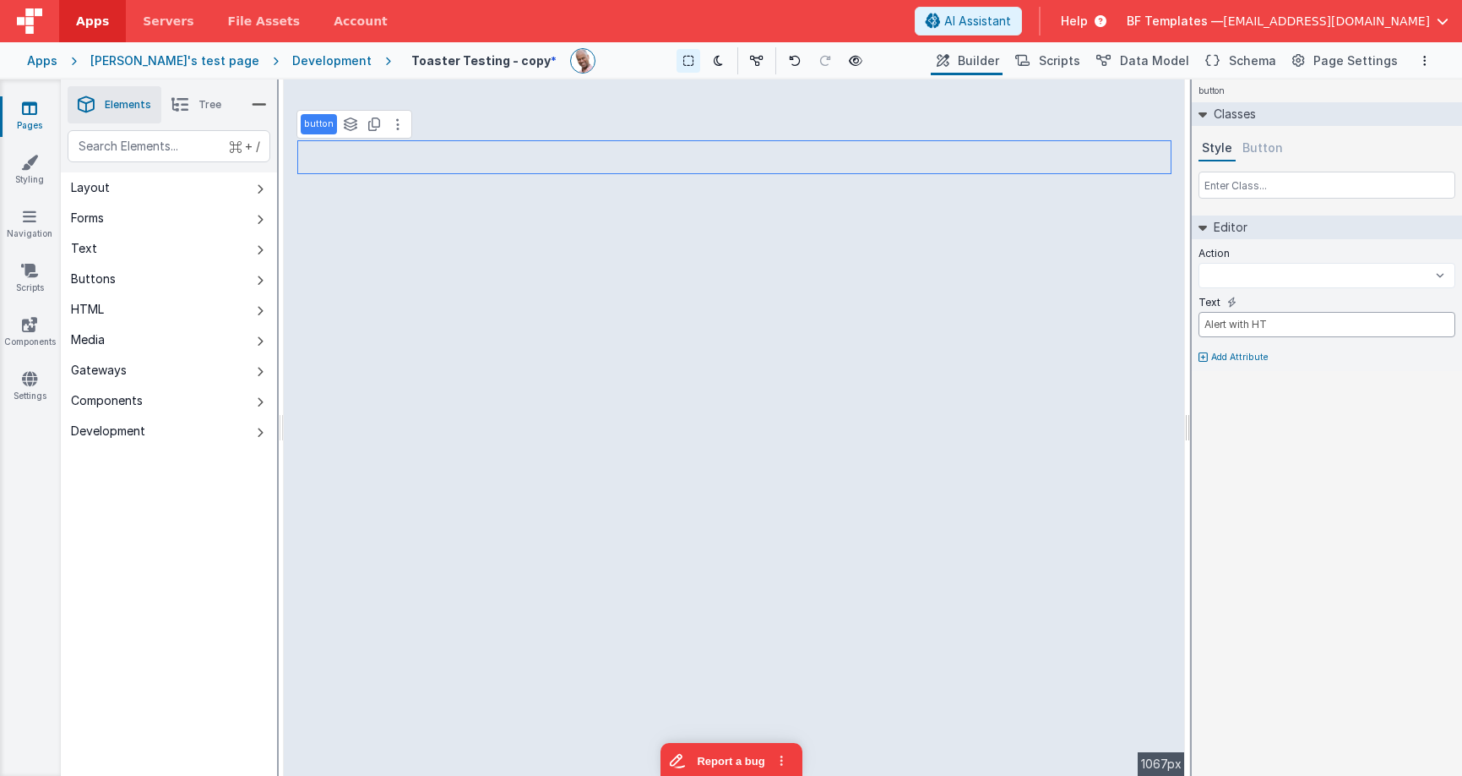
select select
type input "Alert with HTM"
select select
type input "Alert with HTML"
select select
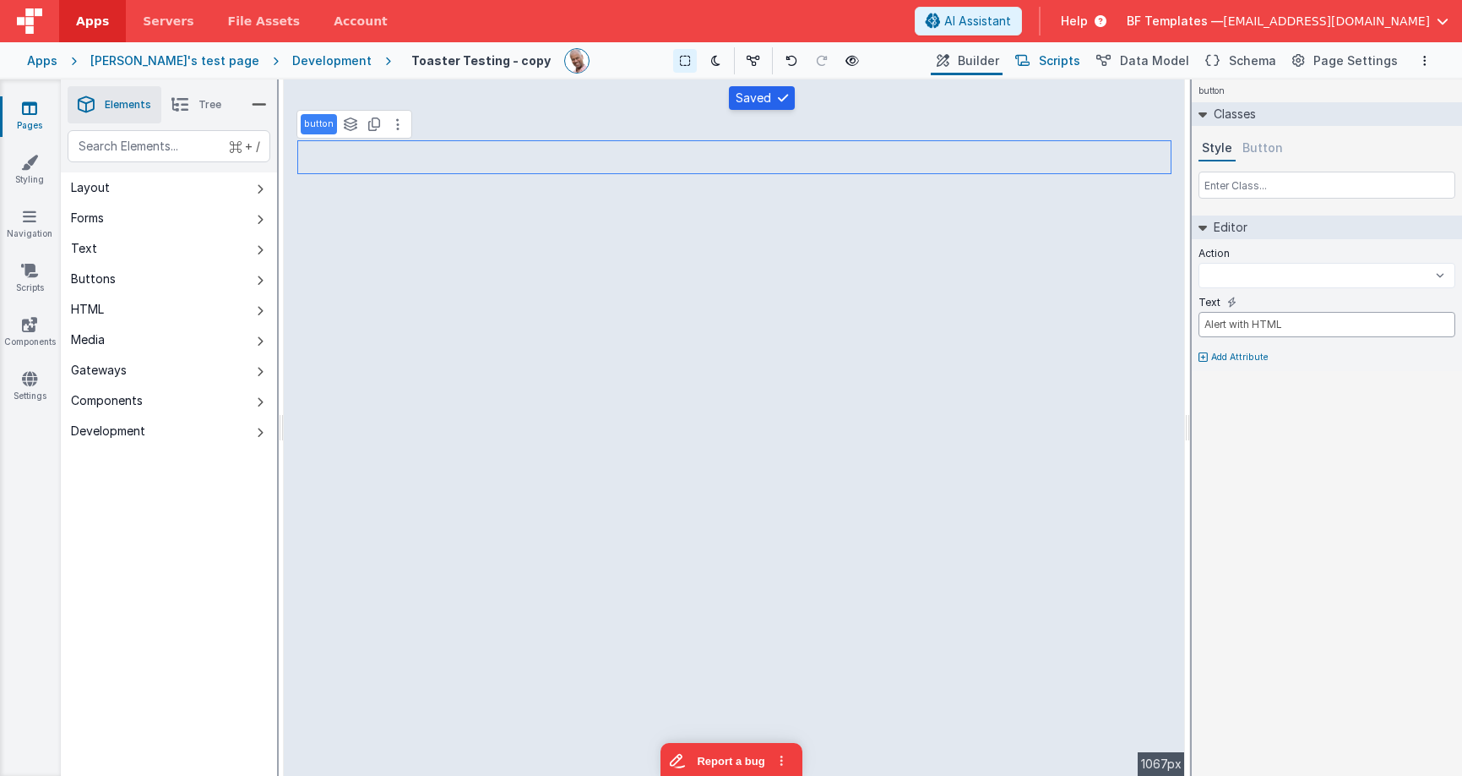
type input "Alert with HTML"
click at [1079, 59] on span "Scripts" at bounding box center [1059, 60] width 41 height 17
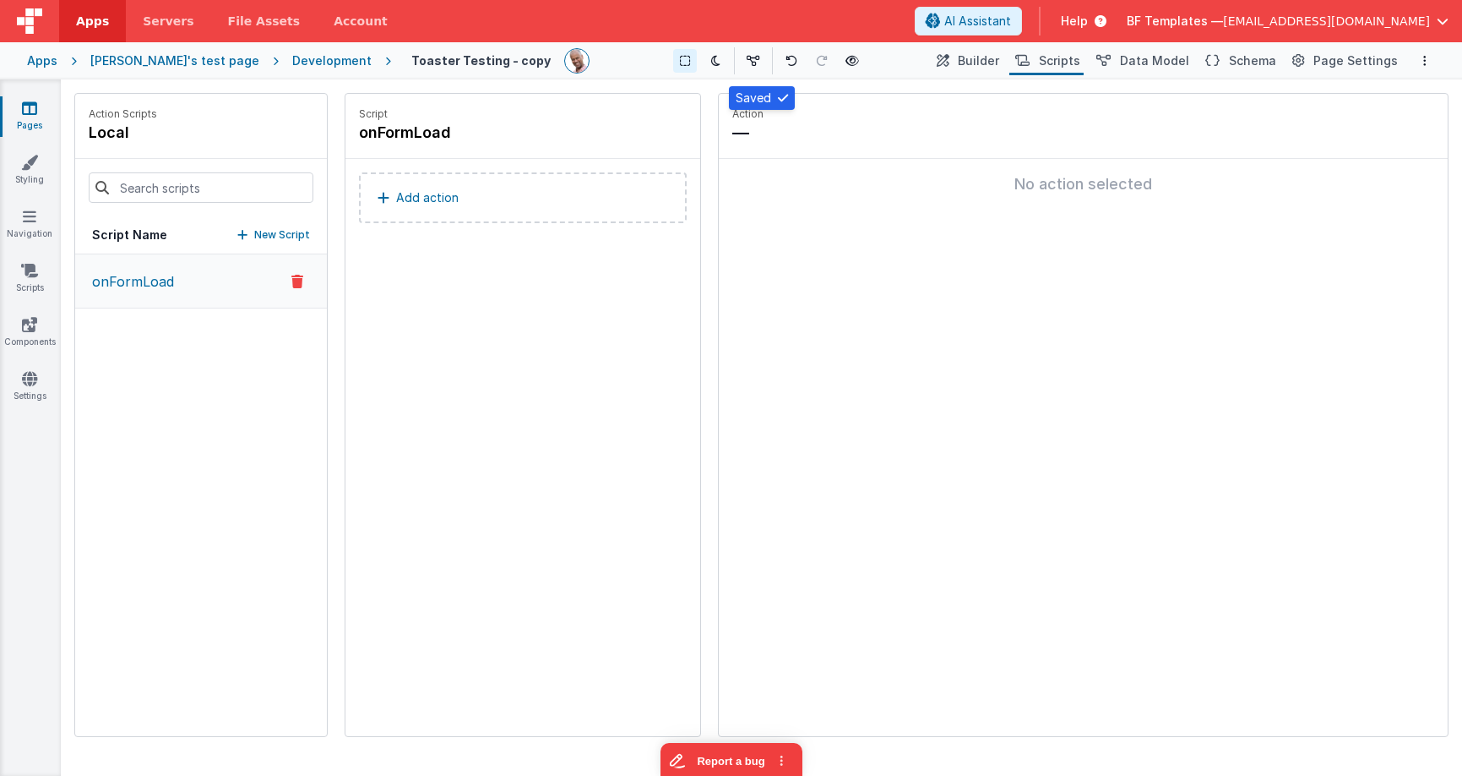
click at [180, 283] on button "onFormLoad" at bounding box center [201, 281] width 252 height 54
click at [272, 226] on p "New Script" at bounding box center [282, 234] width 56 height 17
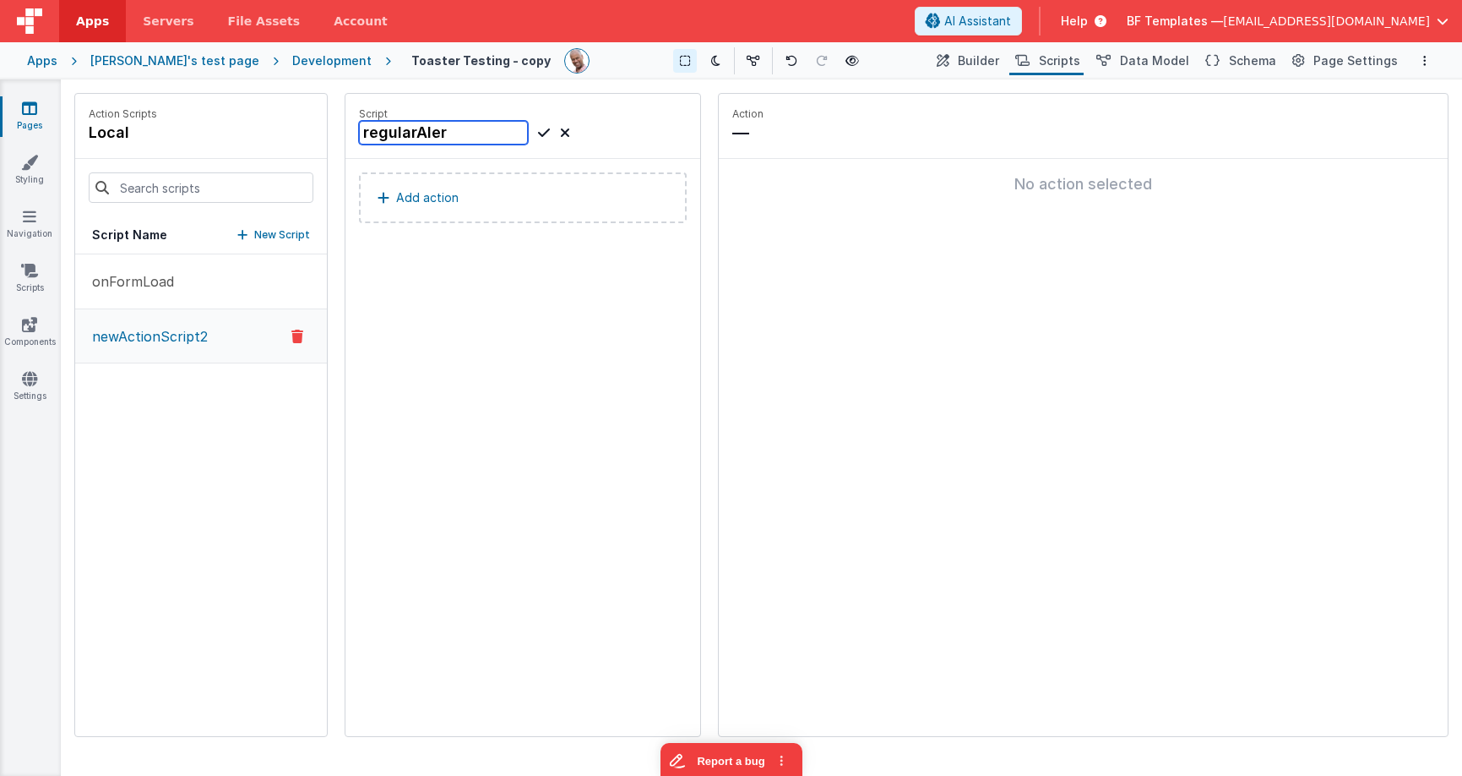
type input "regularAlert"
click at [495, 218] on button "Add action" at bounding box center [523, 197] width 328 height 51
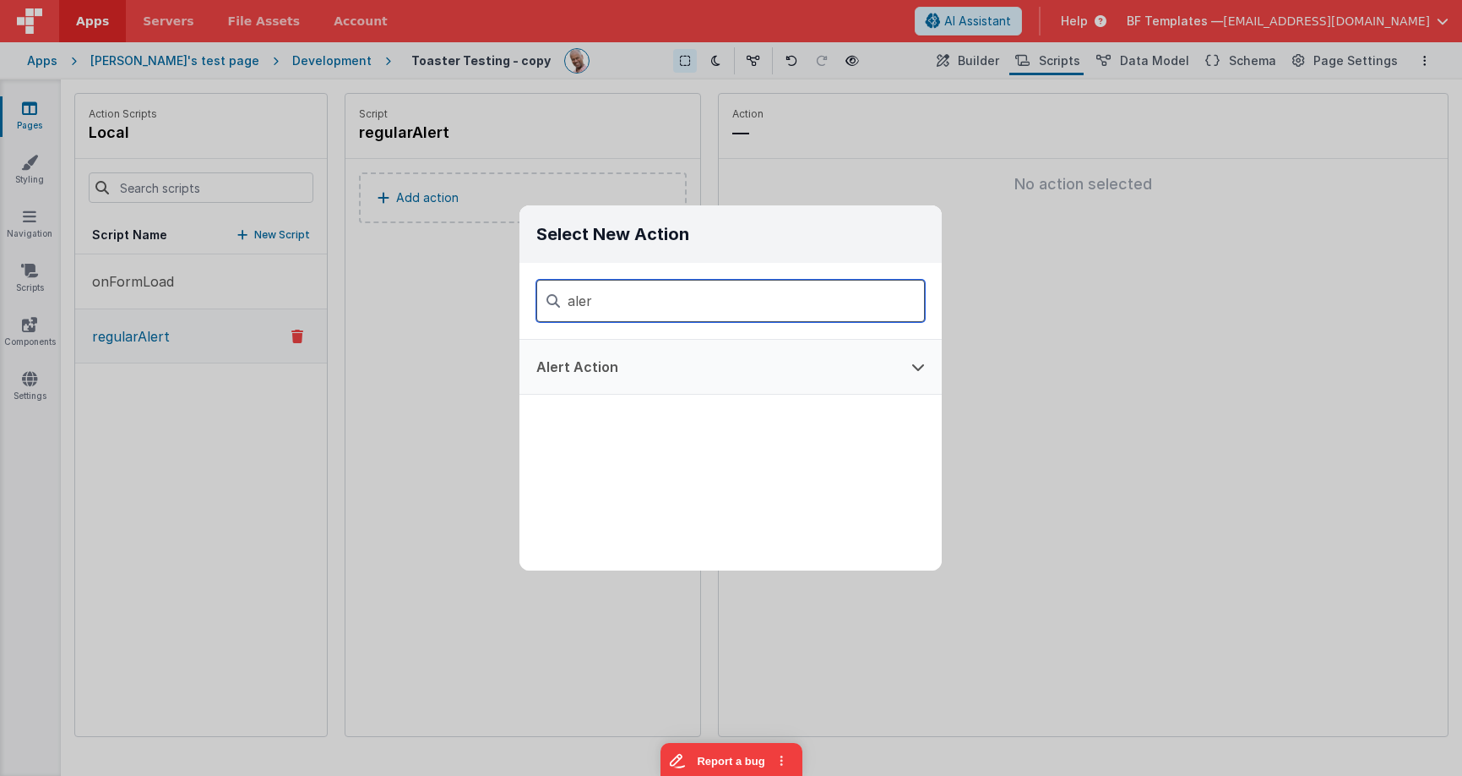
type input "aler"
drag, startPoint x: 573, startPoint y: 362, endPoint x: 587, endPoint y: 360, distance: 14.5
click at [573, 362] on button "Alert Action" at bounding box center [707, 367] width 375 height 54
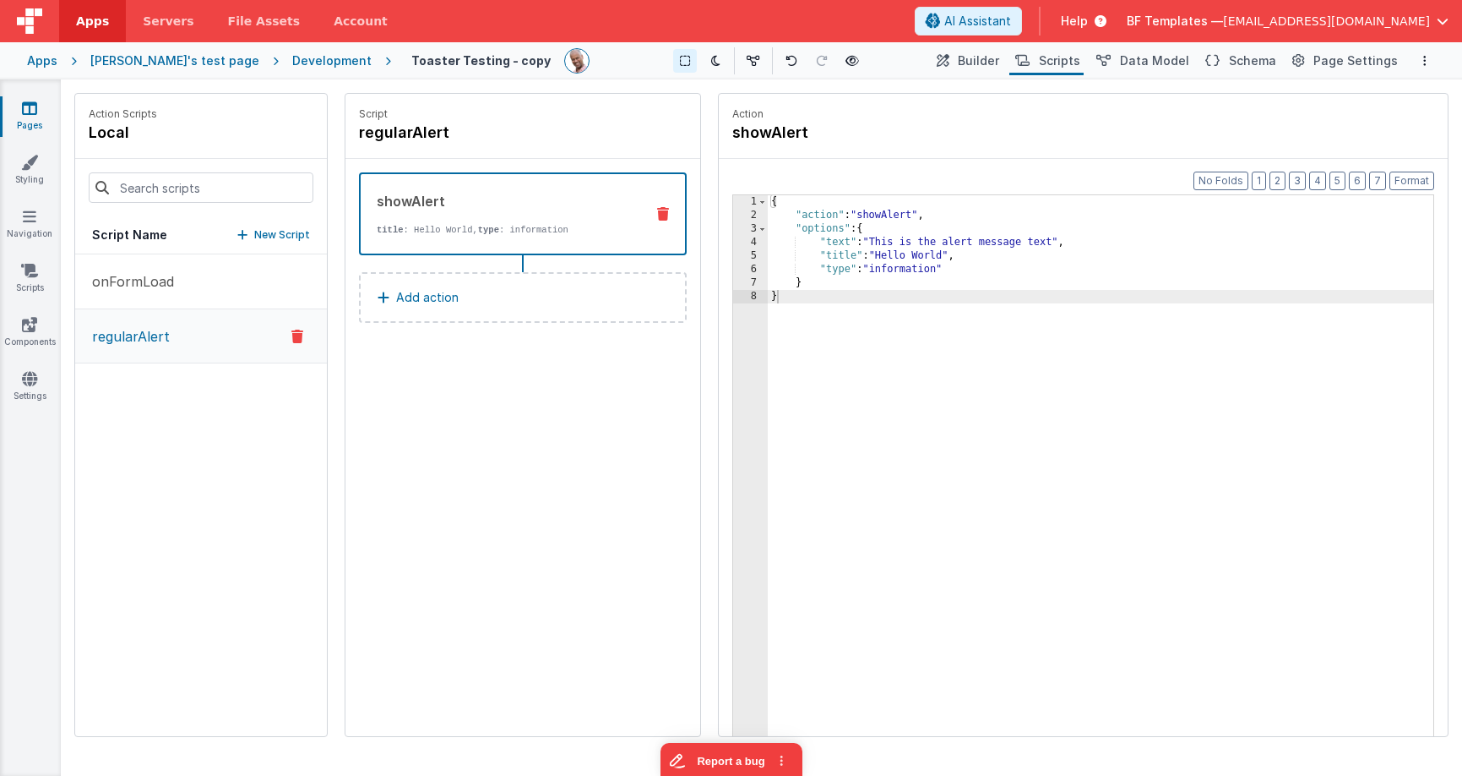
click at [286, 231] on p "New Script" at bounding box center [282, 234] width 56 height 17
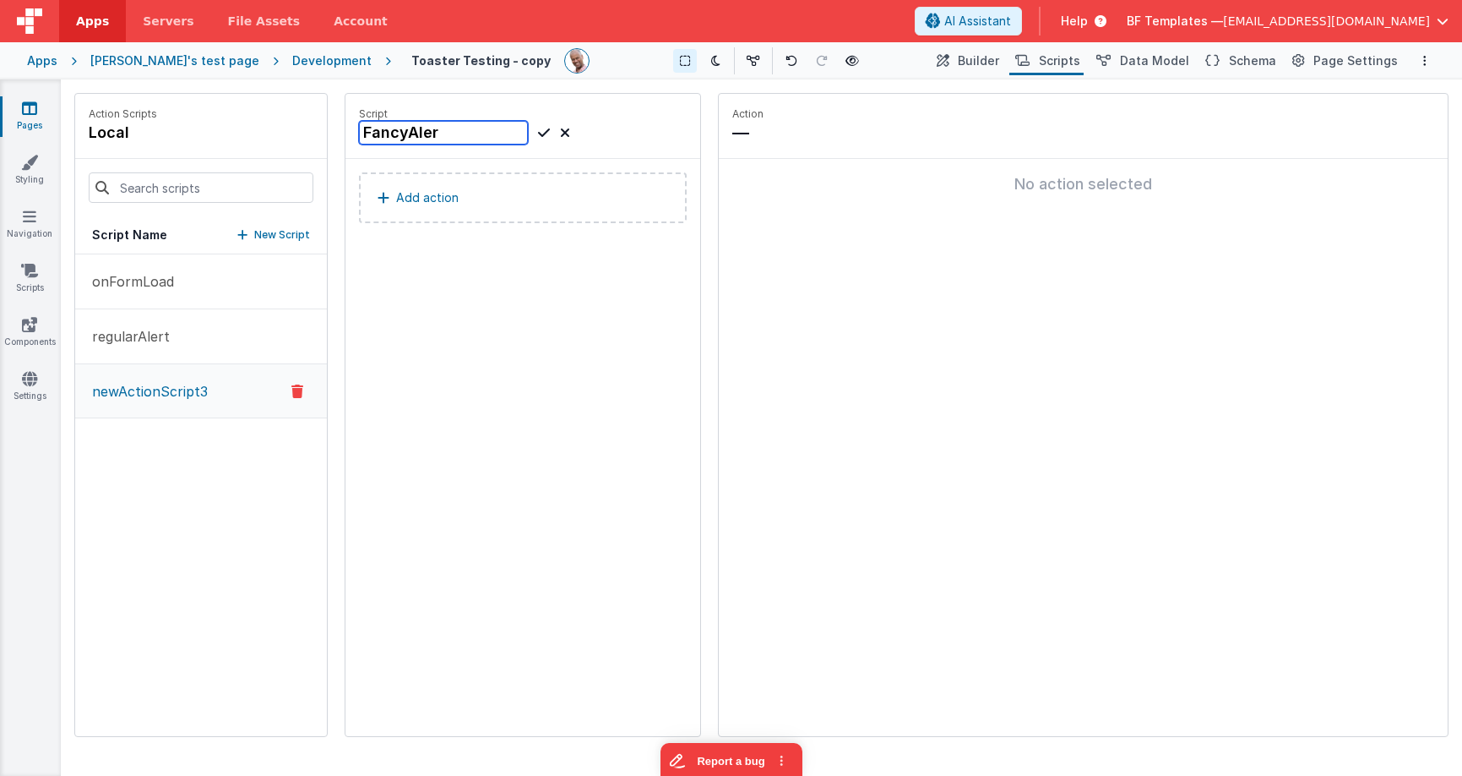
type input "FancyAlert"
click at [471, 194] on button "Add action" at bounding box center [523, 197] width 328 height 51
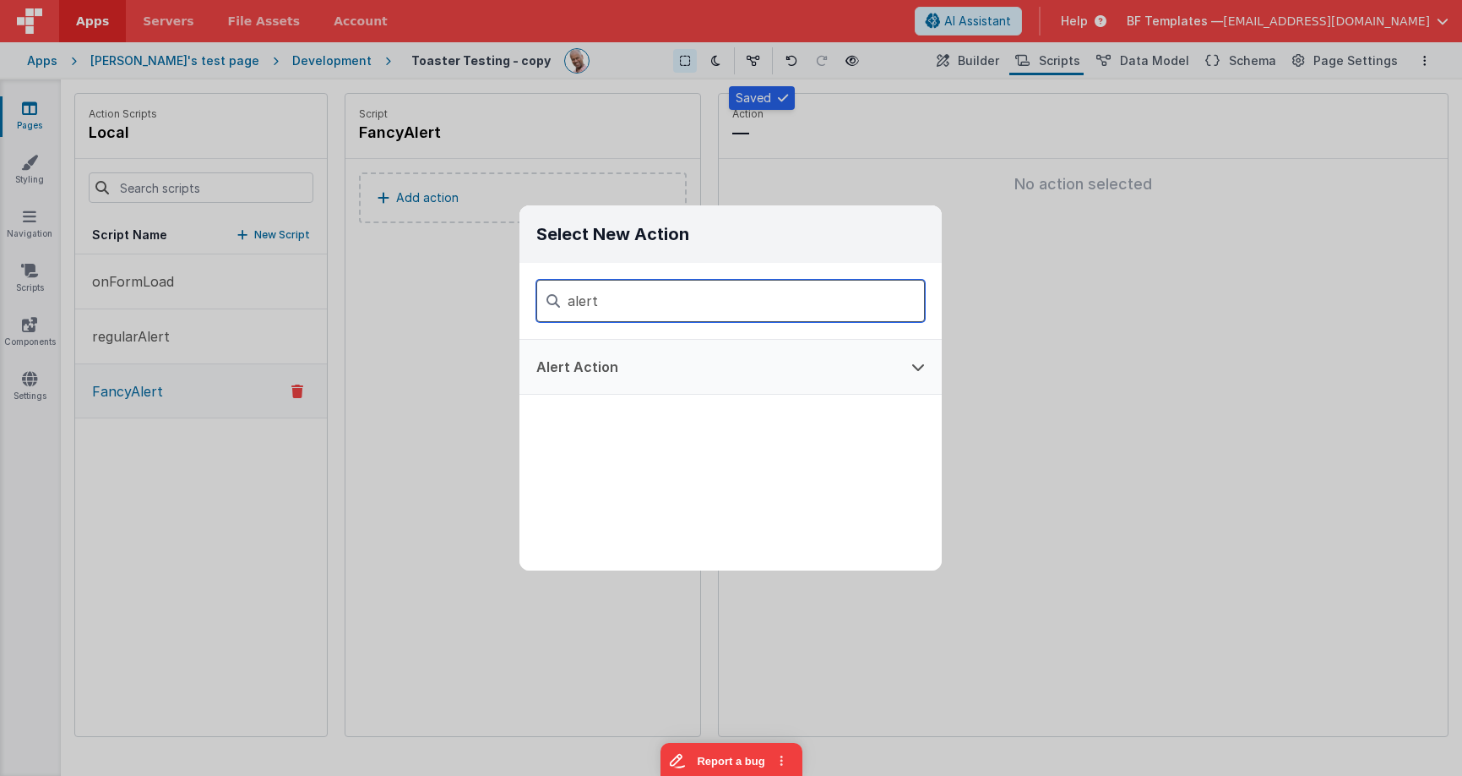
type input "alert"
click at [600, 365] on button "Alert Action" at bounding box center [707, 367] width 375 height 54
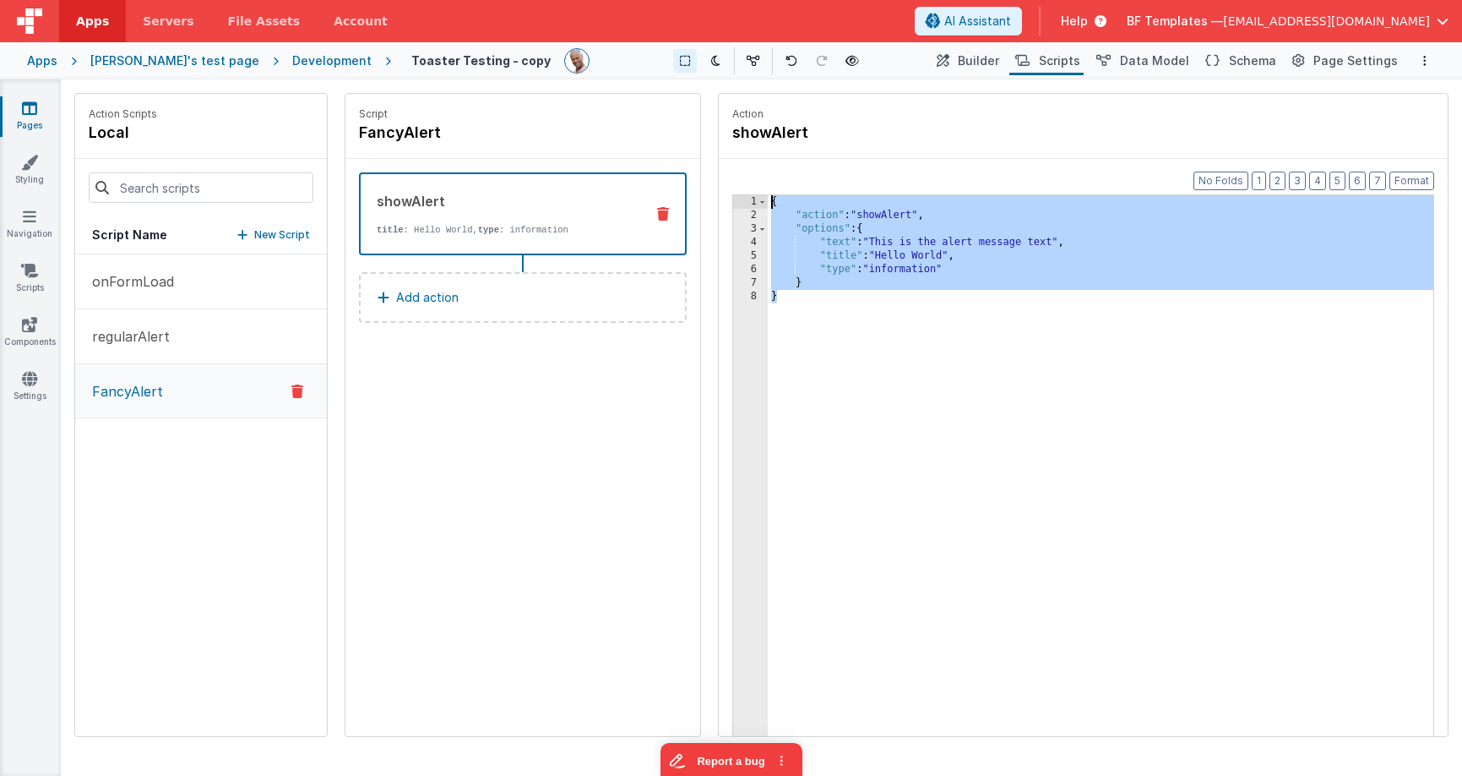
drag, startPoint x: 806, startPoint y: 278, endPoint x: 747, endPoint y: 171, distance: 122.5
click at [744, 169] on div "Format 7 6 5 4 3 2 1 No Folds 1 2 3 4 5 6 7 8 { "action" : "showAlert" , "optio…" at bounding box center [1083, 480] width 729 height 642
drag, startPoint x: 1000, startPoint y: 62, endPoint x: 988, endPoint y: 74, distance: 17.9
click at [999, 62] on span "Builder" at bounding box center [978, 60] width 41 height 17
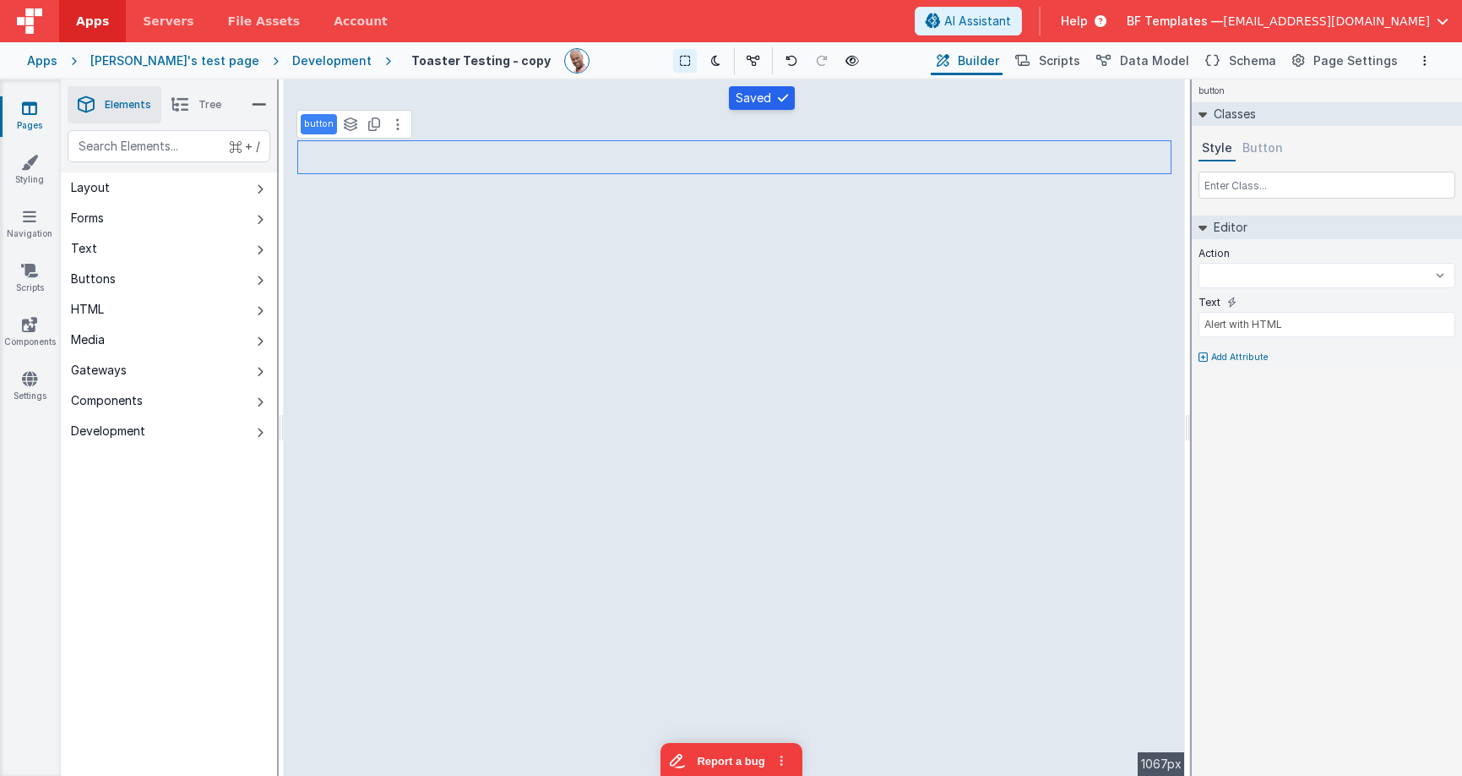
select select
type input "Regular showAlert"
click at [1329, 288] on div "Action onFormLoad regularAlert FancyAlert onAppLoad onLogin" at bounding box center [1327, 270] width 257 height 49
click at [1323, 286] on select "onFormLoad regularAlert FancyAlert onAppLoad onLogin" at bounding box center [1327, 275] width 257 height 25
select select "regularAlert"
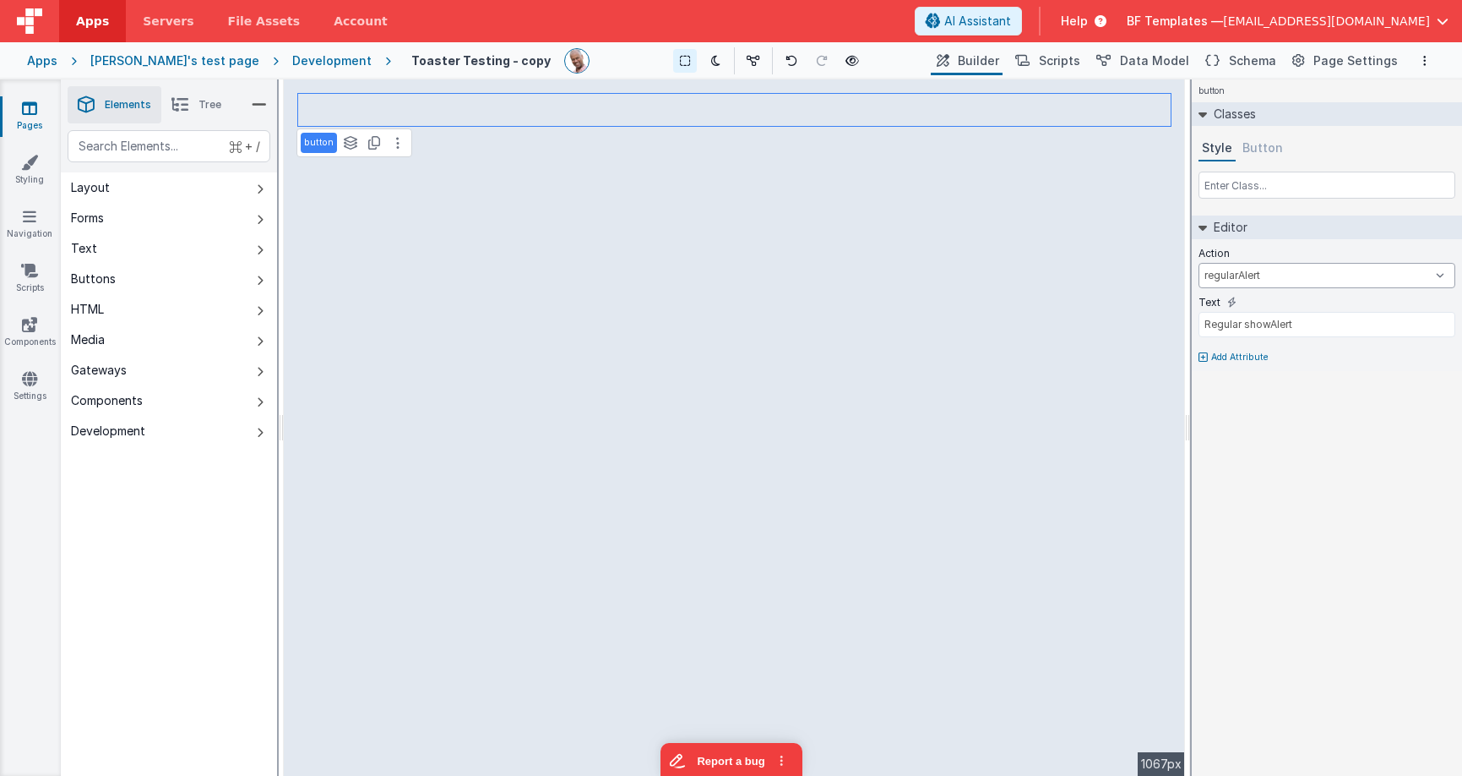
click at [1199, 263] on select "onFormLoad regularAlert FancyAlert onAppLoad onLogin" at bounding box center [1327, 275] width 257 height 25
select select
type input "Alert with HTML"
click at [1270, 270] on select "onFormLoad regularAlert FancyAlert onAppLoad onLogin" at bounding box center [1327, 275] width 257 height 25
select select "FancyAlert"
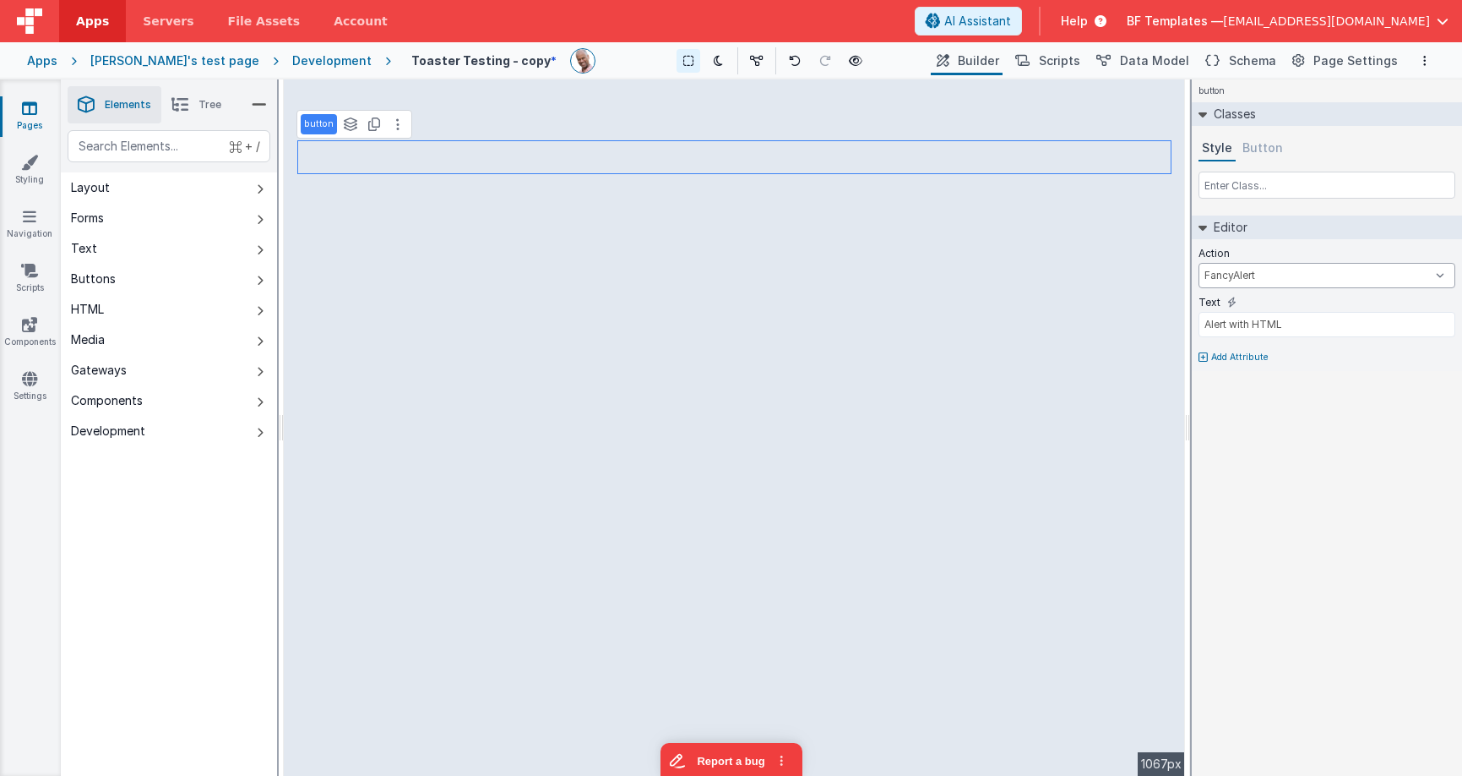
click at [1199, 263] on select "onFormLoad regularAlert FancyAlert onAppLoad onLogin" at bounding box center [1327, 275] width 257 height 25
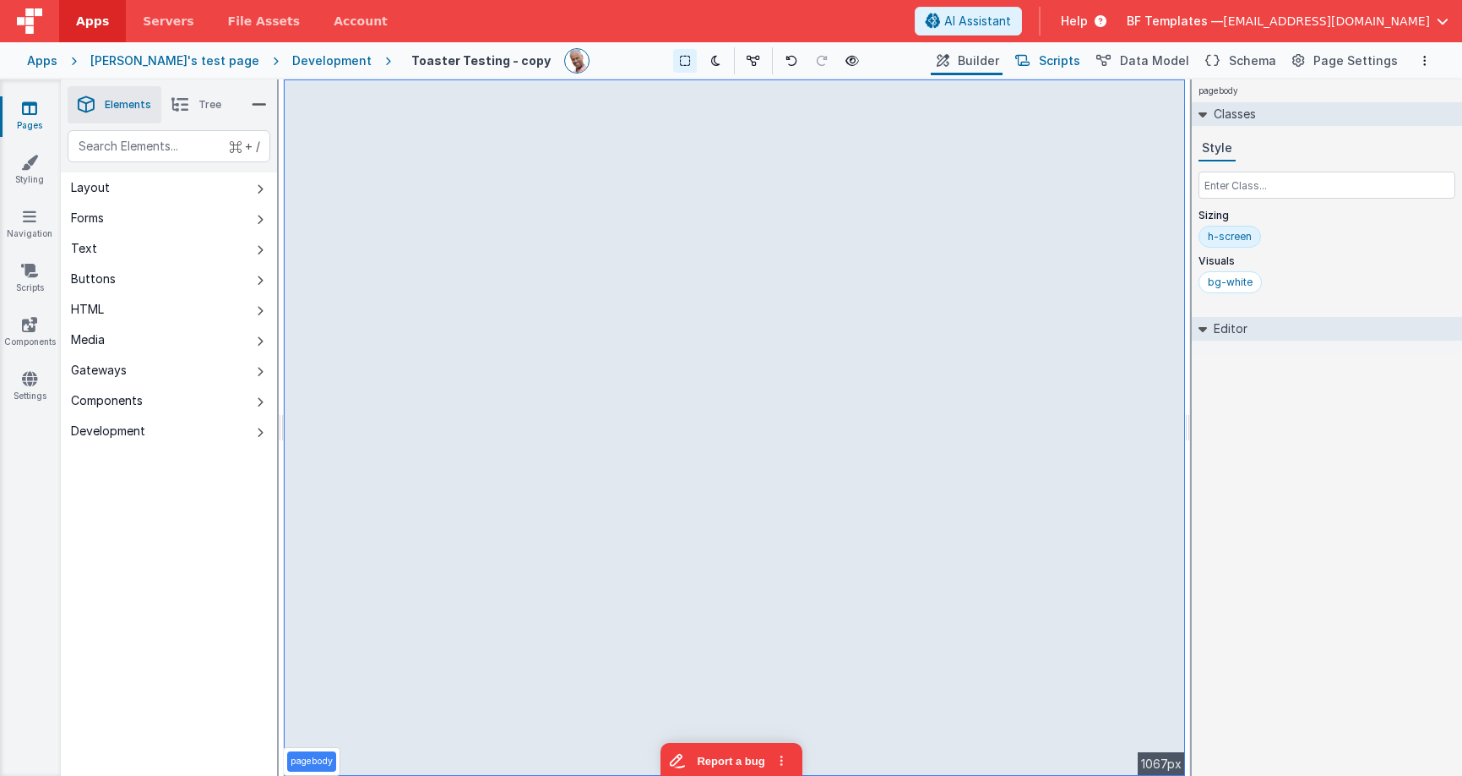
click at [1070, 60] on span "Scripts" at bounding box center [1059, 60] width 41 height 17
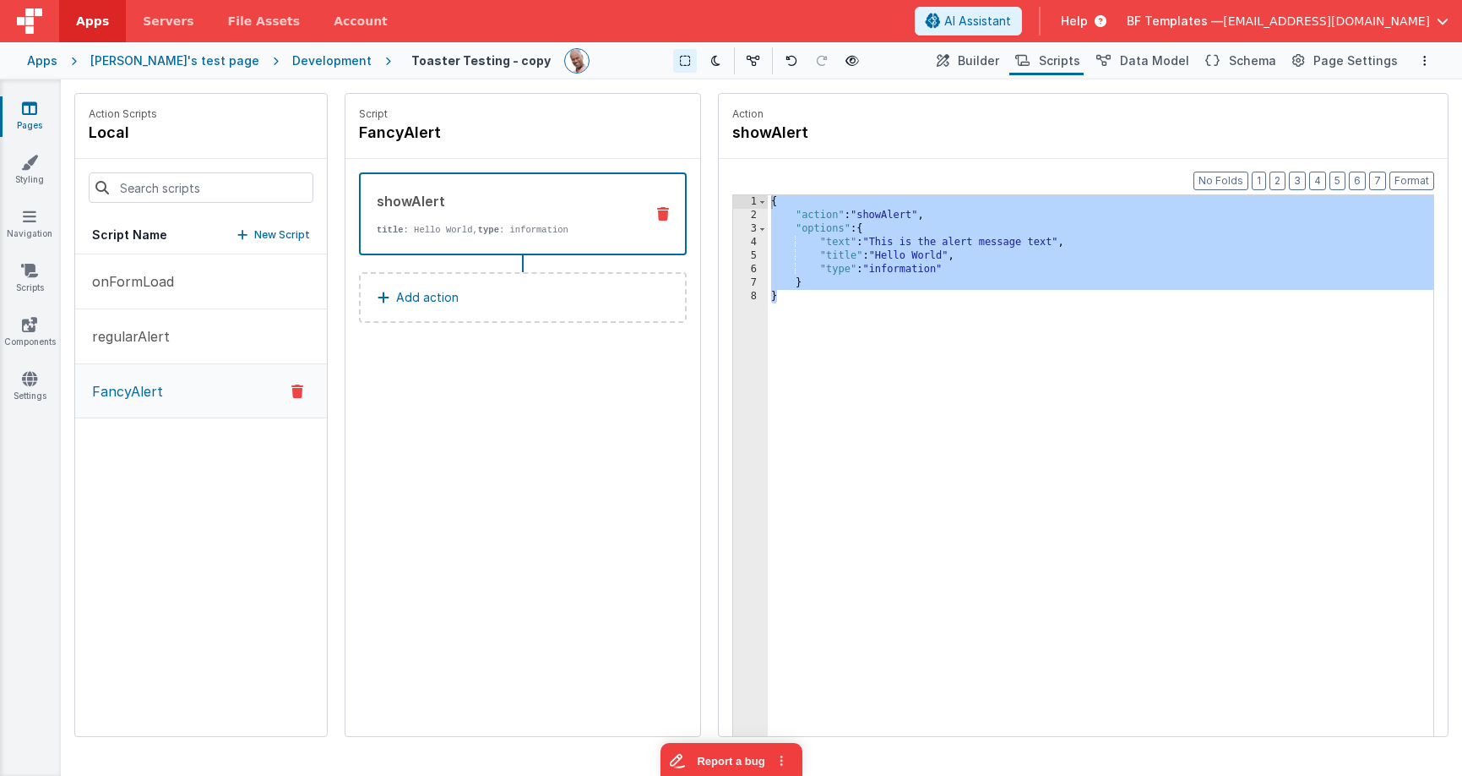
click at [1001, 357] on div "{ "action" : "showAlert" , "options" : { "text" : "This is the alert message te…" at bounding box center [1101, 505] width 666 height 620
drag, startPoint x: 855, startPoint y: 341, endPoint x: 743, endPoint y: 177, distance: 198.7
click at [743, 177] on div "Format 7 6 5 4 3 2 1 No Folds 1 2 3 4 5 6 7 8 { "action" : "showAlert" , "optio…" at bounding box center [1083, 480] width 729 height 642
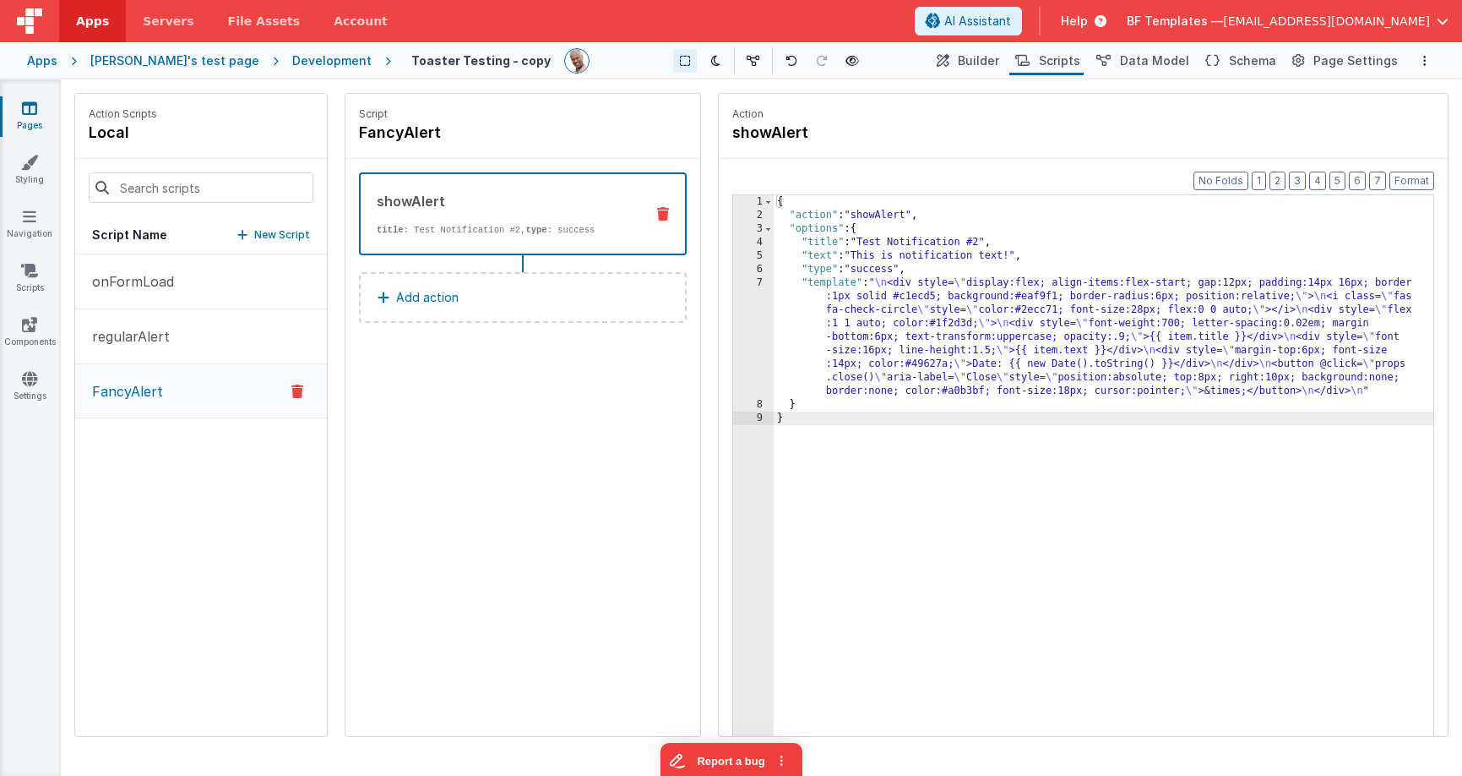
click at [833, 279] on div "{ "action" : "showAlert" , "options" : { "title" : "Test Notification #2" , "te…" at bounding box center [1104, 505] width 660 height 620
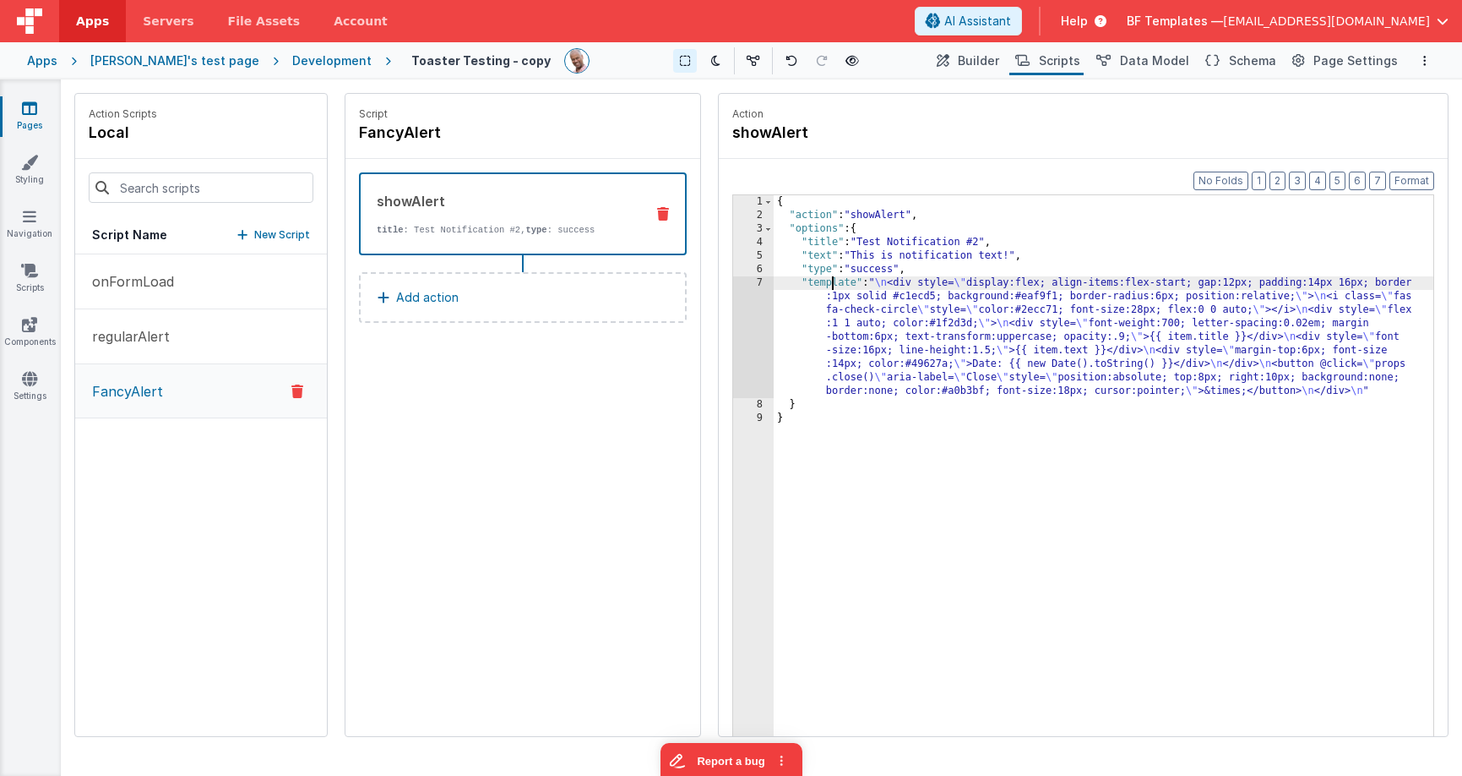
click at [834, 279] on div "{ "action" : "showAlert" , "options" : { "title" : "Test Notification #2" , "te…" at bounding box center [1104, 505] width 660 height 620
click at [1058, 254] on div "{ "action" : "showAlert" , "options" : { "title" : "Test Notification #2" , "te…" at bounding box center [1104, 505] width 660 height 620
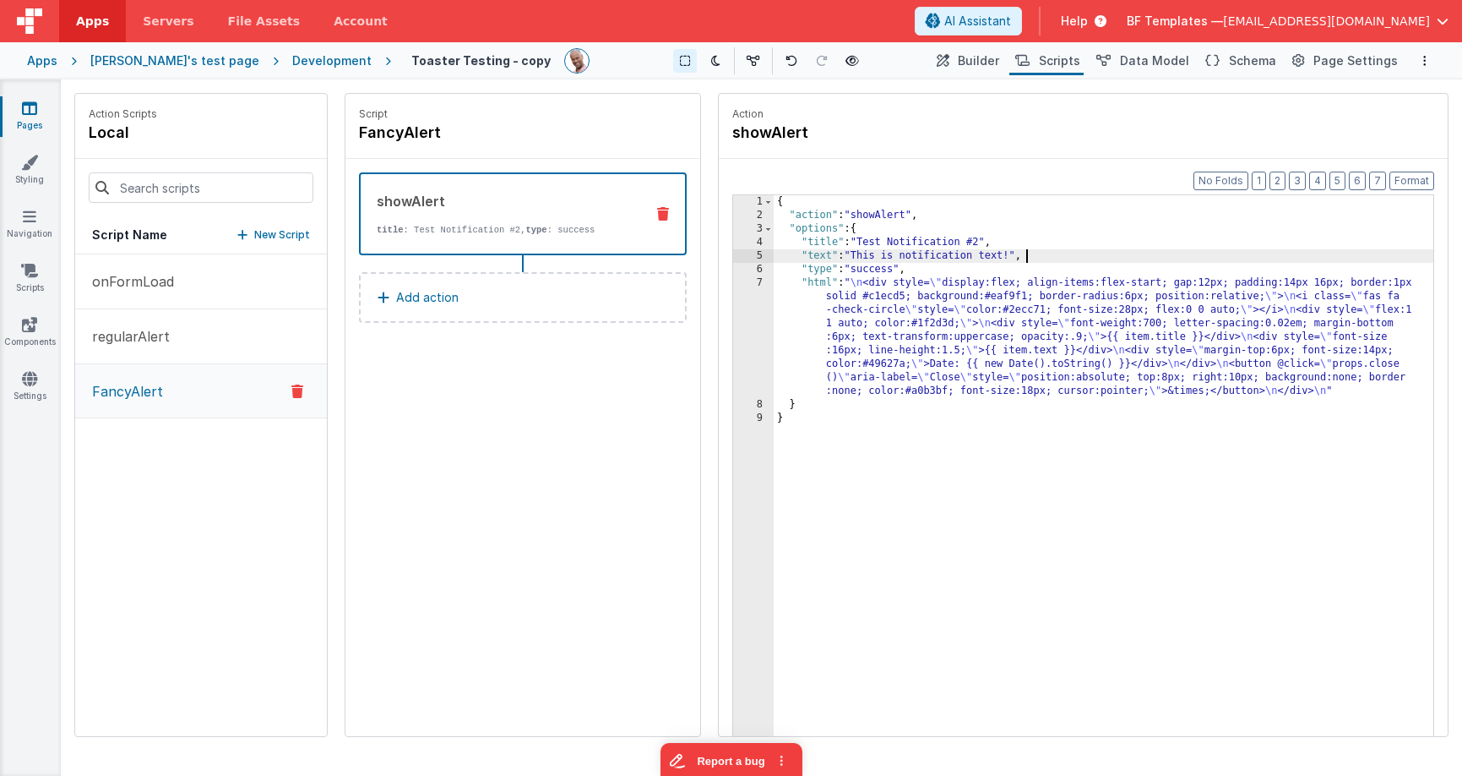
click at [747, 298] on div "7" at bounding box center [753, 337] width 41 height 122
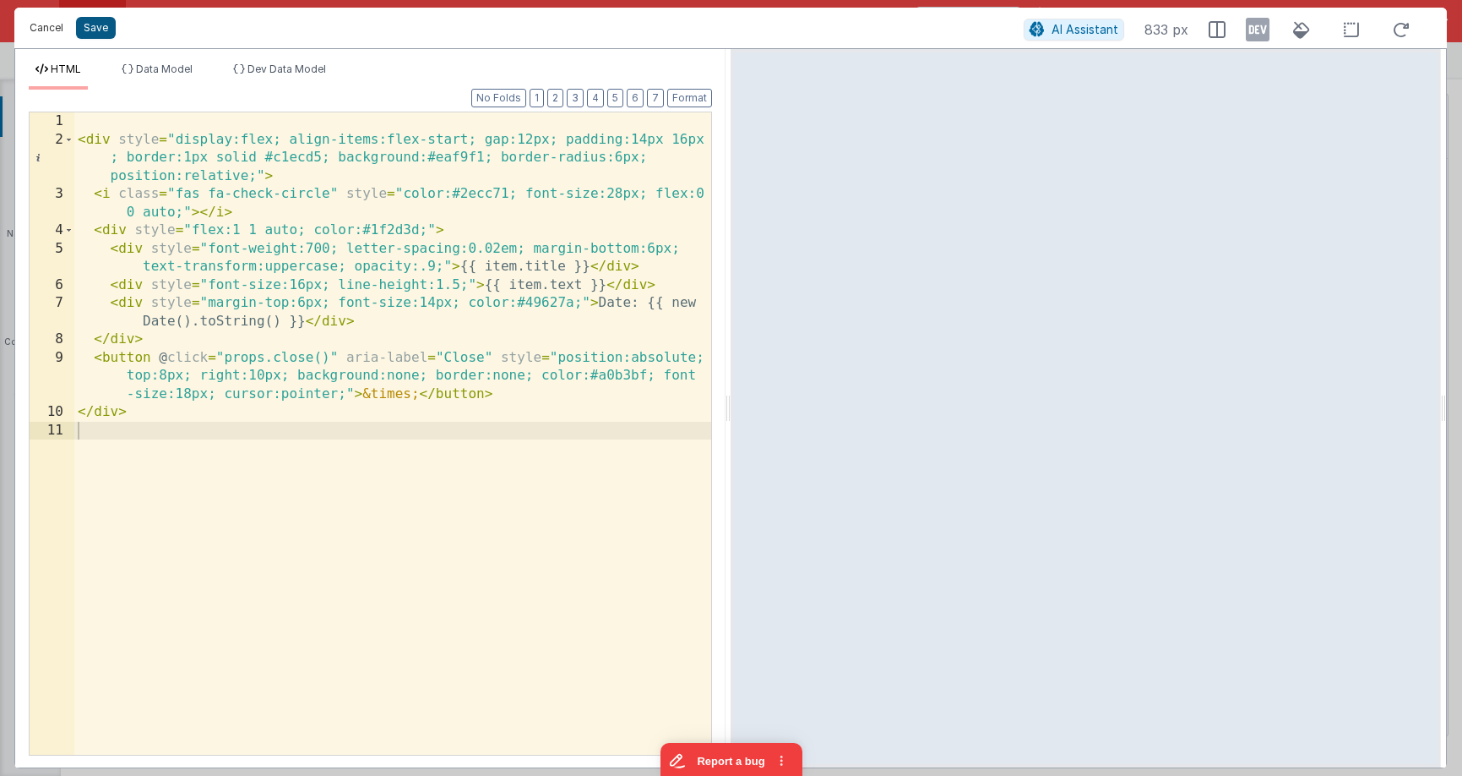
drag, startPoint x: 48, startPoint y: 30, endPoint x: 96, endPoint y: 21, distance: 49.0
click at [48, 30] on button "Cancel" at bounding box center [46, 28] width 51 height 24
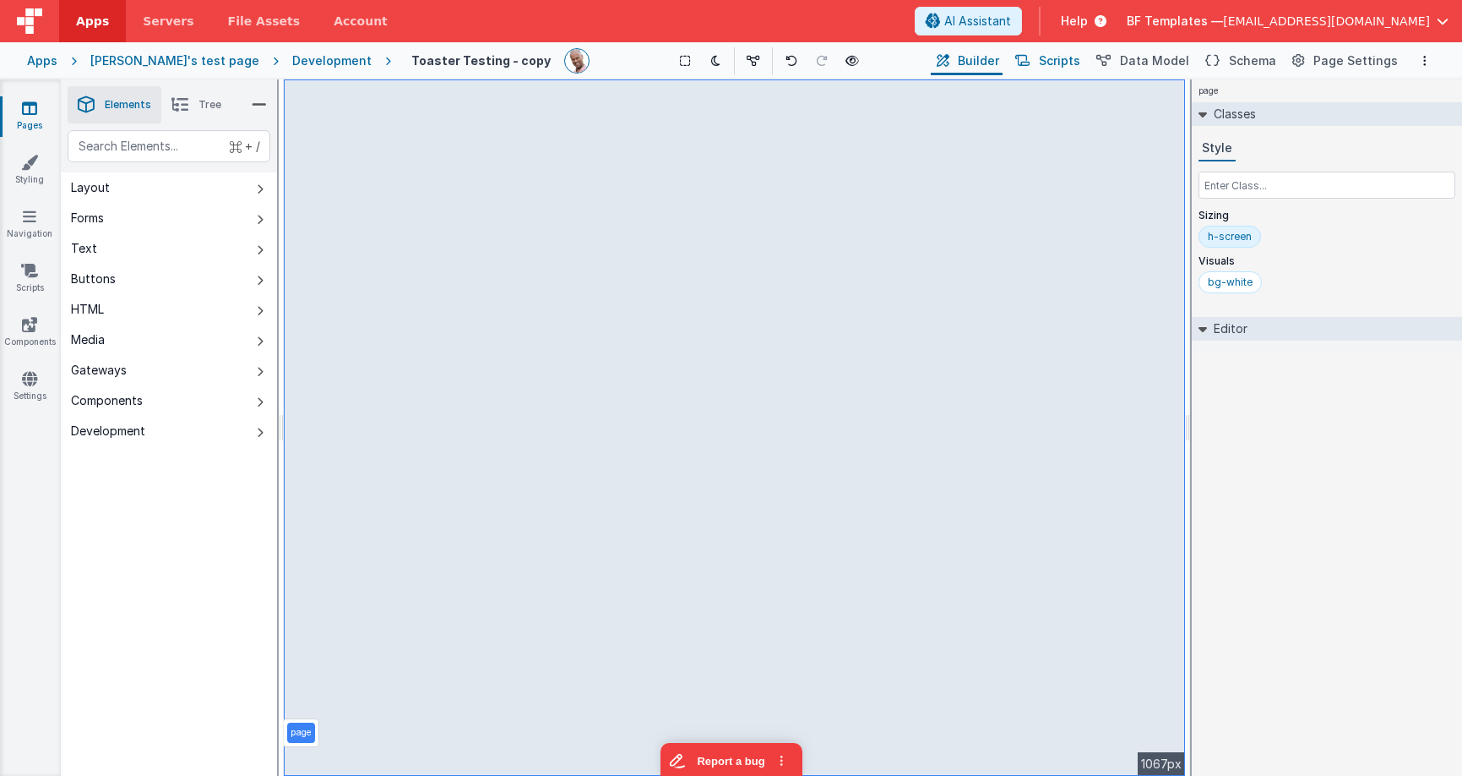
click at [1081, 64] on span "Scripts" at bounding box center [1059, 60] width 41 height 17
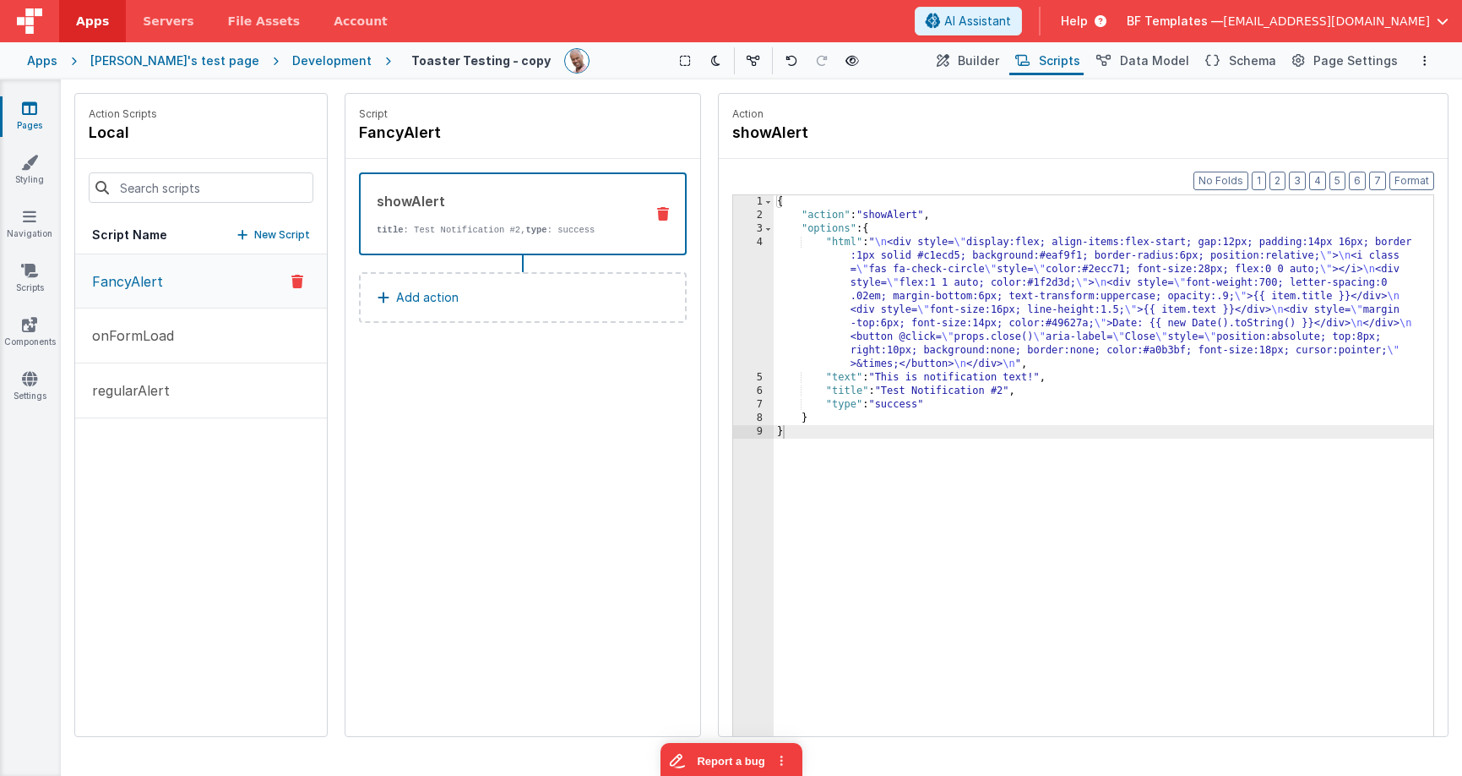
click at [176, 279] on button "FancyAlert" at bounding box center [201, 281] width 252 height 54
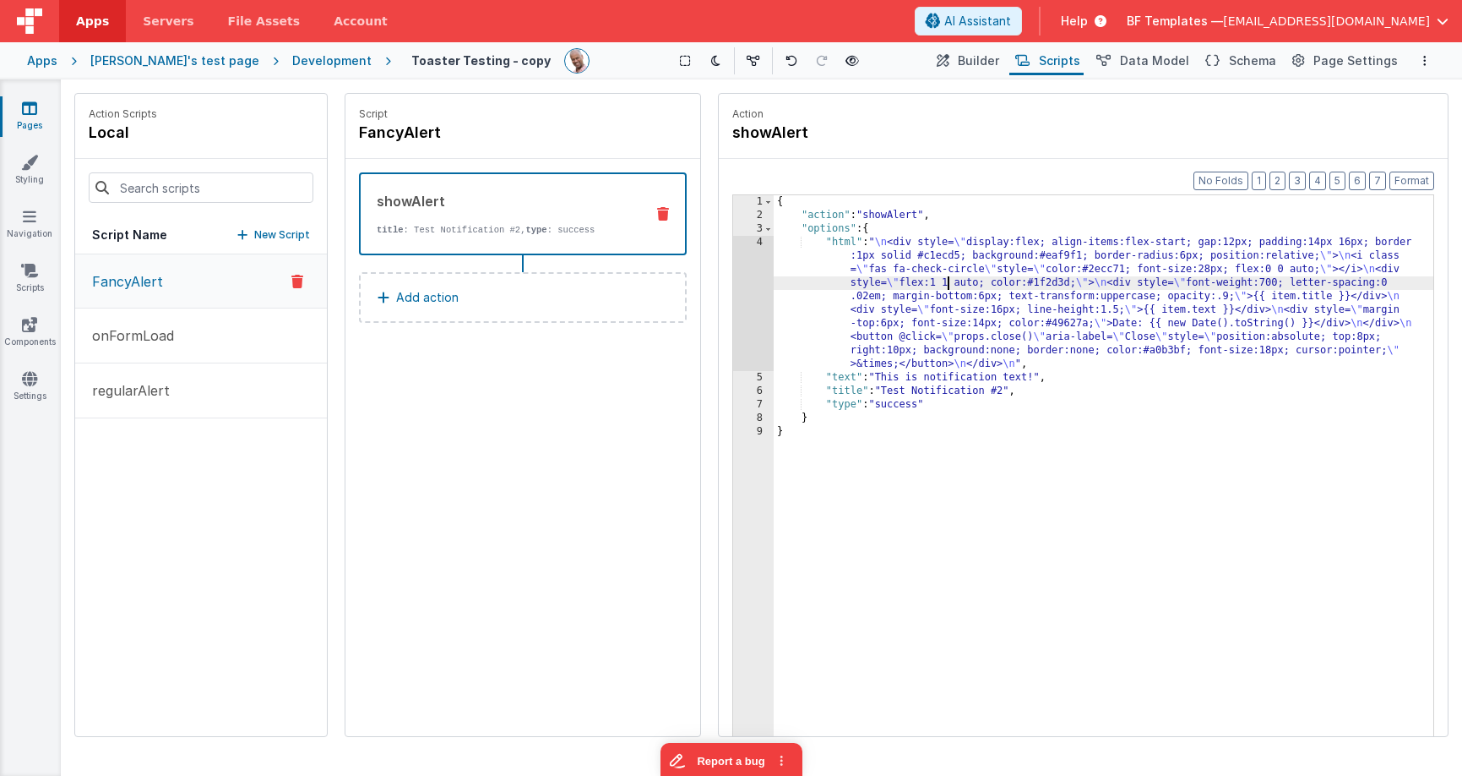
drag, startPoint x: 950, startPoint y: 276, endPoint x: 941, endPoint y: 313, distance: 37.5
click at [949, 276] on div "{ "action" : "showAlert" , "options" : { "html" : " \n <div style= \" display:f…" at bounding box center [1104, 505] width 660 height 620
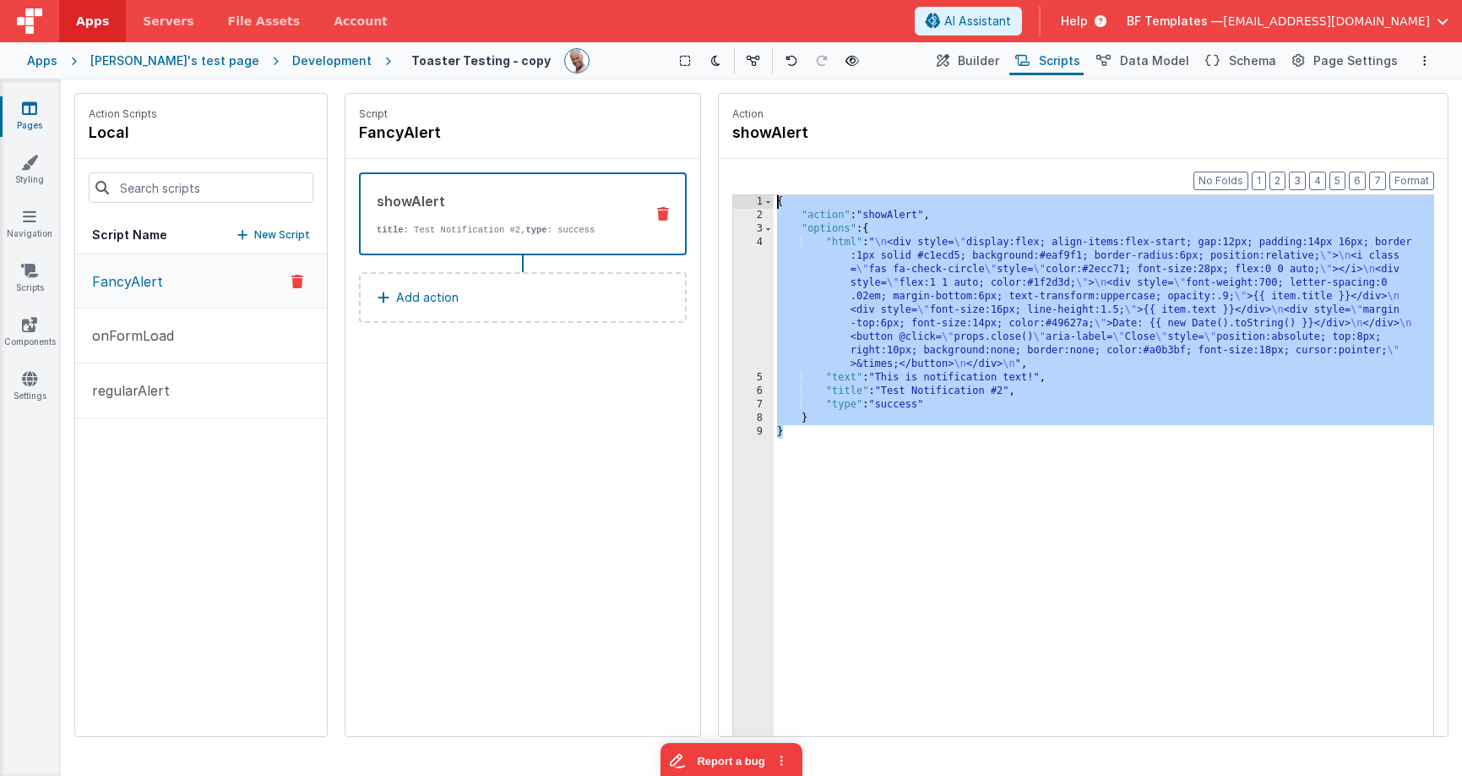
drag, startPoint x: 923, startPoint y: 465, endPoint x: 741, endPoint y: 194, distance: 326.2
click at [742, 194] on div "1 2 3 4 5 6 7 8 9 { "action" : "showAlert" , "options" : { "html" : " \n <div s…" at bounding box center [1083, 491] width 702 height 595
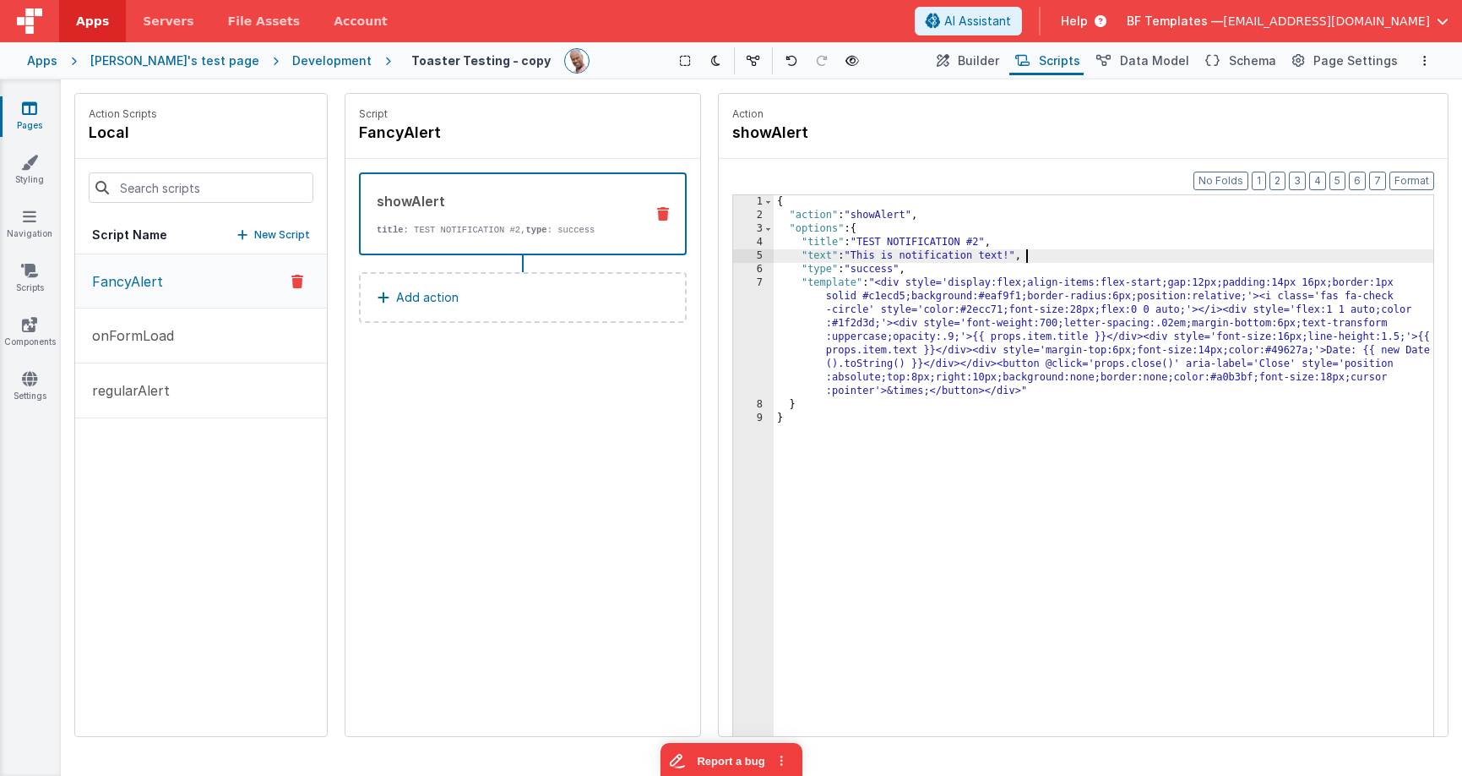
click at [1033, 255] on div "{ "action" : "showAlert" , "options" : { "title" : "TEST NOTIFICATION #2" , "te…" at bounding box center [1104, 505] width 660 height 620
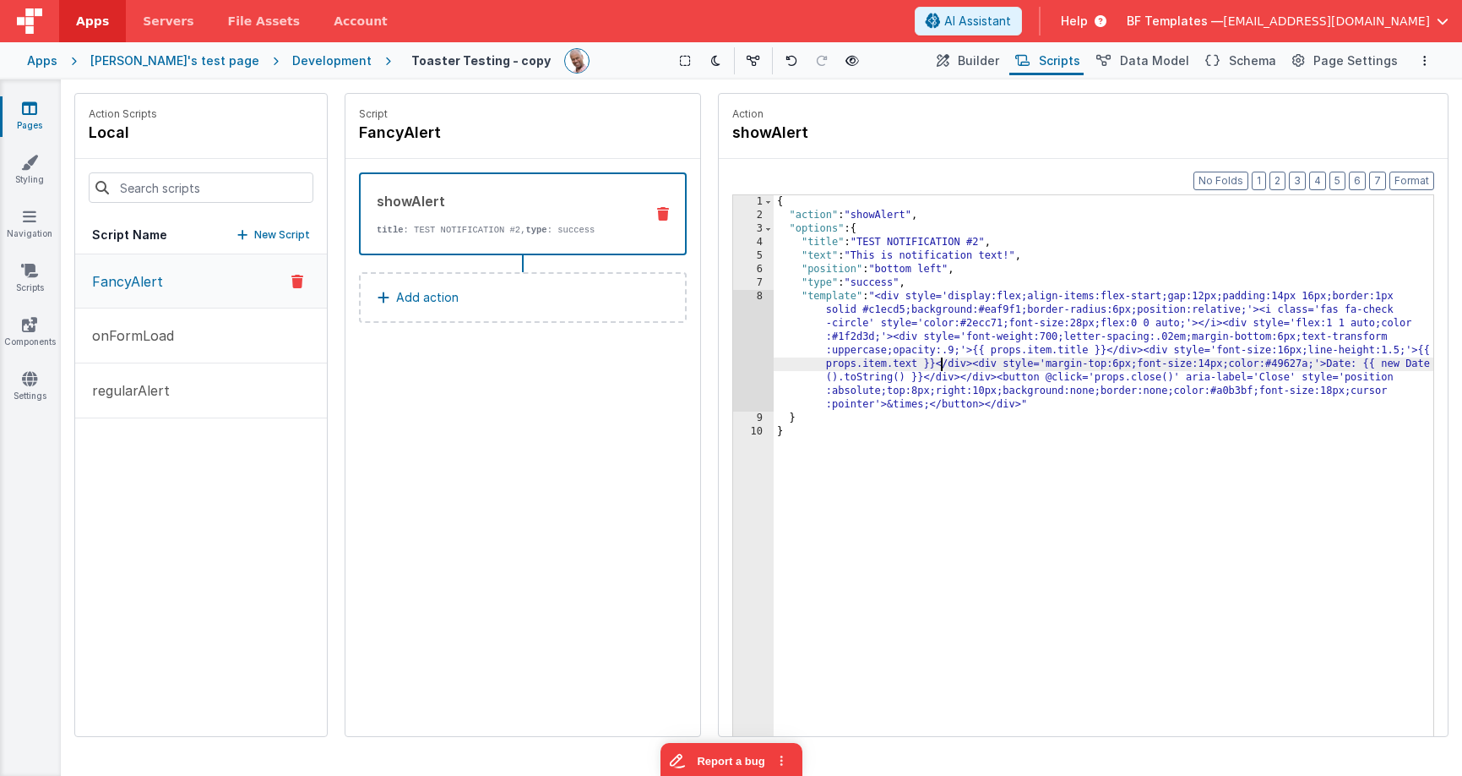
click at [940, 368] on div "{ "action" : "showAlert" , "options" : { "title" : "TEST NOTIFICATION #2" , "te…" at bounding box center [1104, 505] width 660 height 620
click at [837, 302] on div "{ "action" : "showAlert" , "options" : { "title" : "TEST NOTIFICATION #2" , "te…" at bounding box center [1104, 505] width 660 height 620
drag, startPoint x: 746, startPoint y: 310, endPoint x: 762, endPoint y: 310, distance: 16.1
click at [746, 310] on div "8" at bounding box center [753, 351] width 41 height 122
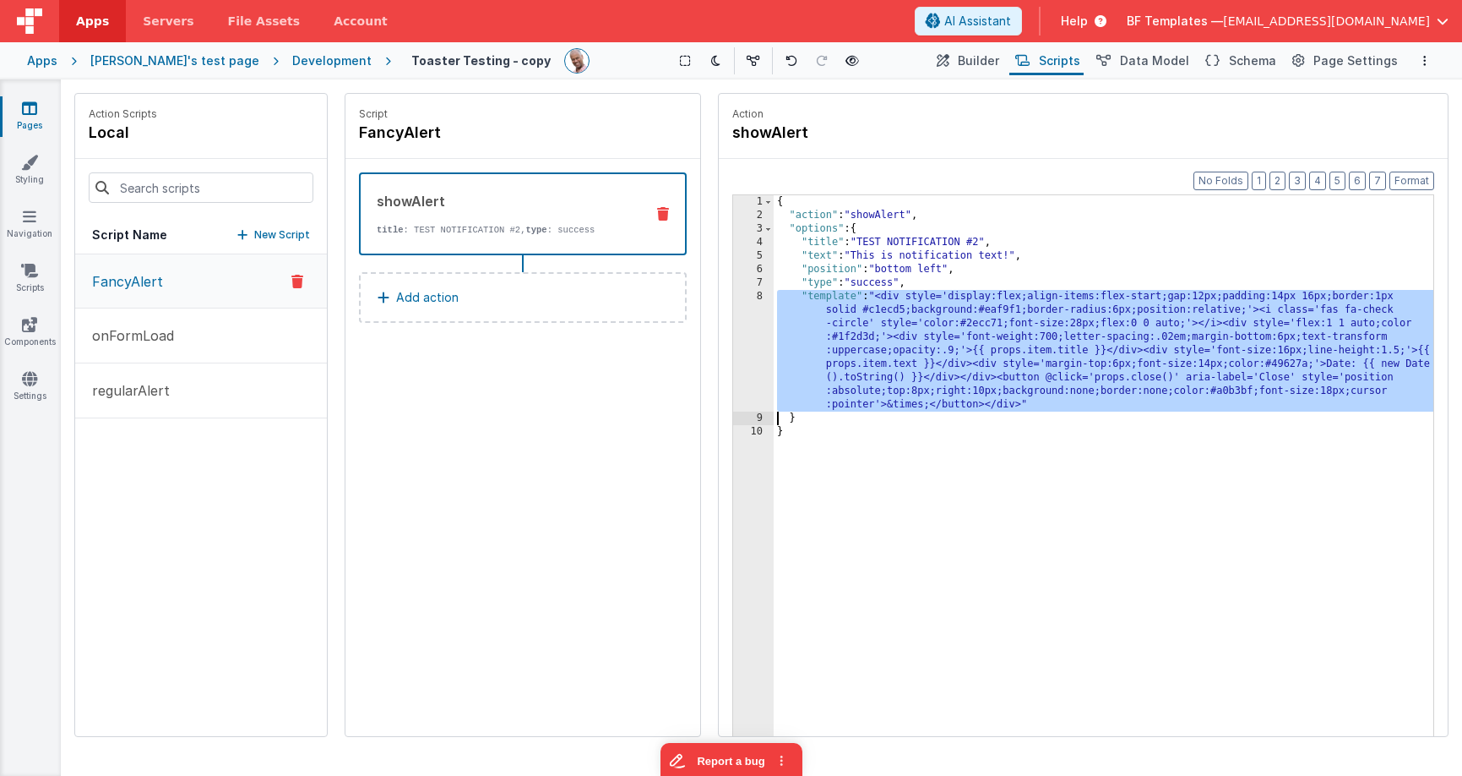
click at [829, 293] on div "{ "action" : "showAlert" , "options" : { "title" : "TEST NOTIFICATION #2" , "te…" at bounding box center [1104, 505] width 660 height 620
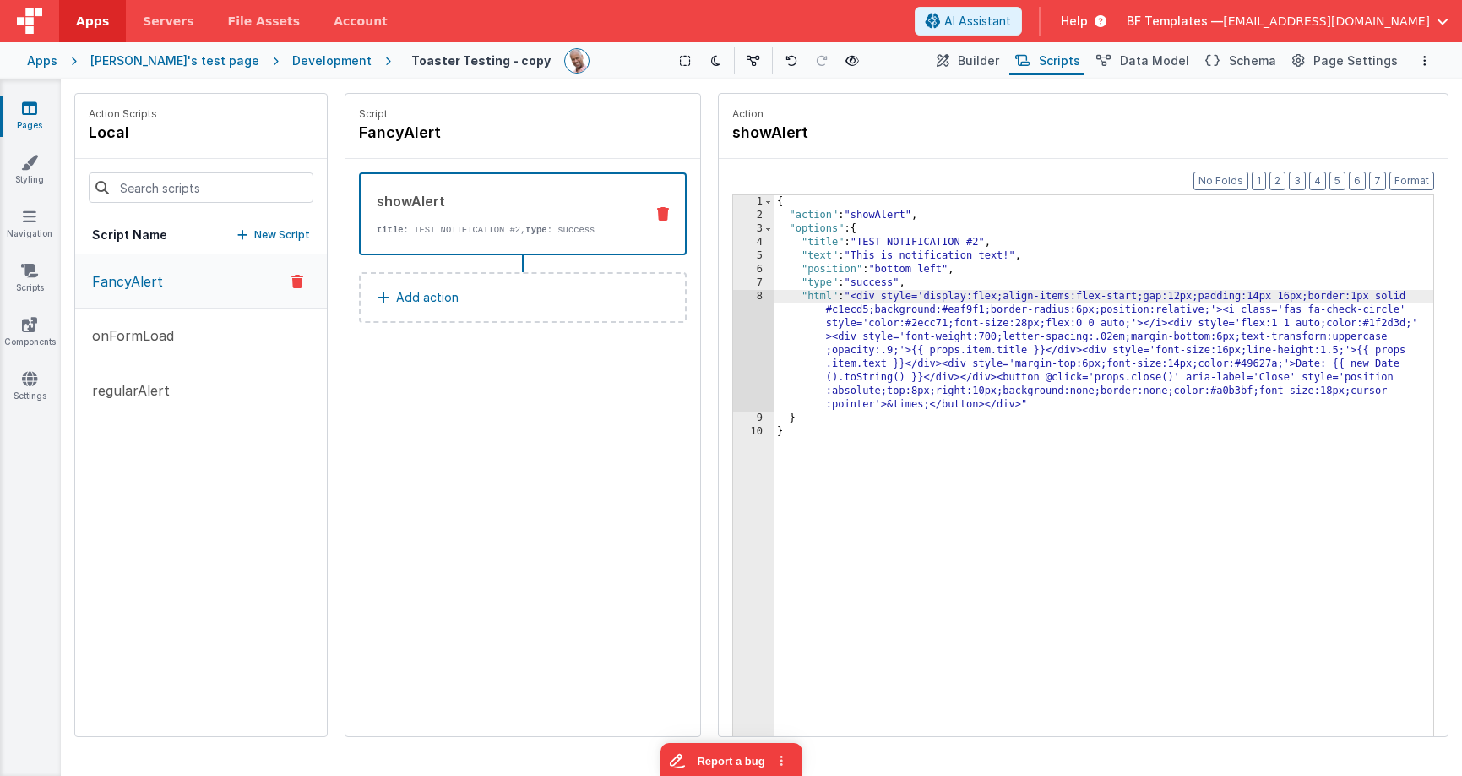
click at [740, 317] on div "8" at bounding box center [753, 351] width 41 height 122
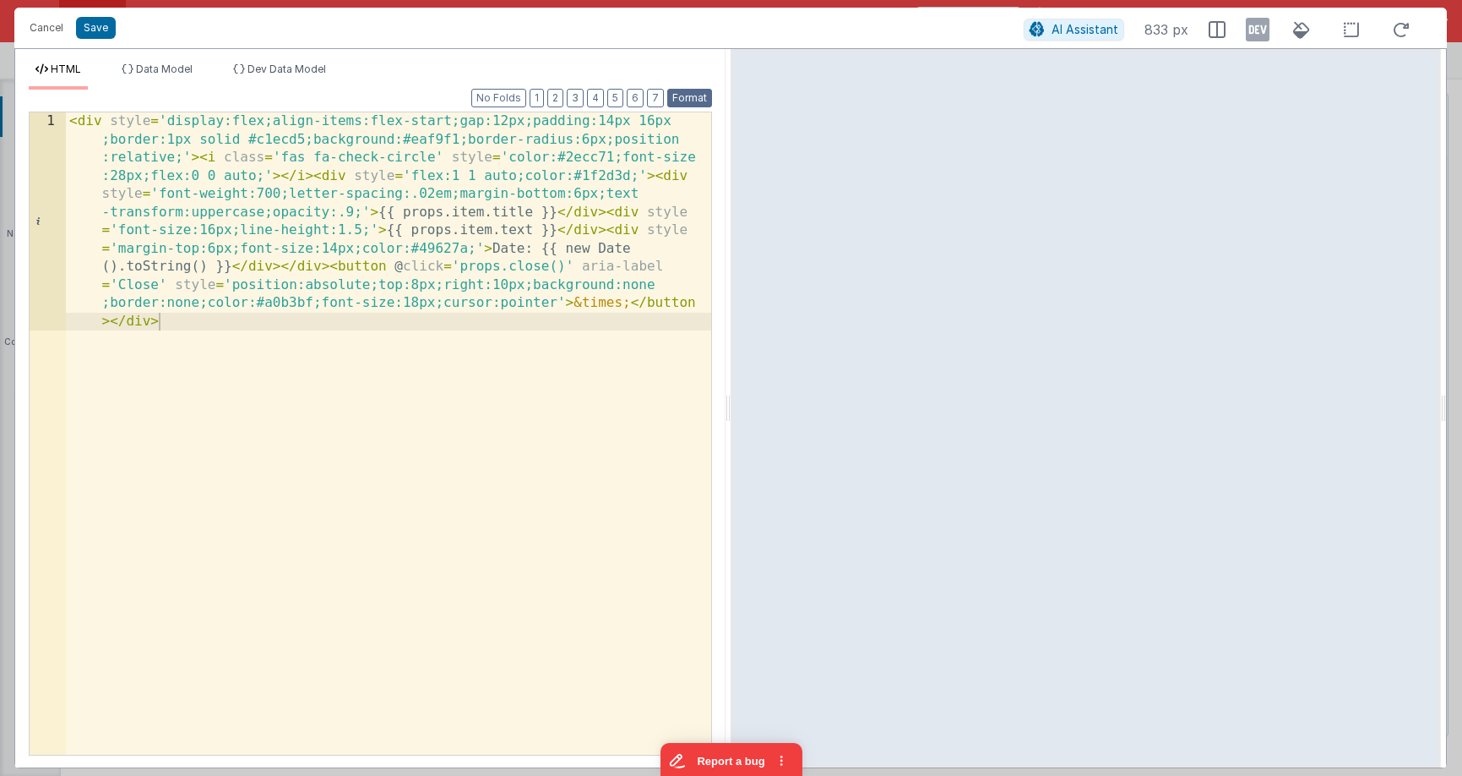
click at [693, 100] on button "Format" at bounding box center [689, 98] width 45 height 19
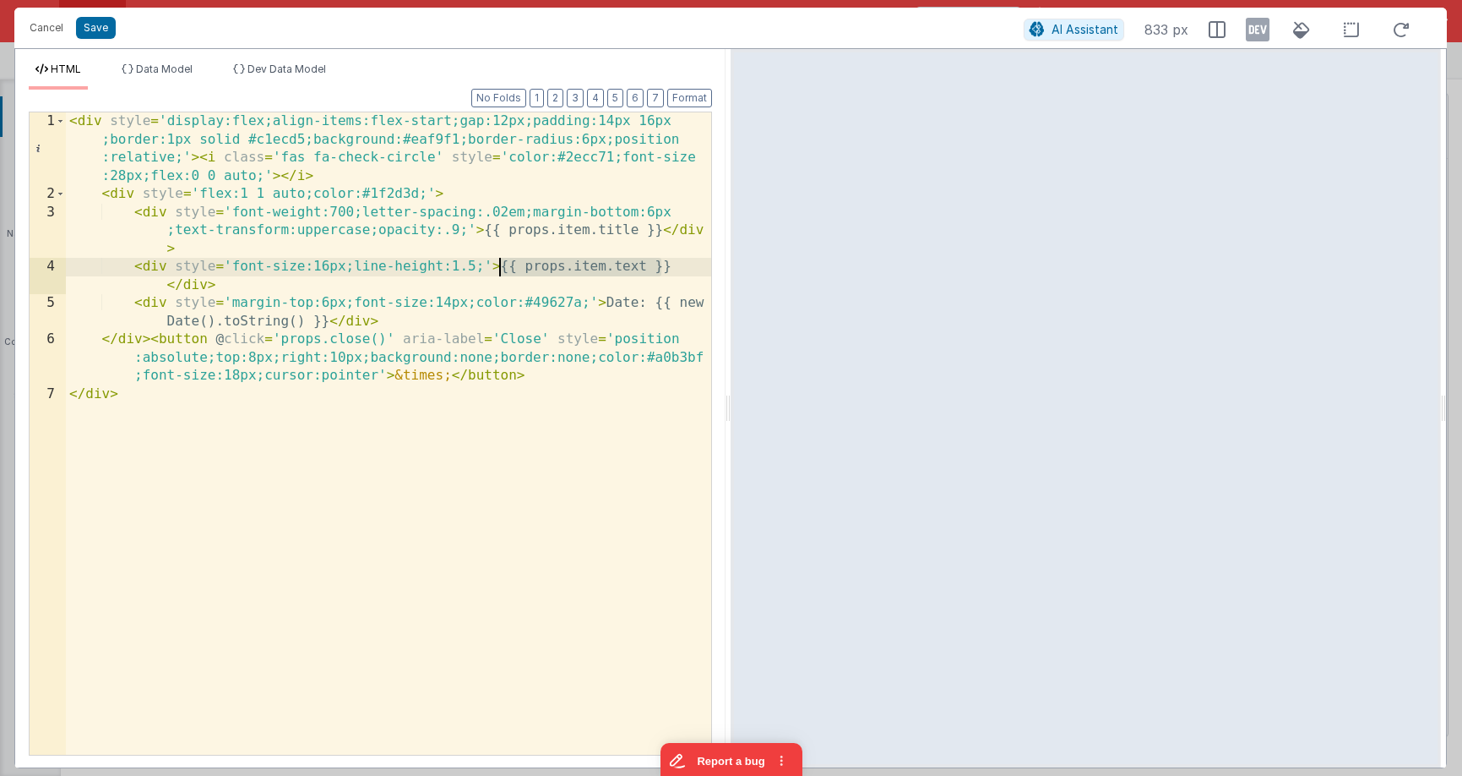
drag, startPoint x: 680, startPoint y: 268, endPoint x: 567, endPoint y: 274, distance: 113.4
click at [499, 269] on div "< div style = 'display:flex;align-items:flex-start;gap:12px;padding:14px 16px ;…" at bounding box center [388, 478] width 645 height 733
click at [313, 267] on div "< div style = 'display:flex;align-items:flex-start;gap:12px;padding:14px 16px ;…" at bounding box center [388, 478] width 645 height 733
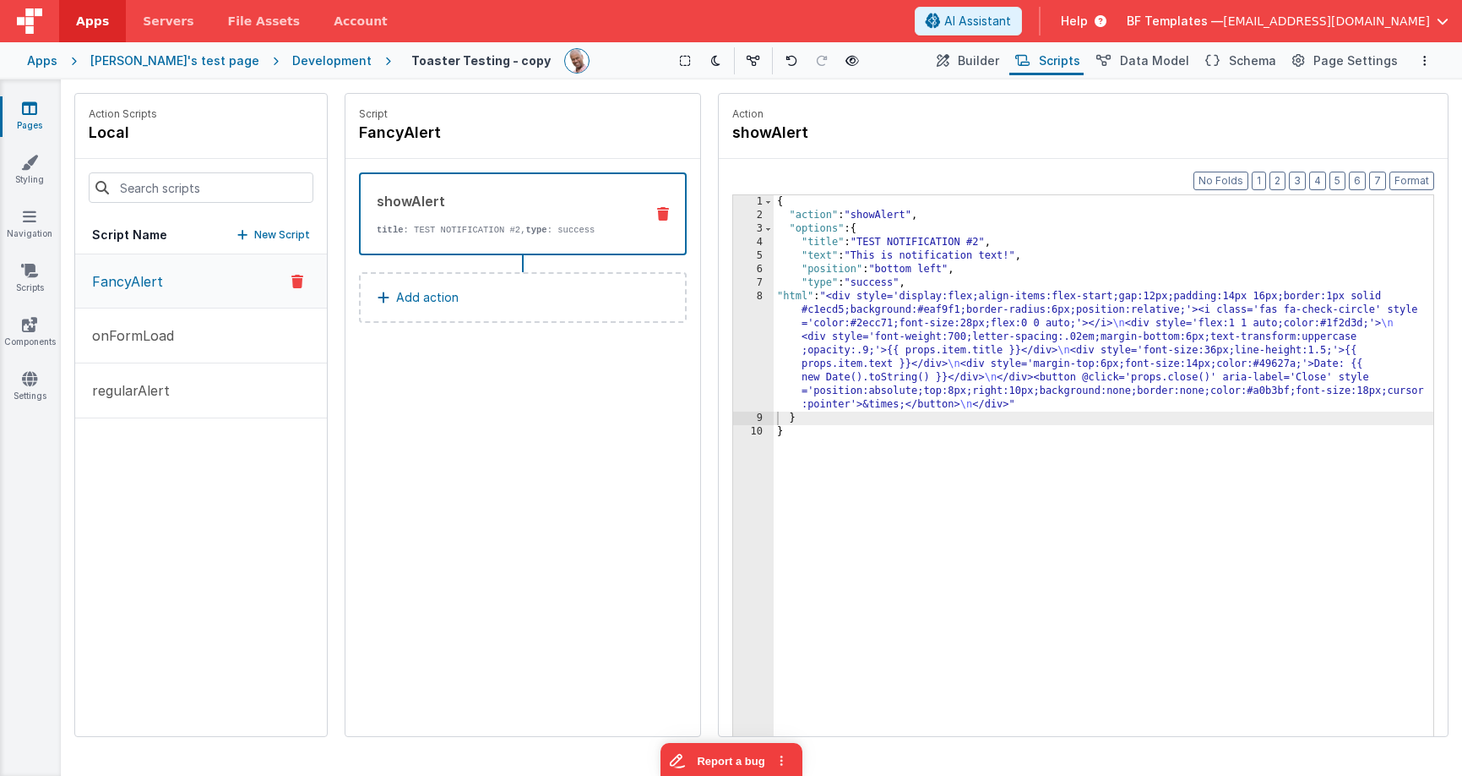
click at [827, 308] on div "{ "action" : "showAlert" , "options" : { "title" : "TEST NOTIFICATION #2" , "te…" at bounding box center [1104, 505] width 660 height 620
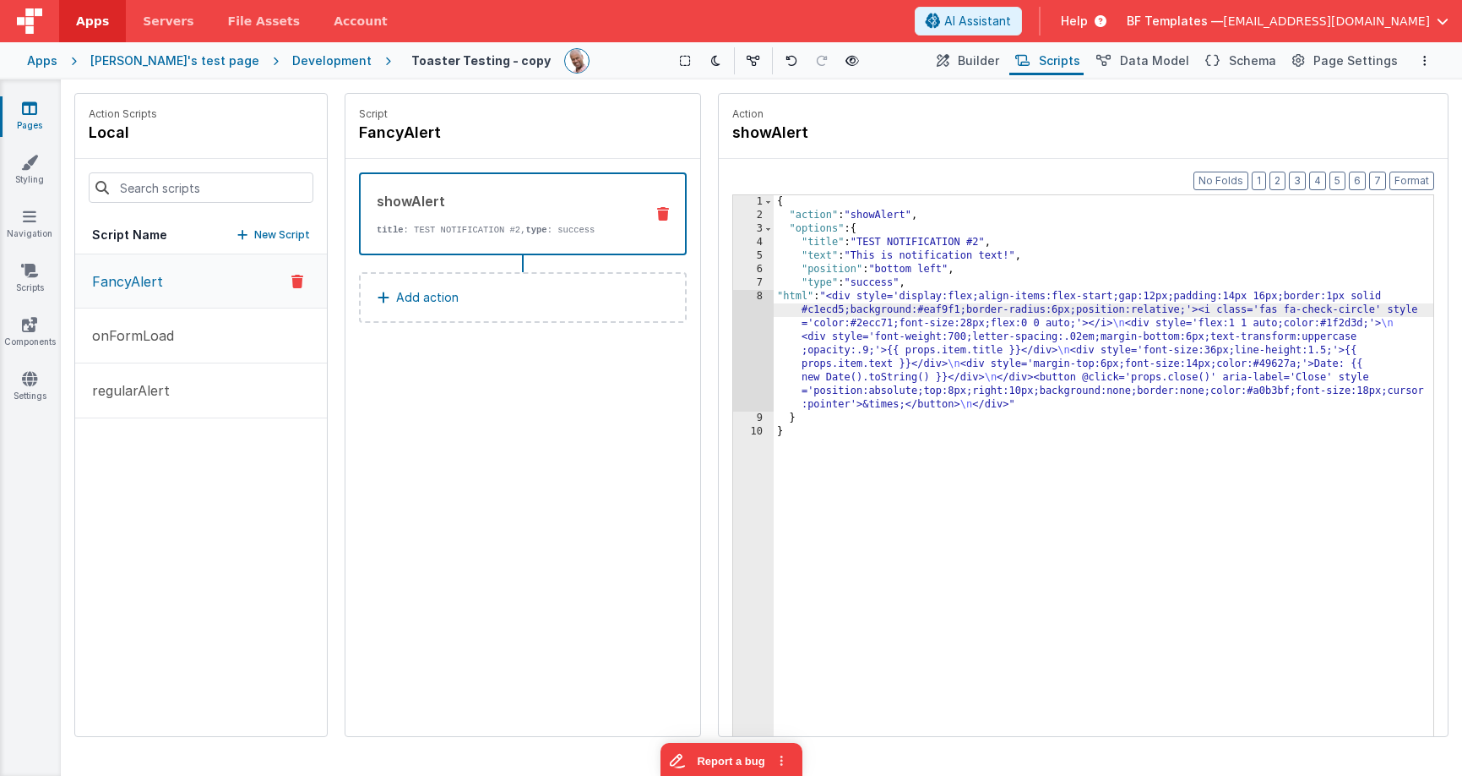
click at [749, 312] on div "8" at bounding box center [753, 351] width 41 height 122
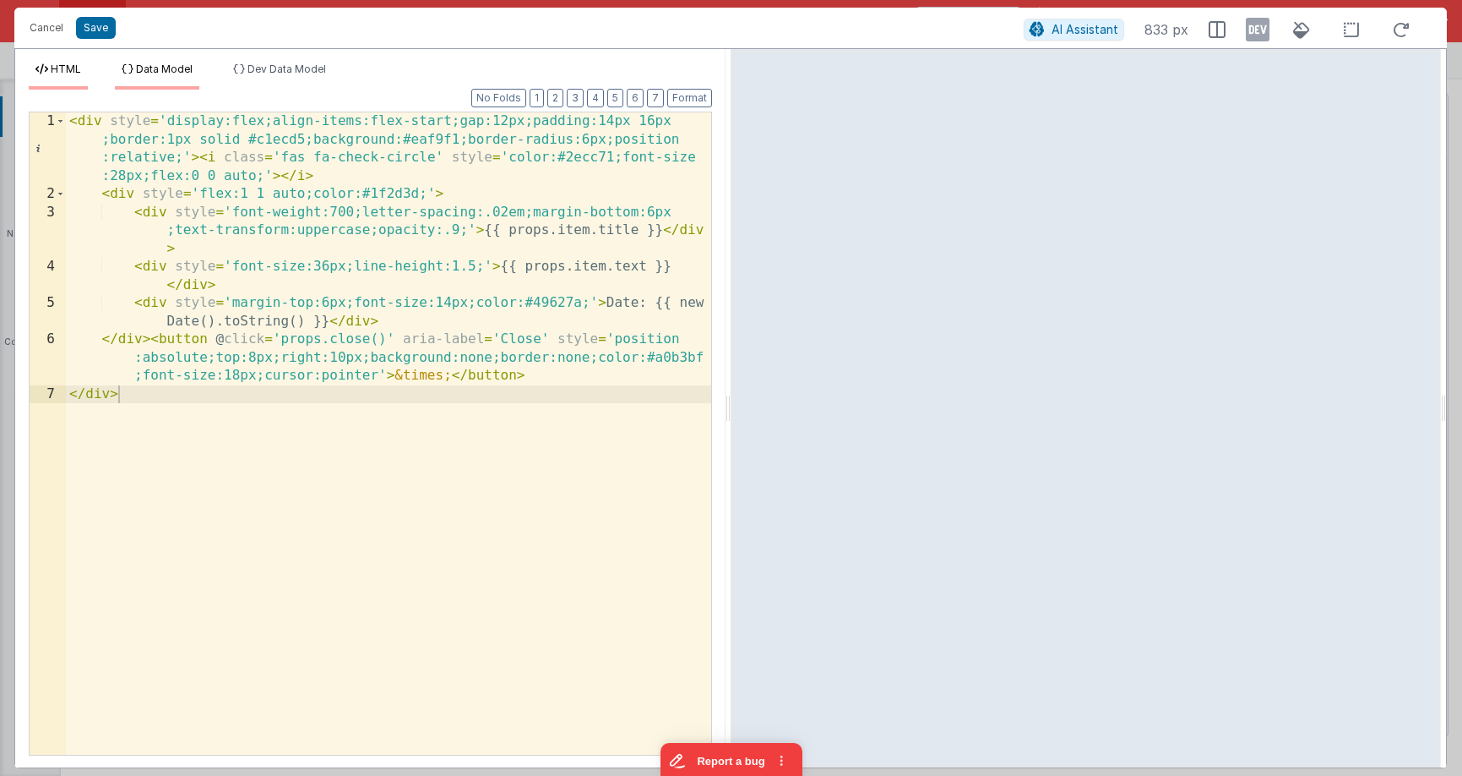
click at [164, 67] on span "Data Model" at bounding box center [164, 69] width 57 height 13
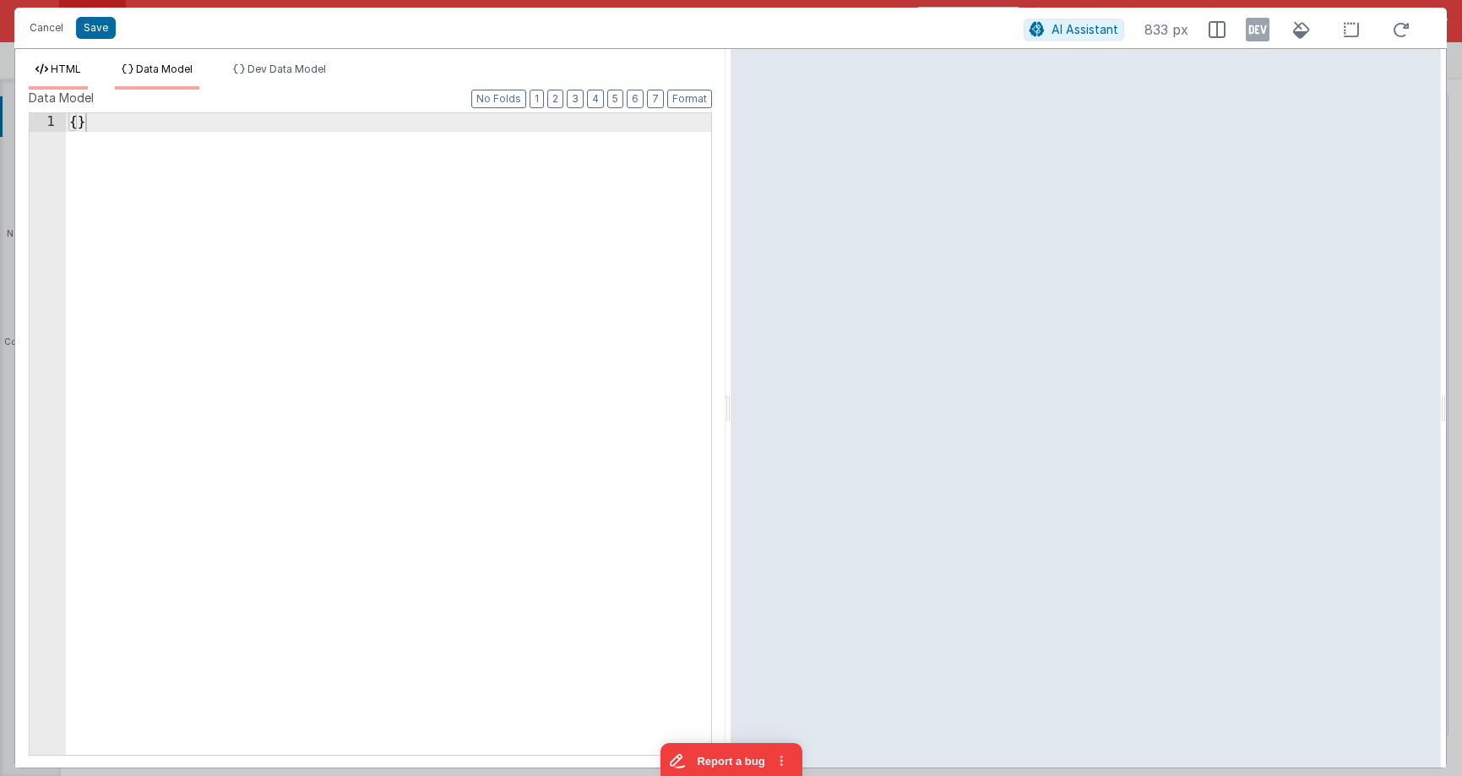
click at [70, 78] on li "HTML" at bounding box center [58, 76] width 59 height 27
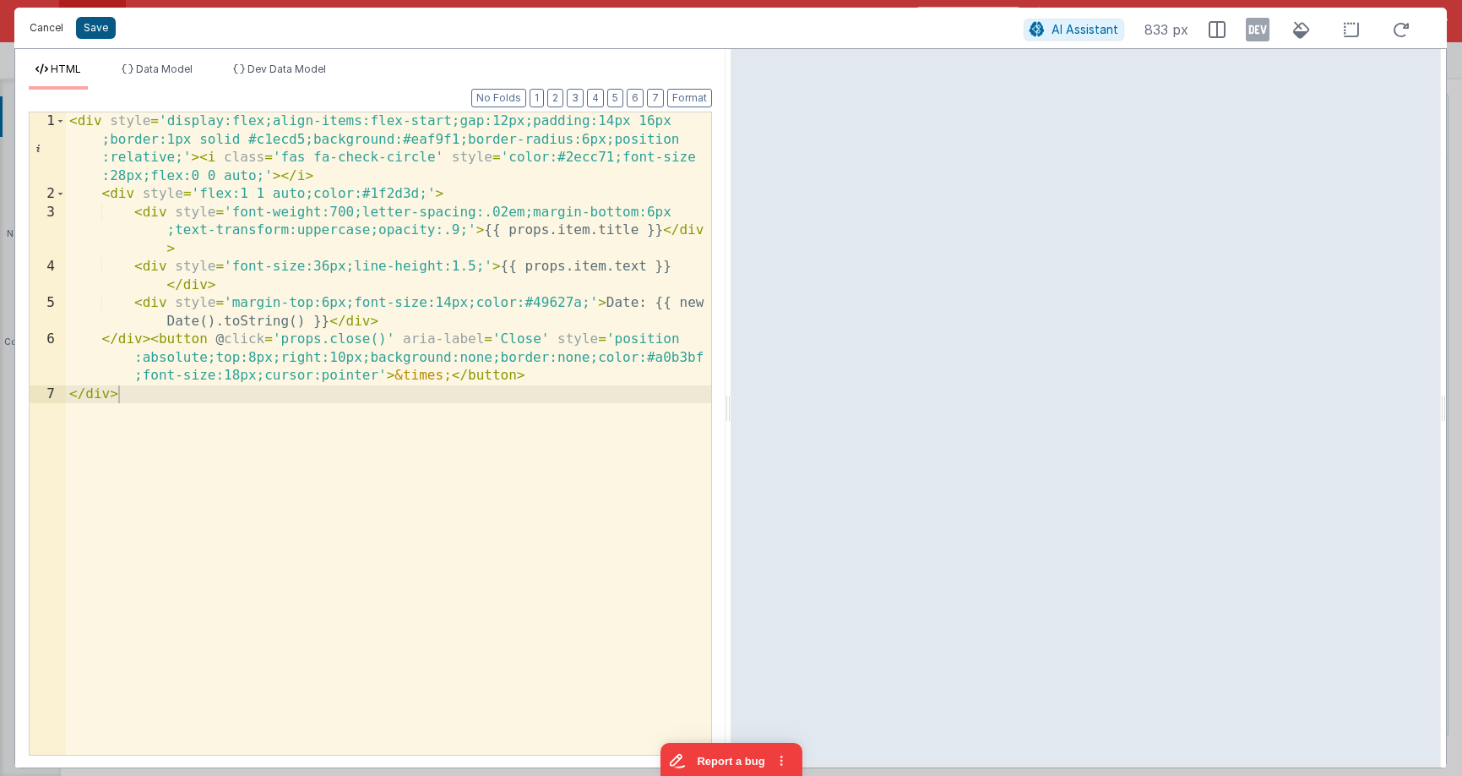
drag, startPoint x: 25, startPoint y: 24, endPoint x: 76, endPoint y: 25, distance: 50.7
click at [25, 24] on button "Cancel" at bounding box center [46, 28] width 51 height 24
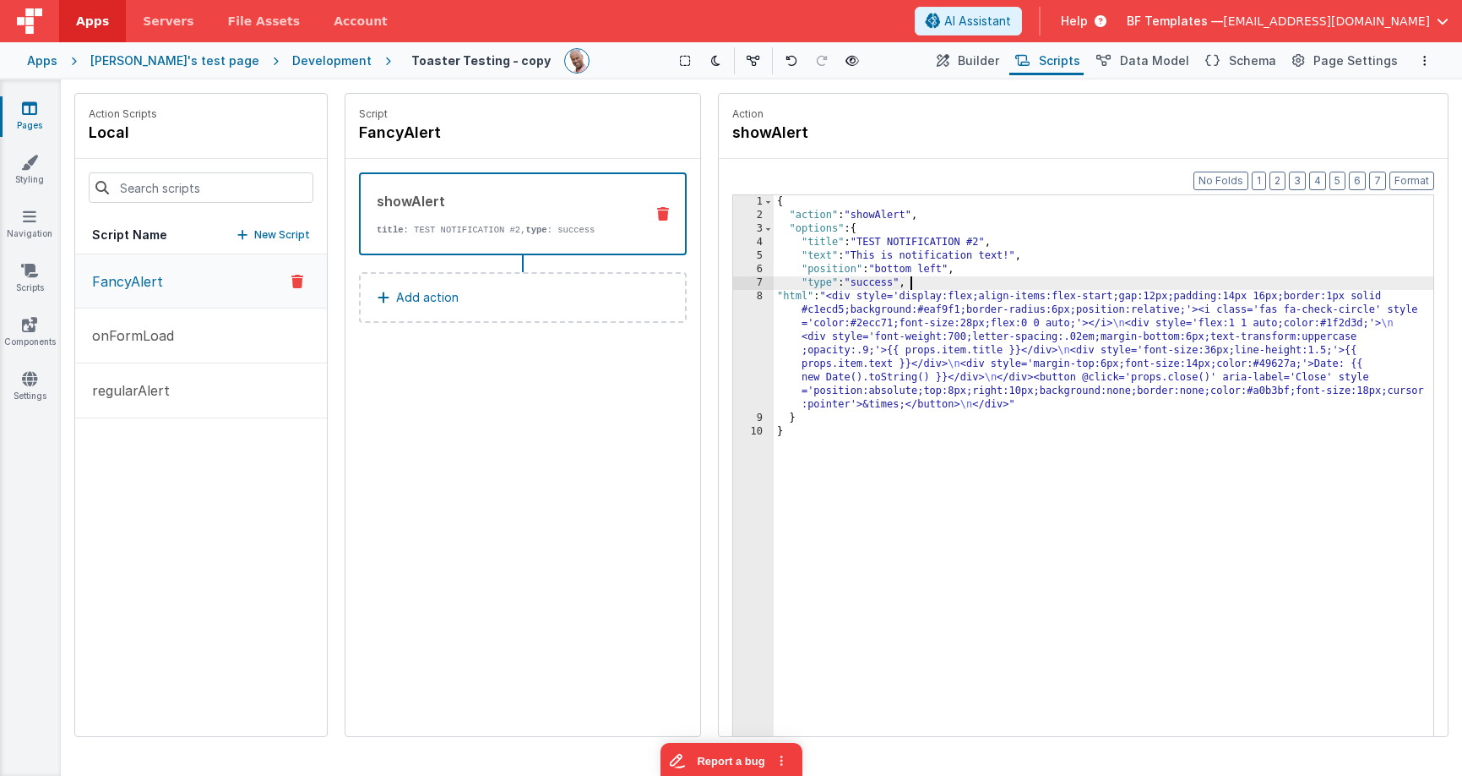
drag, startPoint x: 1030, startPoint y: 283, endPoint x: 1015, endPoint y: 281, distance: 15.3
click at [1029, 283] on div "{ "action" : "showAlert" , "options" : { "title" : "TEST NOTIFICATION #2" , "te…" at bounding box center [1104, 505] width 660 height 620
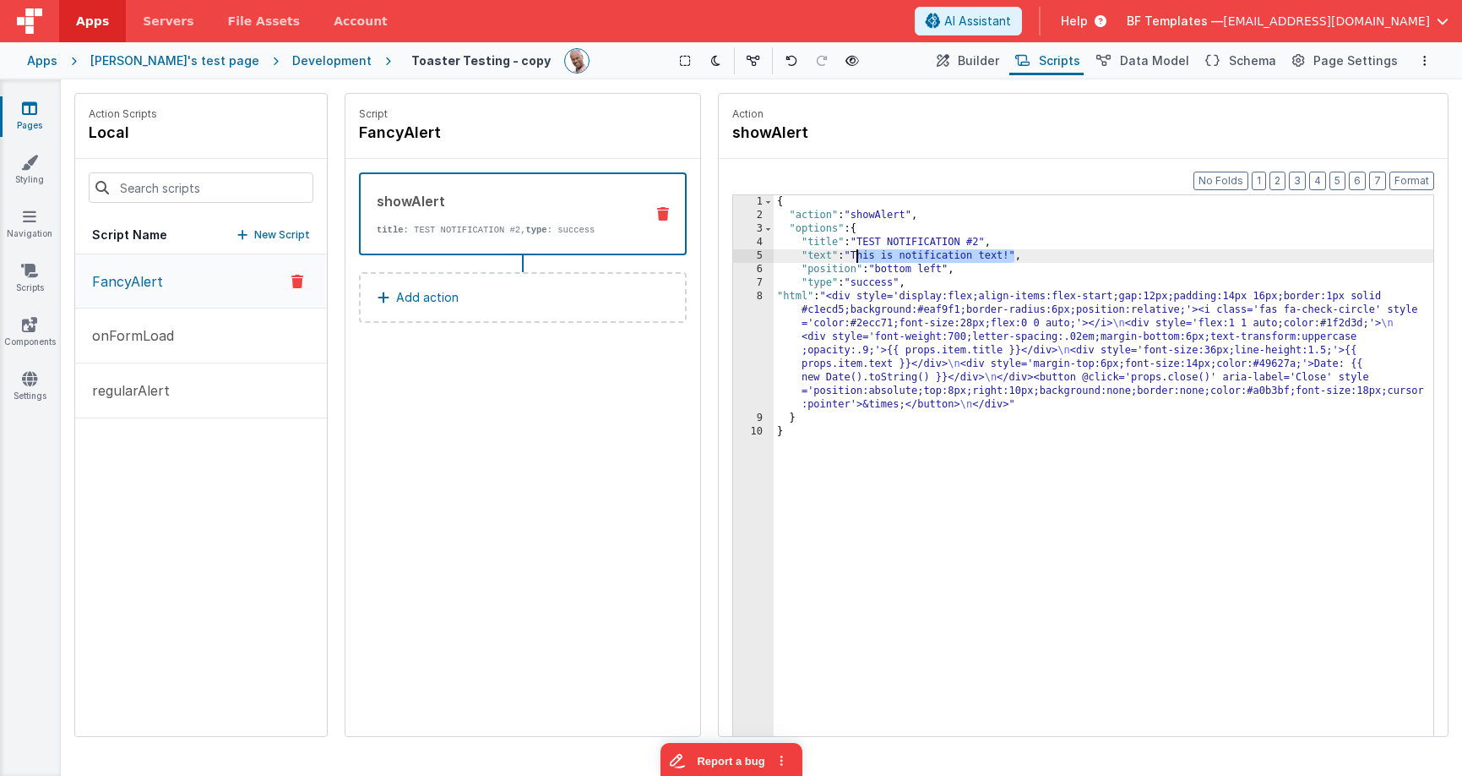
drag, startPoint x: 1015, startPoint y: 254, endPoint x: 857, endPoint y: 257, distance: 157.2
click at [857, 257] on div "{ "action" : "showAlert" , "options" : { "title" : "TEST NOTIFICATION #2" , "te…" at bounding box center [1104, 505] width 660 height 620
drag, startPoint x: 798, startPoint y: 332, endPoint x: 770, endPoint y: 330, distance: 27.1
click at [796, 332] on div "{ "action" : "showAlert" , "options" : { "title" : "TEST NOTIFICATION #2" , "te…" at bounding box center [1104, 505] width 660 height 620
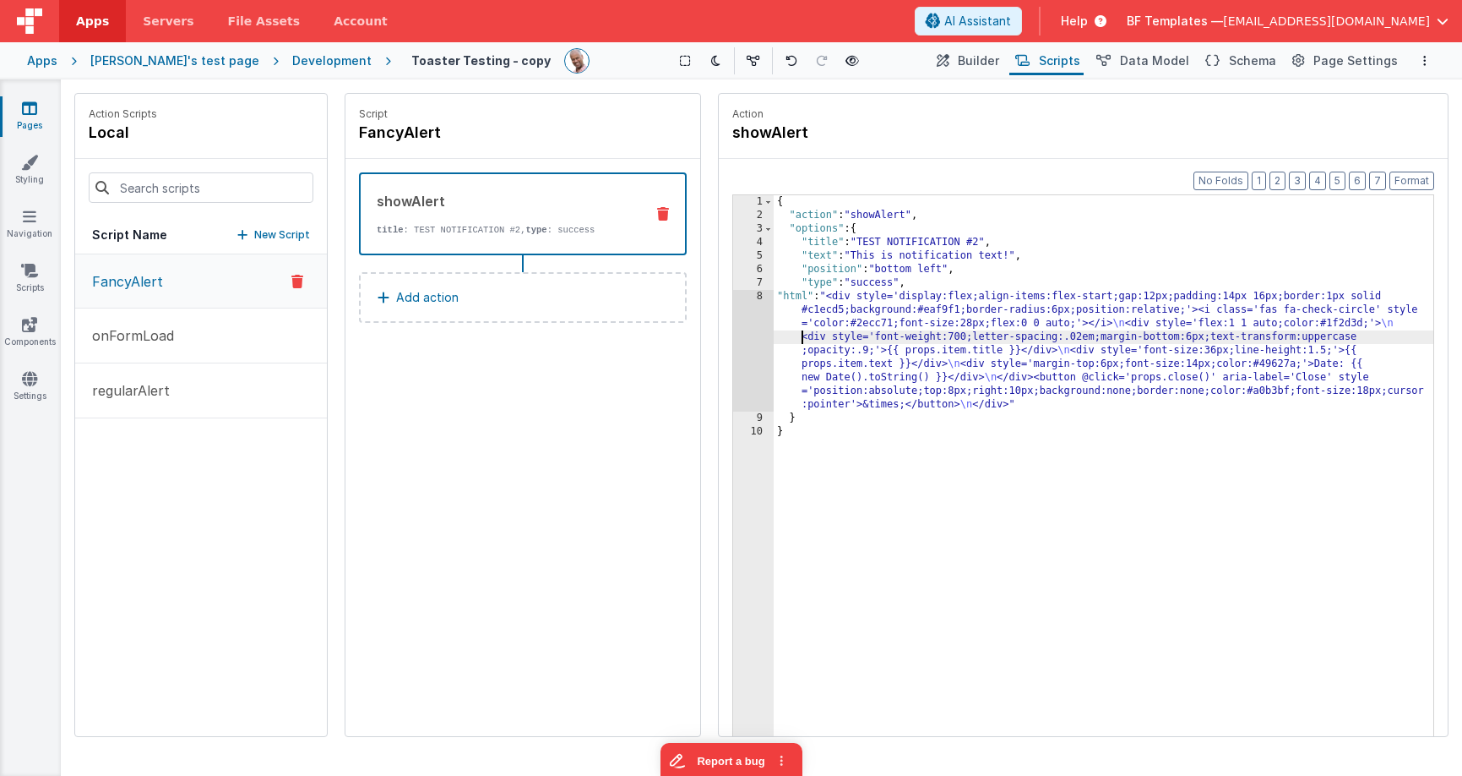
click at [758, 328] on div "8" at bounding box center [753, 351] width 41 height 122
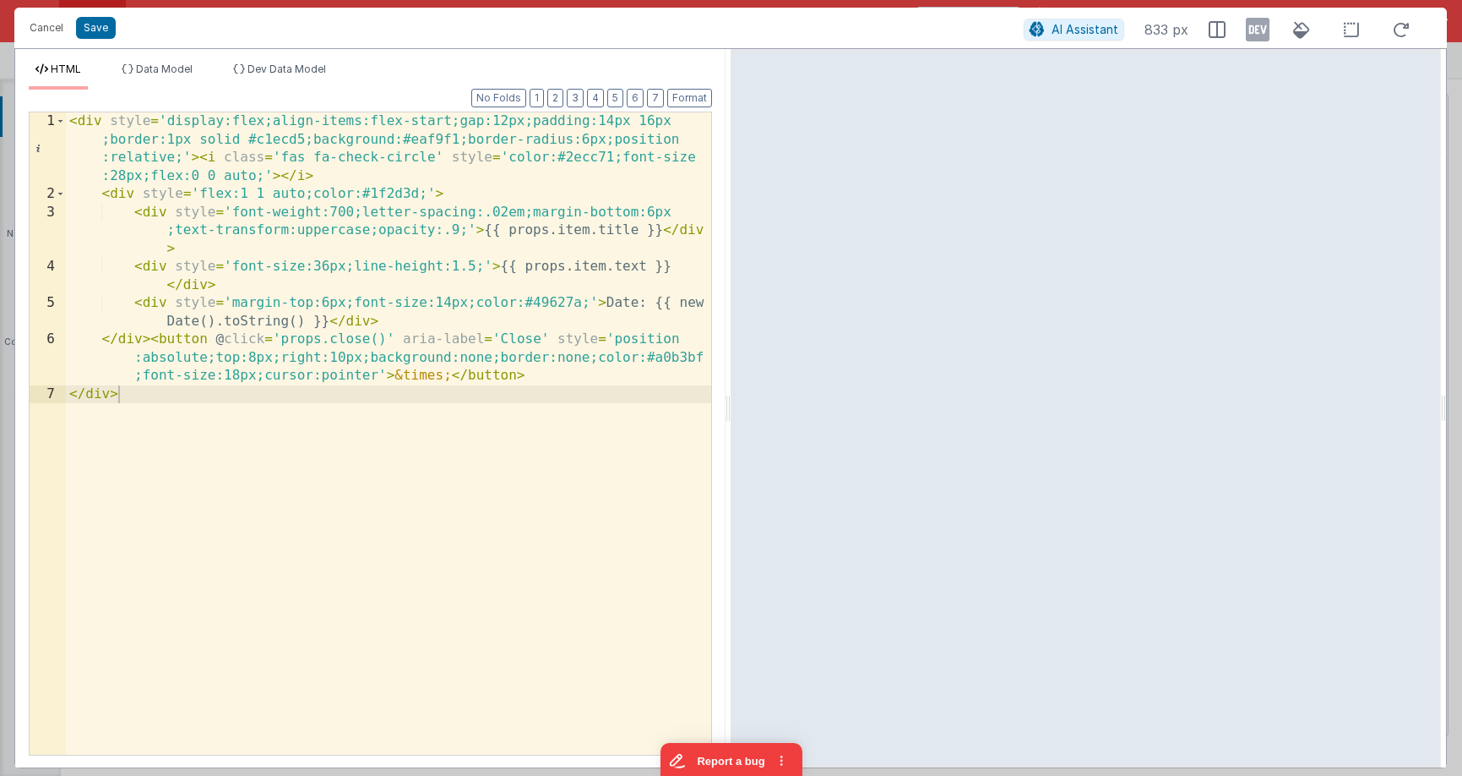
click at [419, 171] on div "< div style = 'display:flex;align-items:flex-start;gap:12px;padding:14px 16px ;…" at bounding box center [388, 478] width 645 height 733
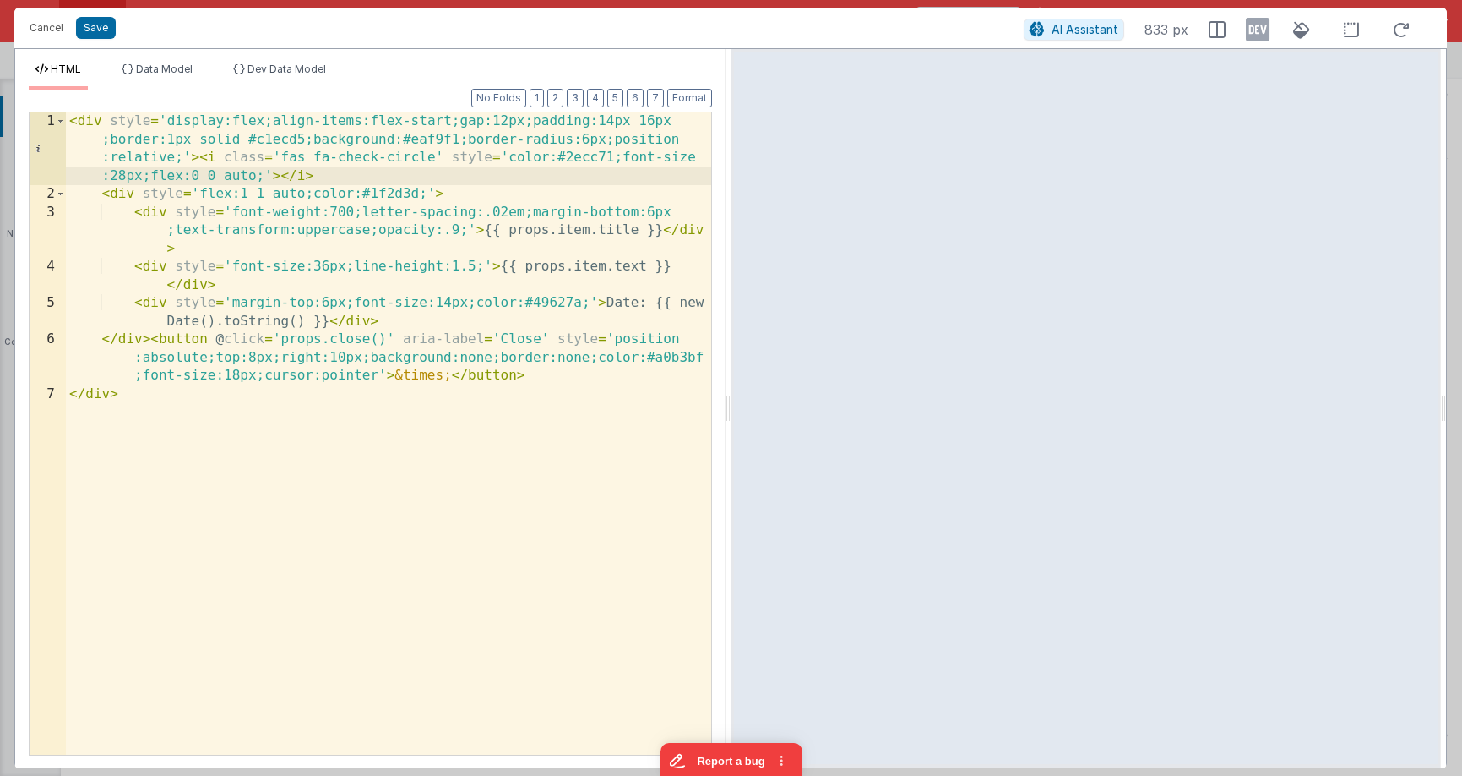
click at [366, 499] on div "< div style = 'display:flex;align-items:flex-start;gap:12px;padding:14px 16px ;…" at bounding box center [388, 478] width 645 height 733
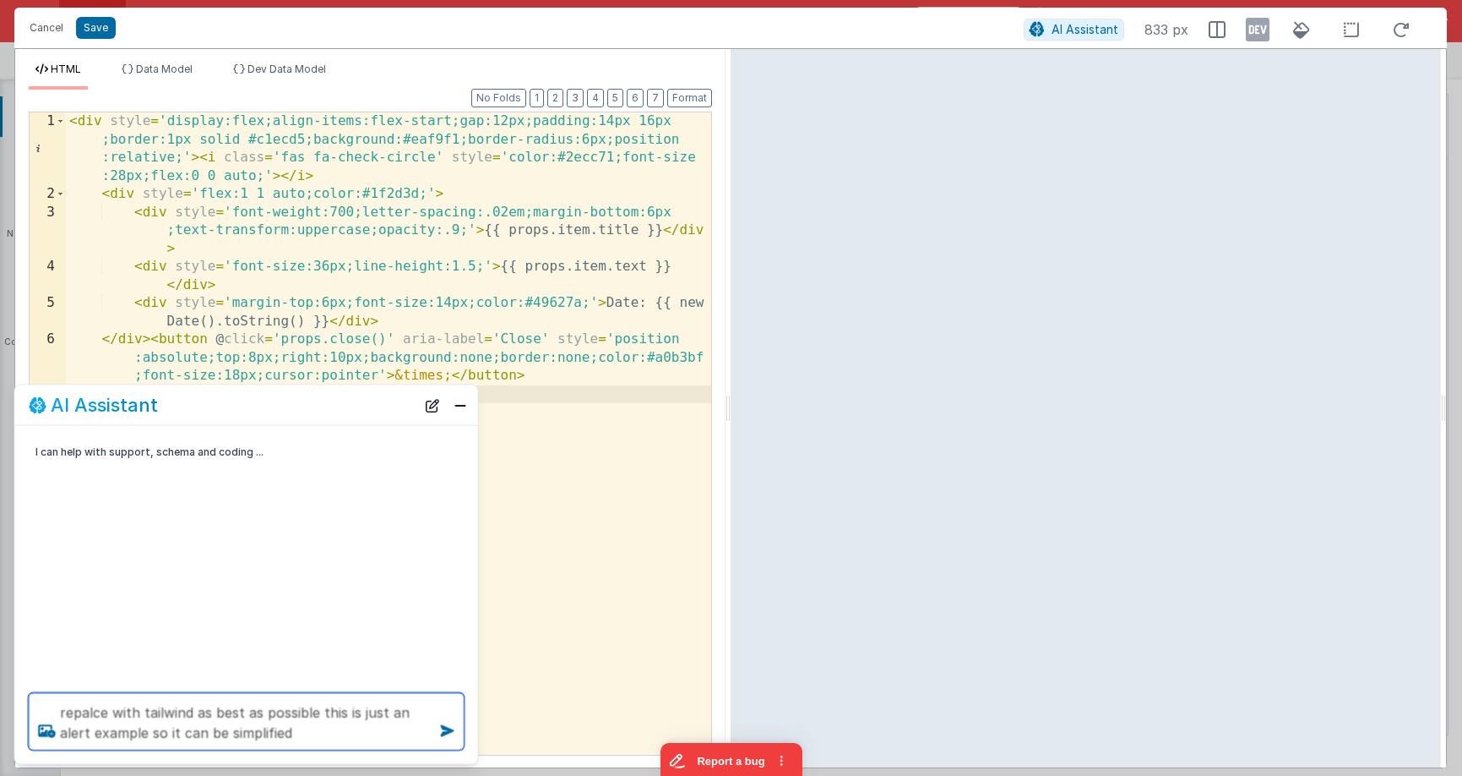
type textarea "repalce with tailwind as best as possible this is just an alert example so it c…"
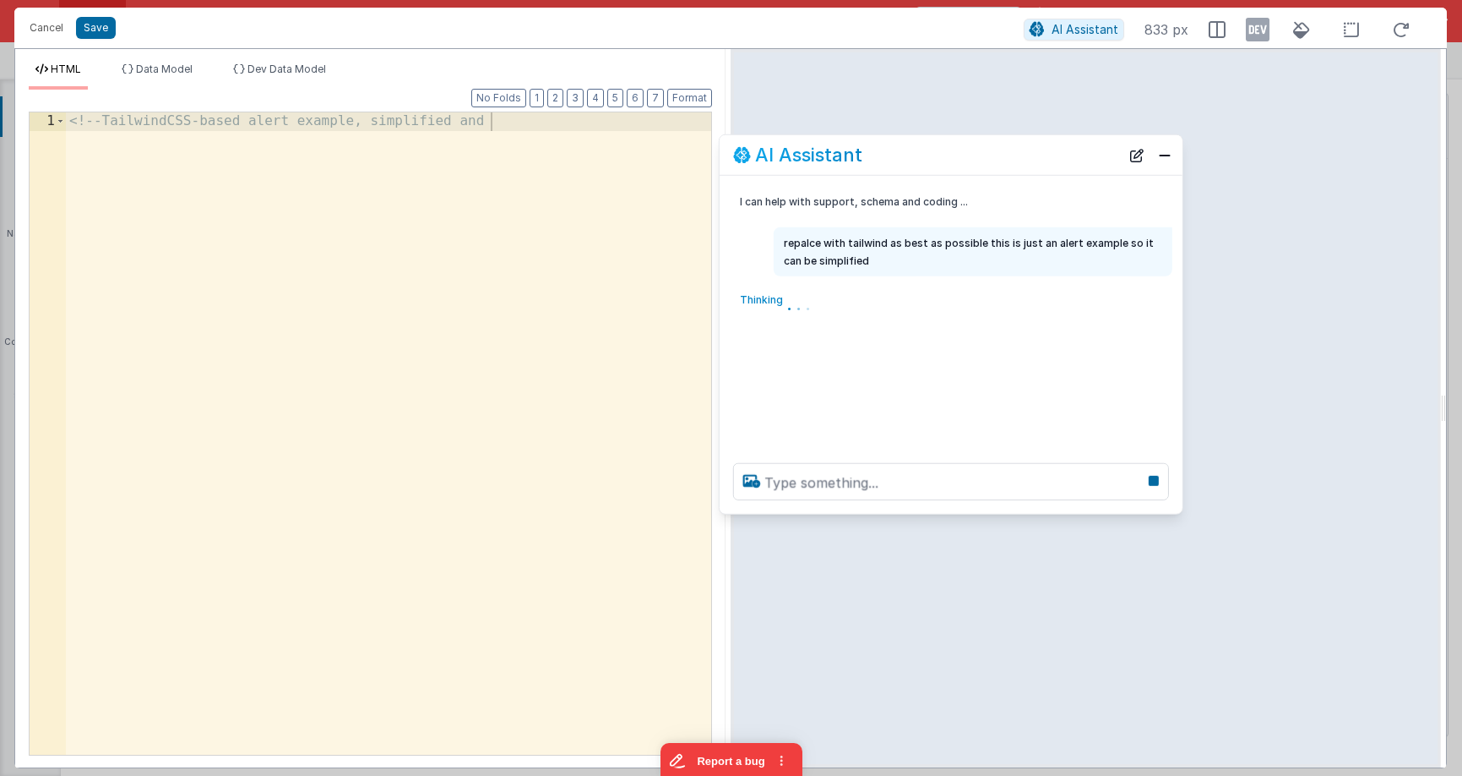
drag, startPoint x: 242, startPoint y: 415, endPoint x: 936, endPoint y: 180, distance: 733.1
click at [946, 165] on div "AI Assistant" at bounding box center [951, 155] width 463 height 40
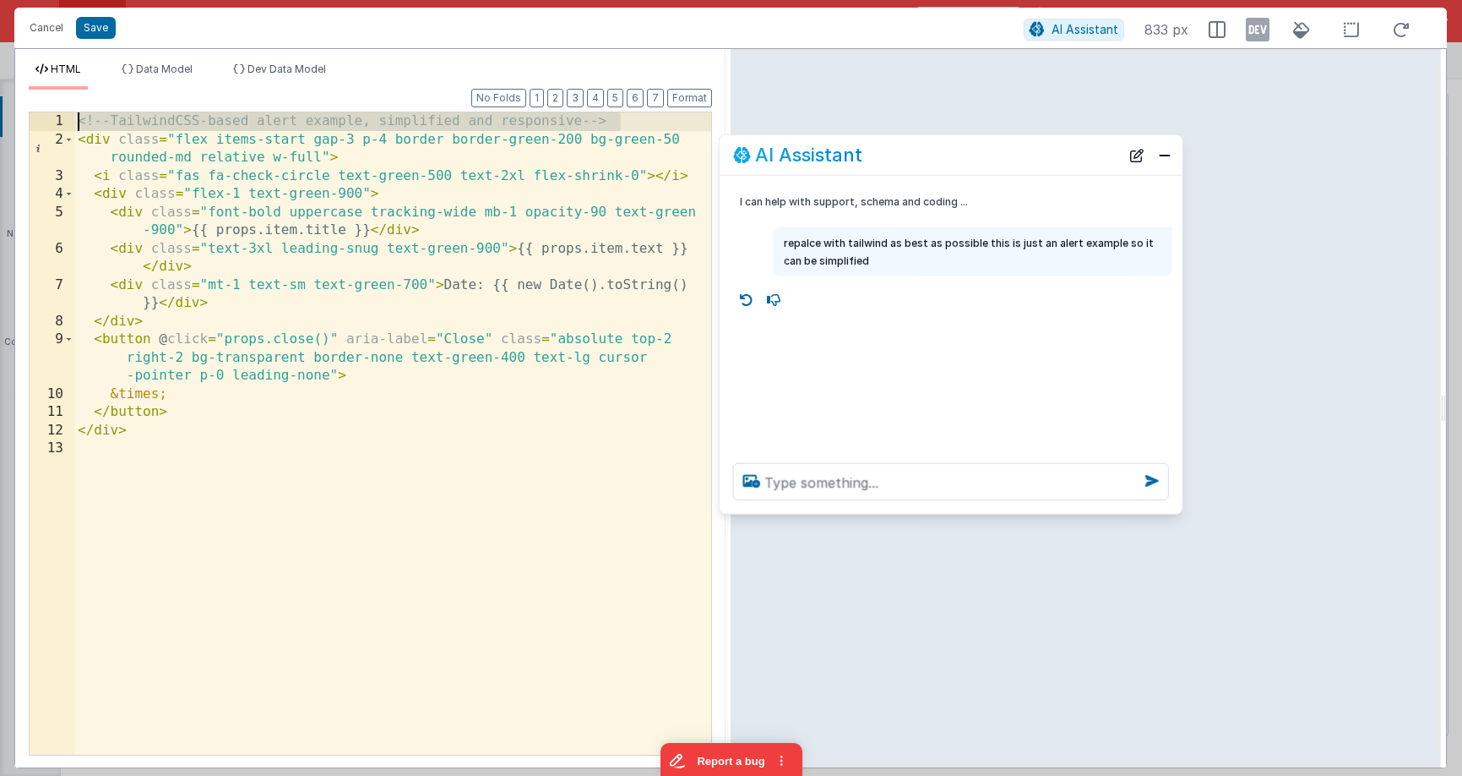
drag, startPoint x: 630, startPoint y: 116, endPoint x: 541, endPoint y: 57, distance: 106.9
click at [541, 57] on div "HTML Data Model Dev Data Model Format 7 6 5 4 3 2 1 No Folds 1 2 3 4 5 6 7 8 9 …" at bounding box center [370, 408] width 710 height 718
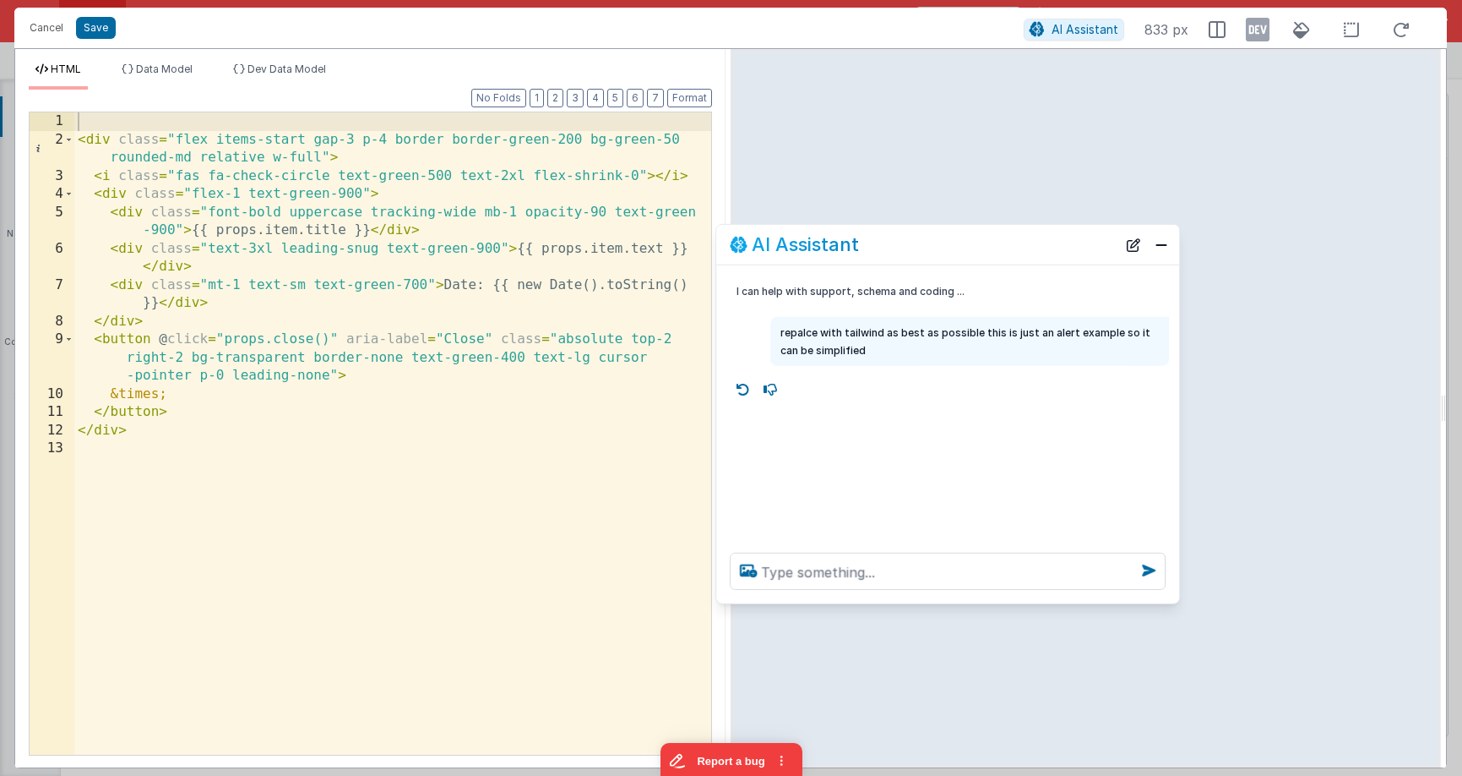
drag, startPoint x: 881, startPoint y: 164, endPoint x: 879, endPoint y: 253, distance: 89.6
click at [879, 253] on div "AI Assistant" at bounding box center [923, 244] width 387 height 20
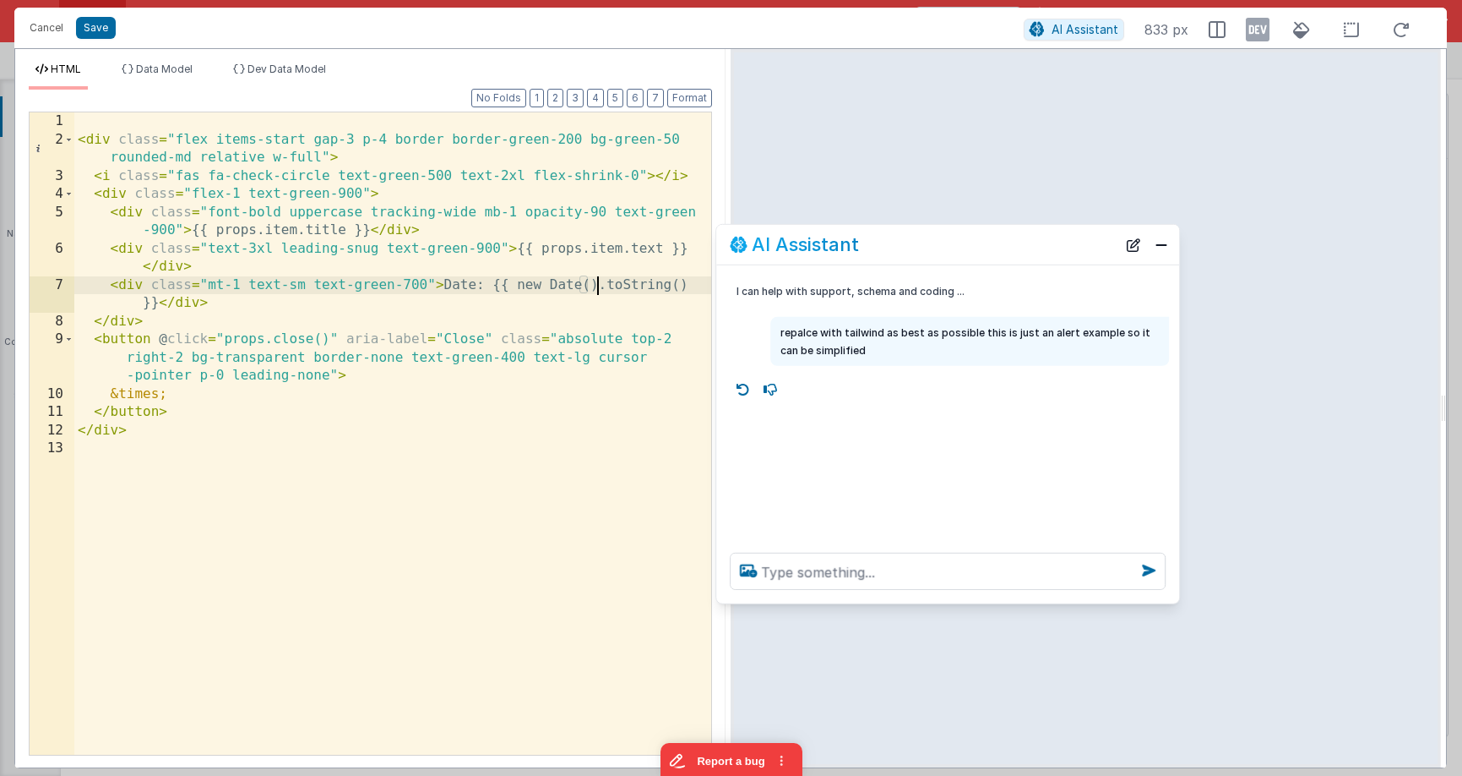
click at [599, 281] on div "< div class = "flex items-start gap-3 p-4 border border-green-200 bg-green-50 r…" at bounding box center [392, 451] width 637 height 678
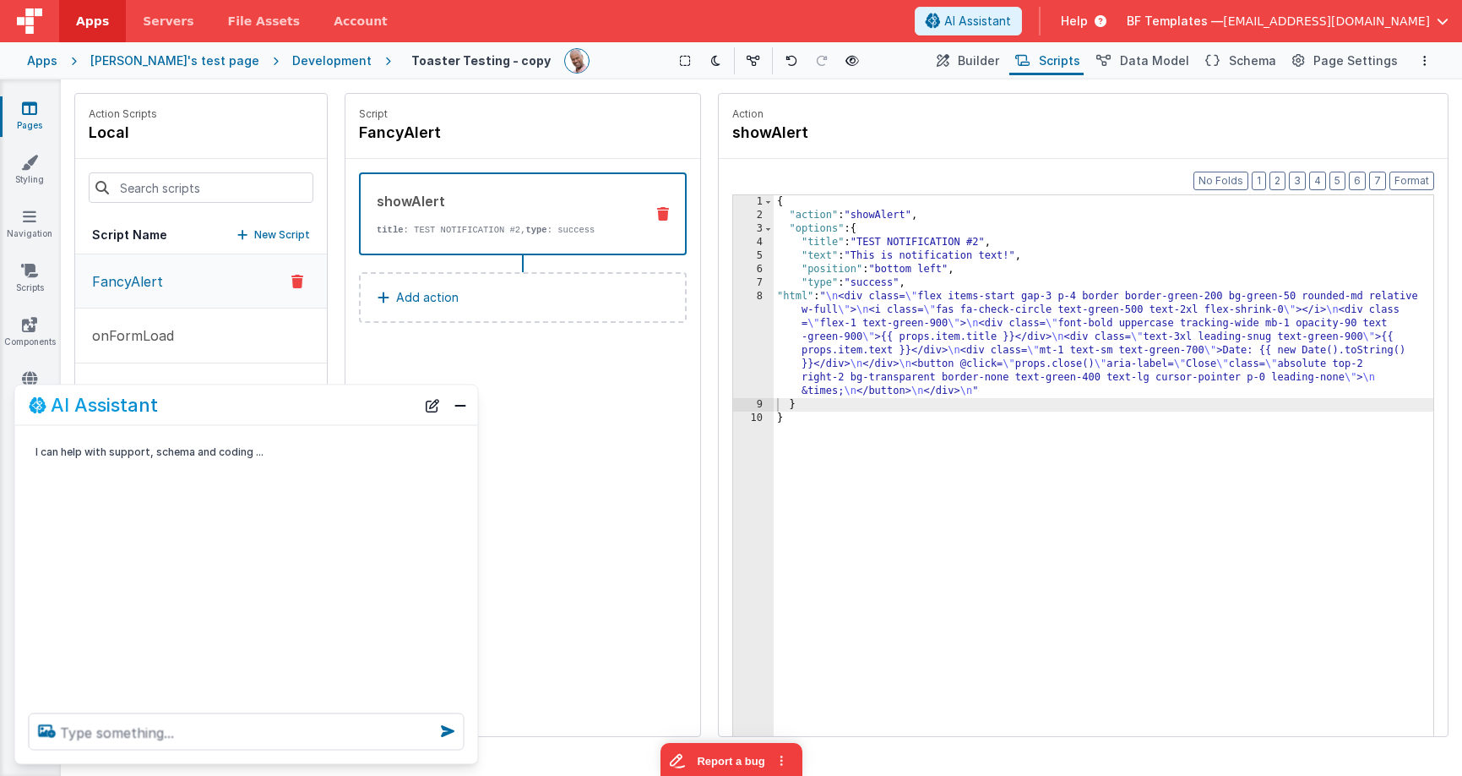
click at [841, 411] on div "{ "action" : "showAlert" , "options" : { "title" : "TEST NOTIFICATION #2" , "te…" at bounding box center [1104, 505] width 660 height 620
